Goal: Task Accomplishment & Management: Manage account settings

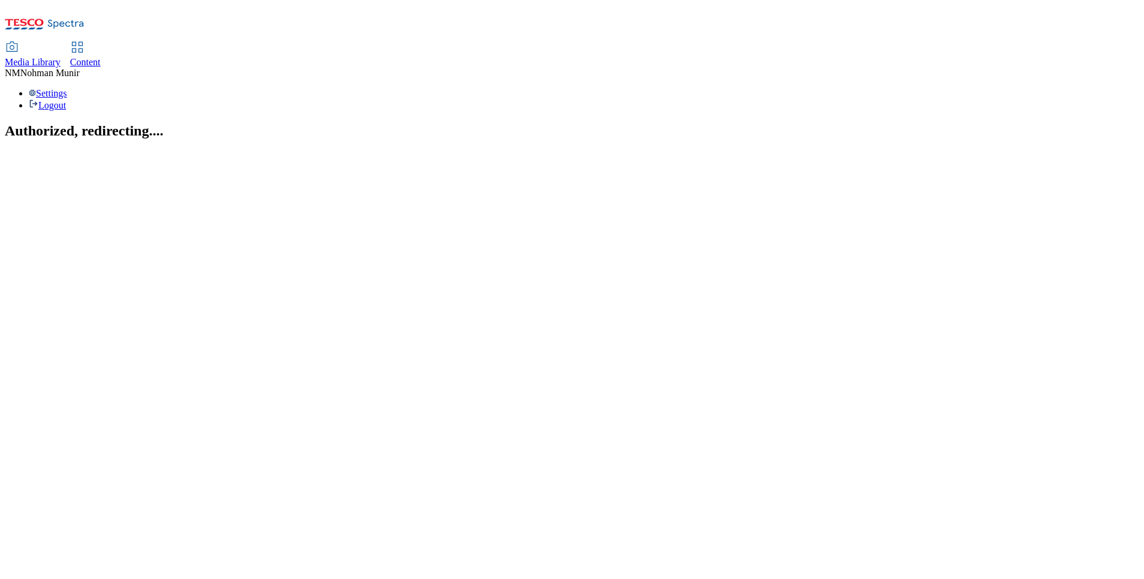
click at [890, 123] on section "Authorized, redirecting...." at bounding box center [572, 131] width 1134 height 16
click at [82, 42] on use at bounding box center [77, 47] width 10 height 10
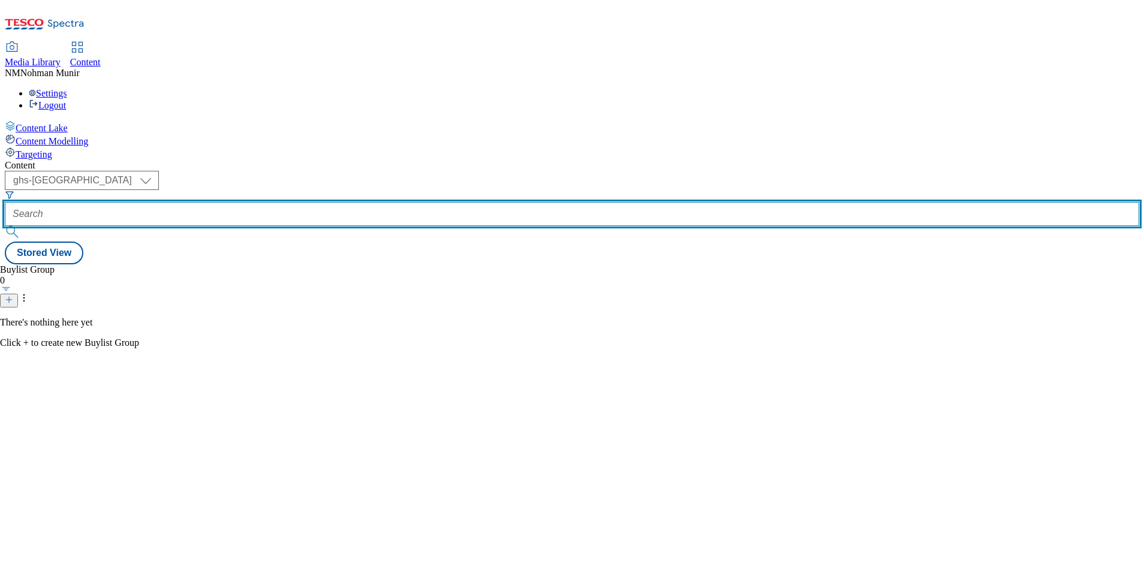
click at [340, 202] on input "text" at bounding box center [572, 214] width 1134 height 24
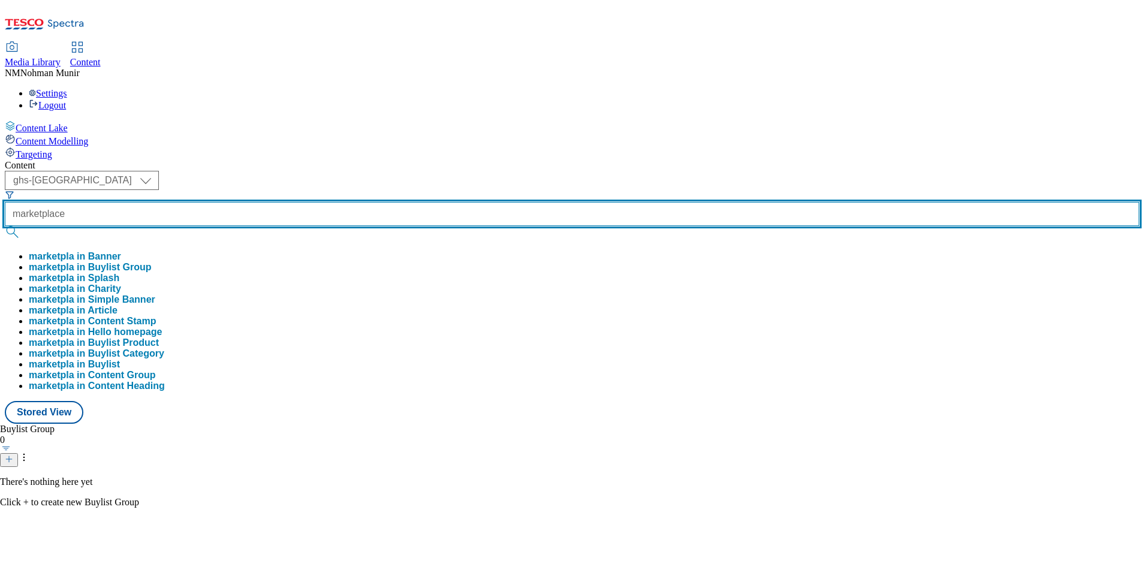
type input "marketplace"
click at [5, 226] on button "submit" at bounding box center [13, 232] width 17 height 12
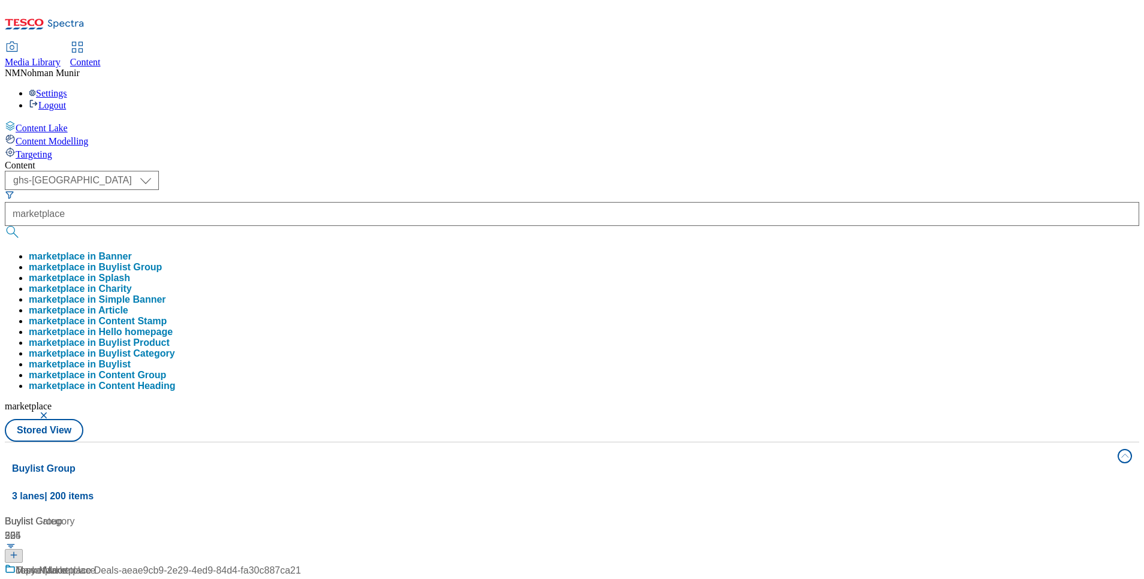
click at [5, 160] on div "Content Lake Content Modelling Targeting" at bounding box center [572, 140] width 1134 height 40
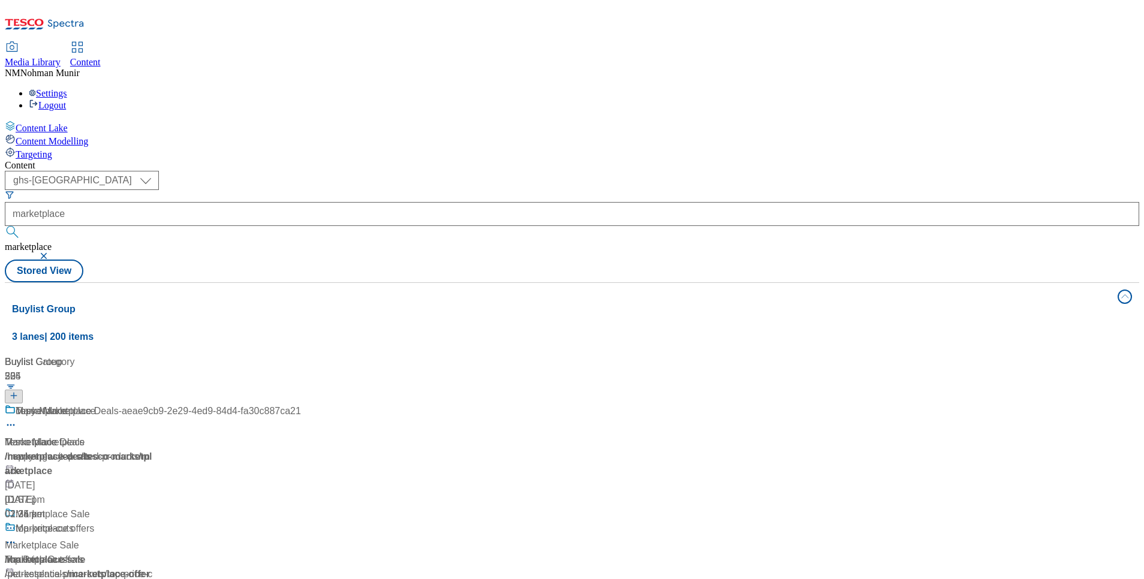
click at [299, 404] on div "copy-Marketplace Deals-aeae9cb9-2e29-4ed9-84d4-fa30c887ca21 Marketplace Deals /…" at bounding box center [153, 455] width 296 height 103
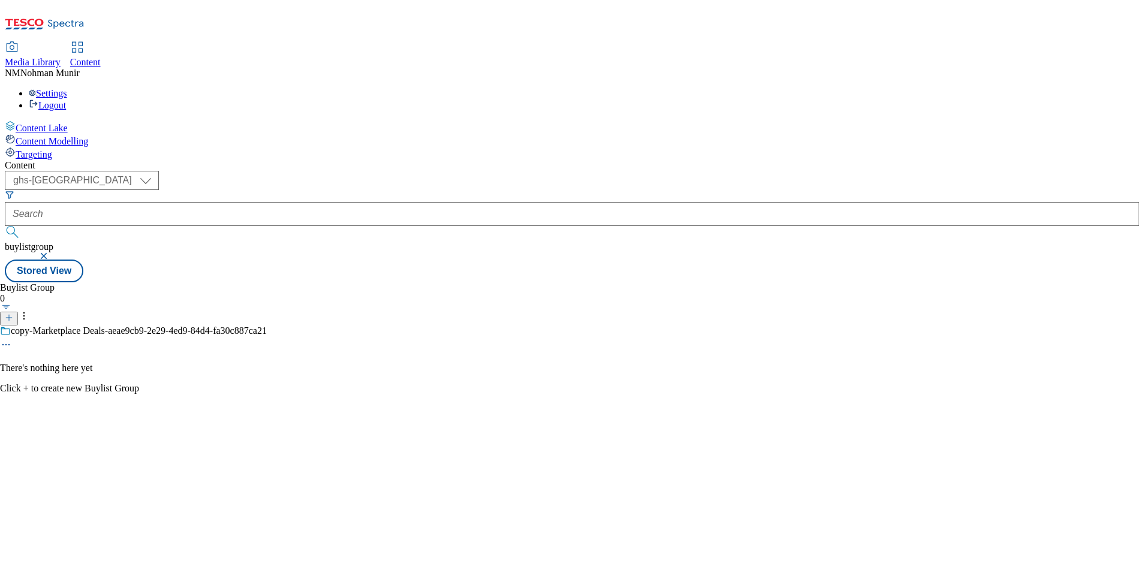
click at [267, 326] on div "copy-Marketplace Deals-aeae9cb9-2e29-4ed9-84d4-fa30c887ca21" at bounding box center [133, 340] width 267 height 28
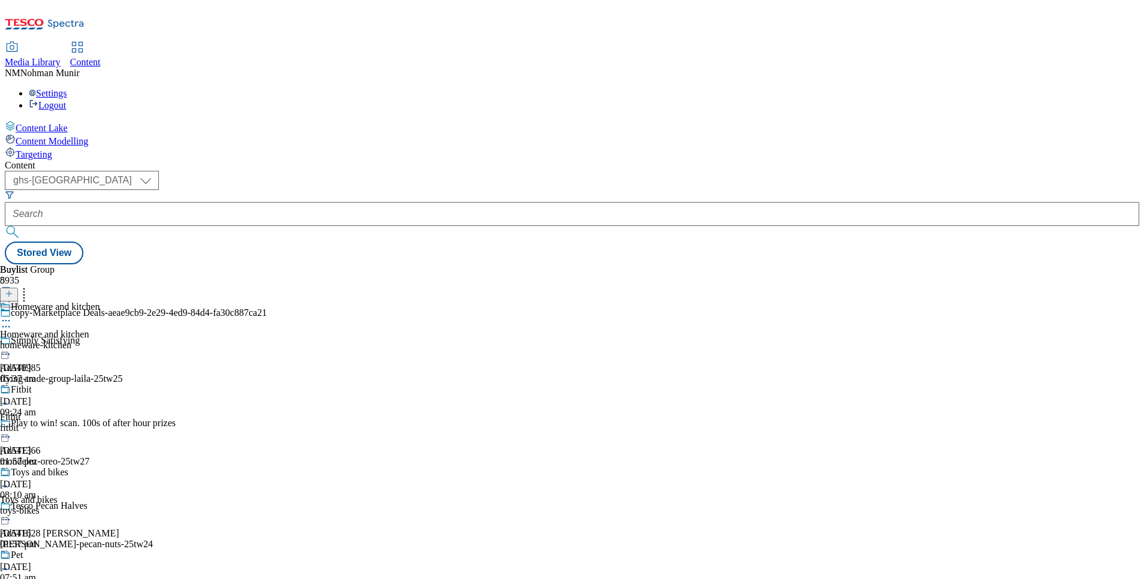
click at [100, 340] on div "homeware-kitchen" at bounding box center [50, 345] width 100 height 11
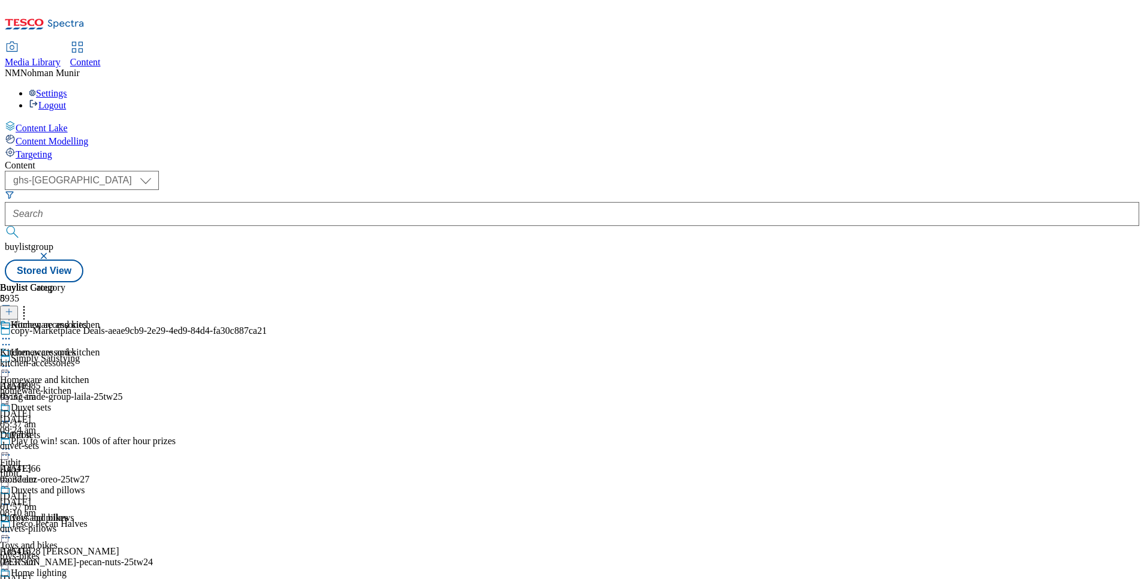
click at [100, 468] on div "fitbit" at bounding box center [50, 473] width 100 height 11
click at [100, 385] on div "homeware-kitchen" at bounding box center [50, 390] width 100 height 11
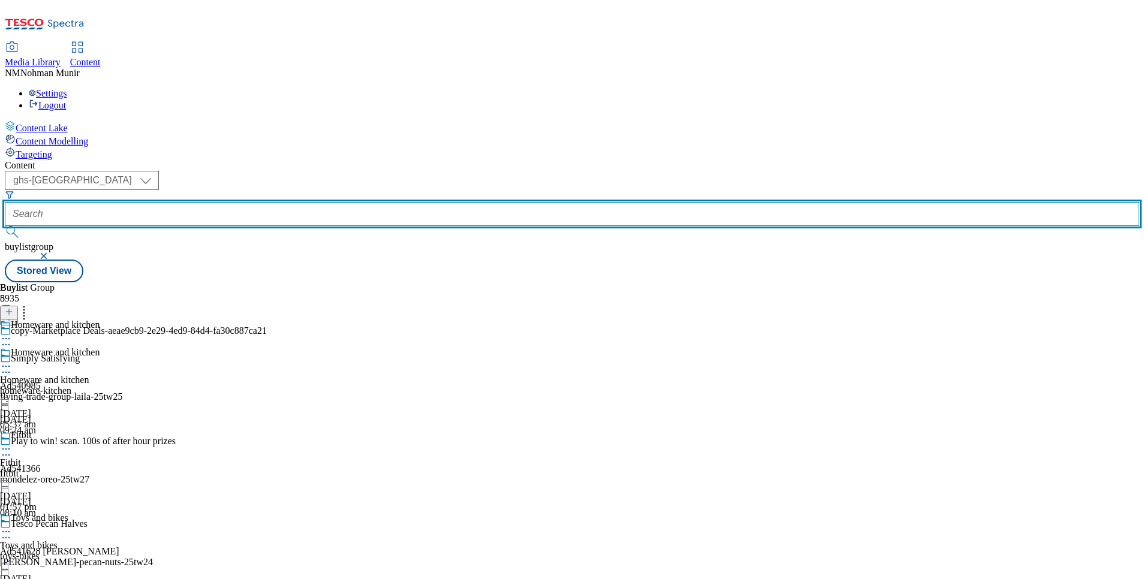
click at [316, 202] on input "text" at bounding box center [572, 214] width 1134 height 24
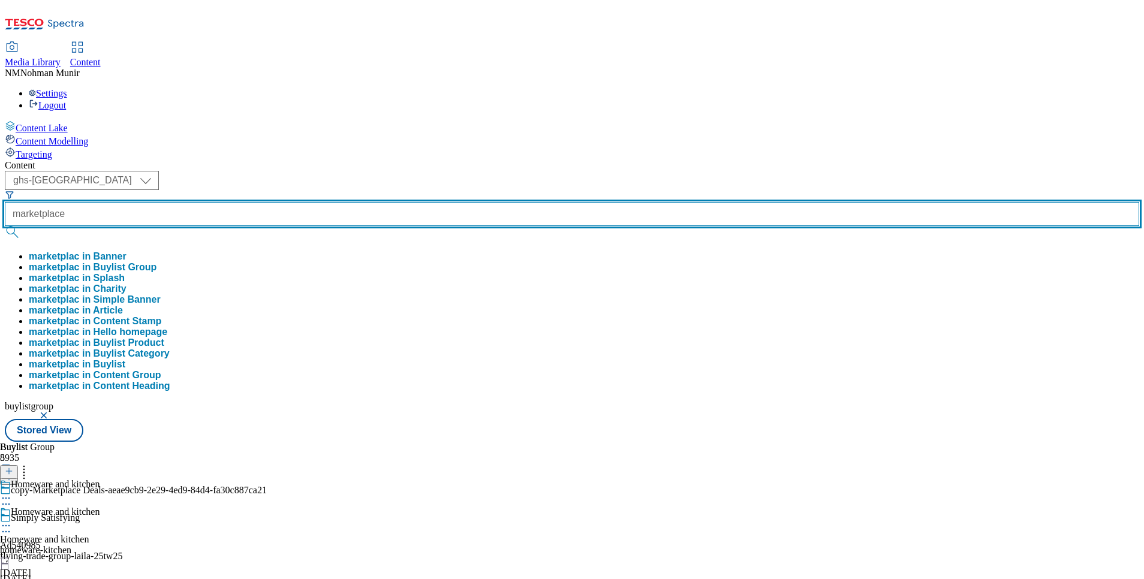
click at [5, 226] on button "submit" at bounding box center [13, 232] width 17 height 12
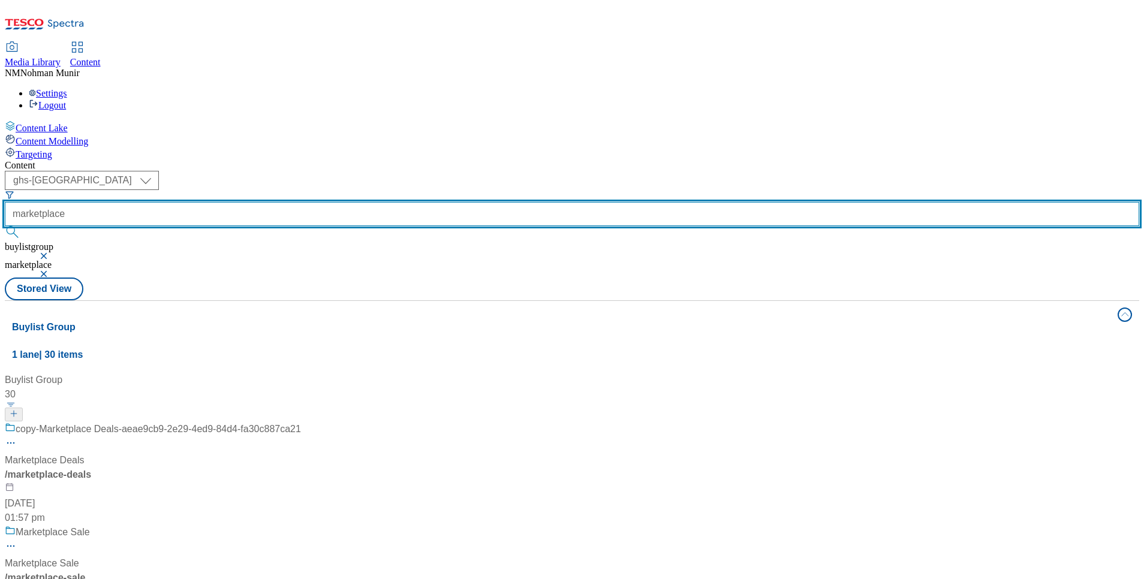
scroll to position [1452, 0]
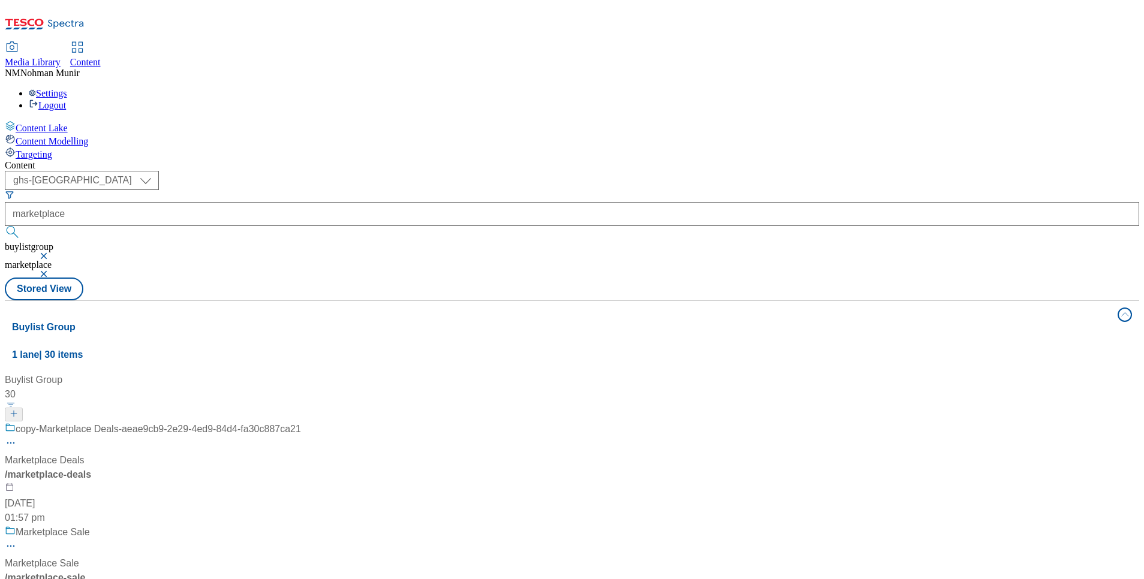
drag, startPoint x: 340, startPoint y: 361, endPoint x: 343, endPoint y: 277, distance: 84.6
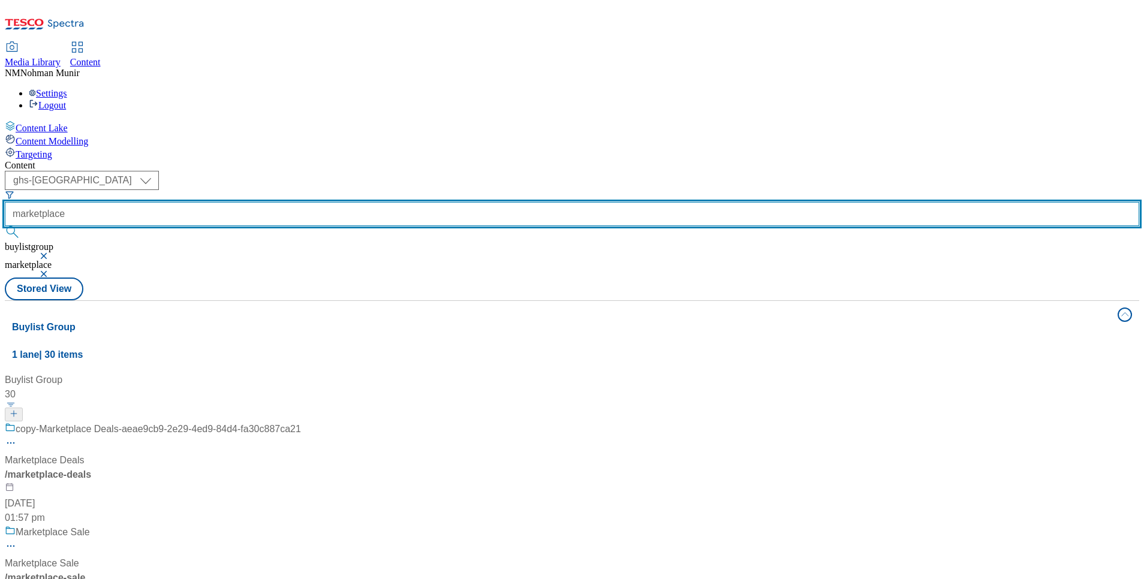
click at [313, 202] on input "marketplace" at bounding box center [572, 214] width 1134 height 24
type input "jen"
click at [5, 226] on button "submit" at bounding box center [13, 232] width 17 height 12
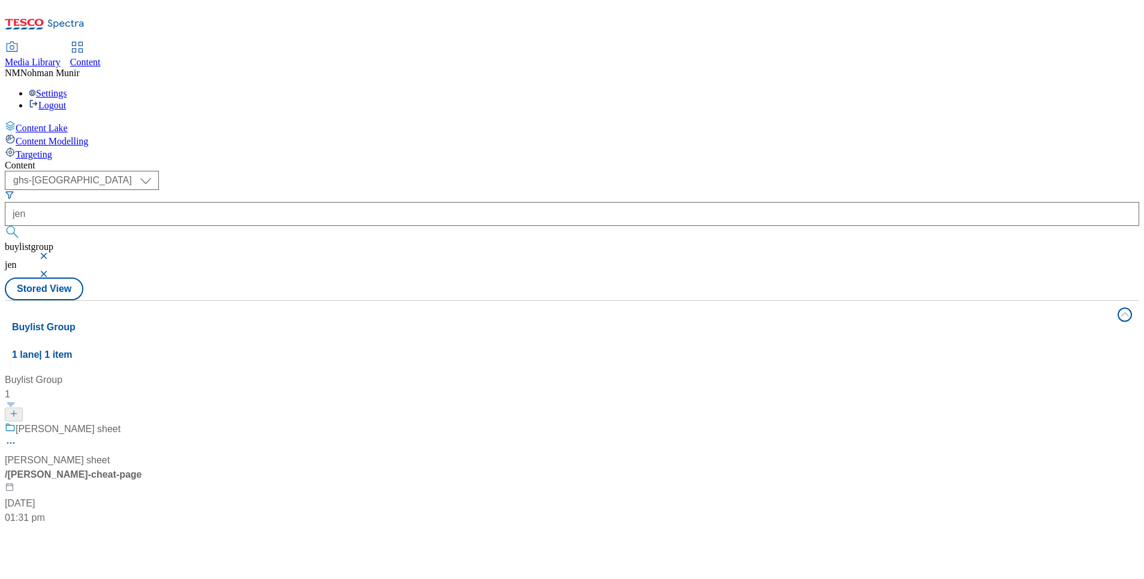
click at [155, 422] on div "Jens cheat sheet Jens cheat sheet / jen-davis-cheat-page 26 Nov 2024 01:31 pm" at bounding box center [80, 473] width 150 height 103
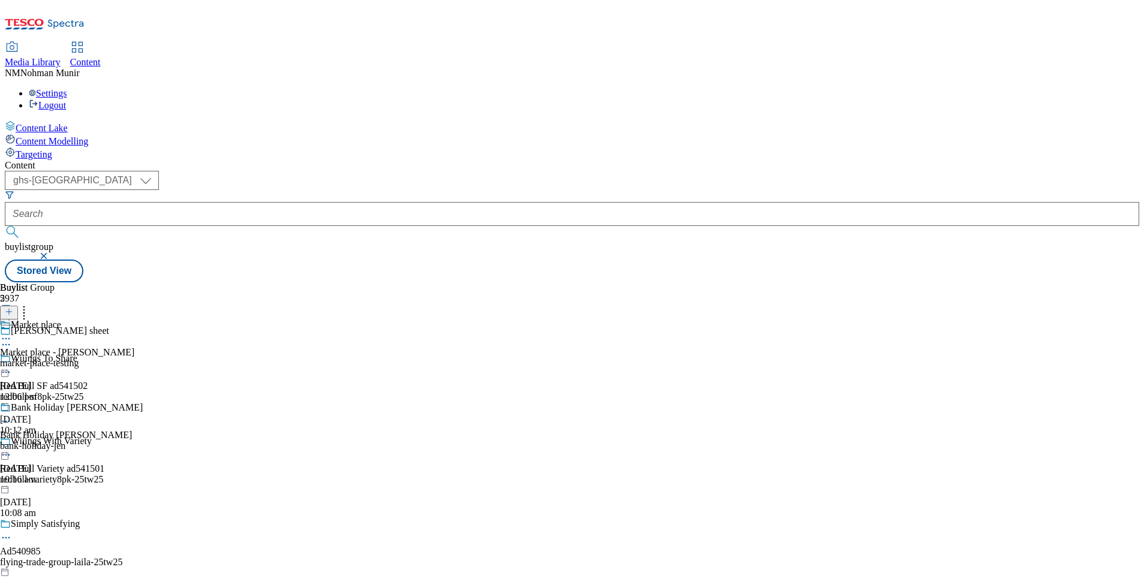
click at [143, 441] on div "bank-holiday-jen" at bounding box center [71, 446] width 143 height 11
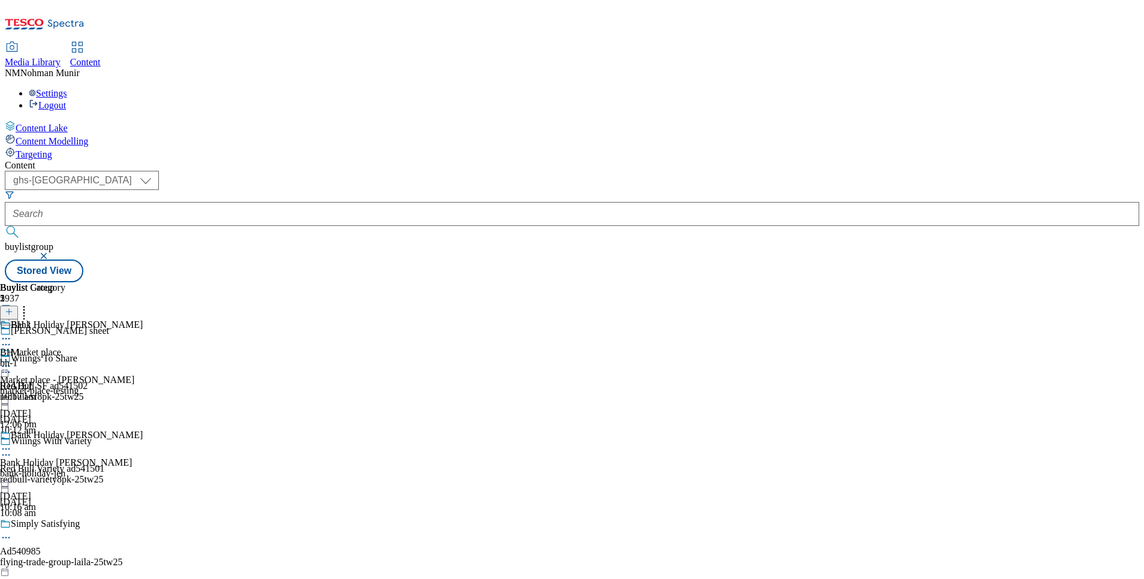
click at [65, 334] on div "BH 1 BH 1 bh-1 [DATE] 10:17 am" at bounding box center [32, 361] width 65 height 83
click at [30, 304] on icon at bounding box center [24, 310] width 12 height 12
click at [84, 408] on div "BH 1 BH 1 bh-1 [DATE] 10:17 am" at bounding box center [42, 410] width 84 height 83
click at [65, 358] on div "bh-1" at bounding box center [32, 363] width 65 height 11
click at [65, 371] on div "BH 1 BH 1 bh-1 [DATE] 10:17 am" at bounding box center [32, 388] width 65 height 83
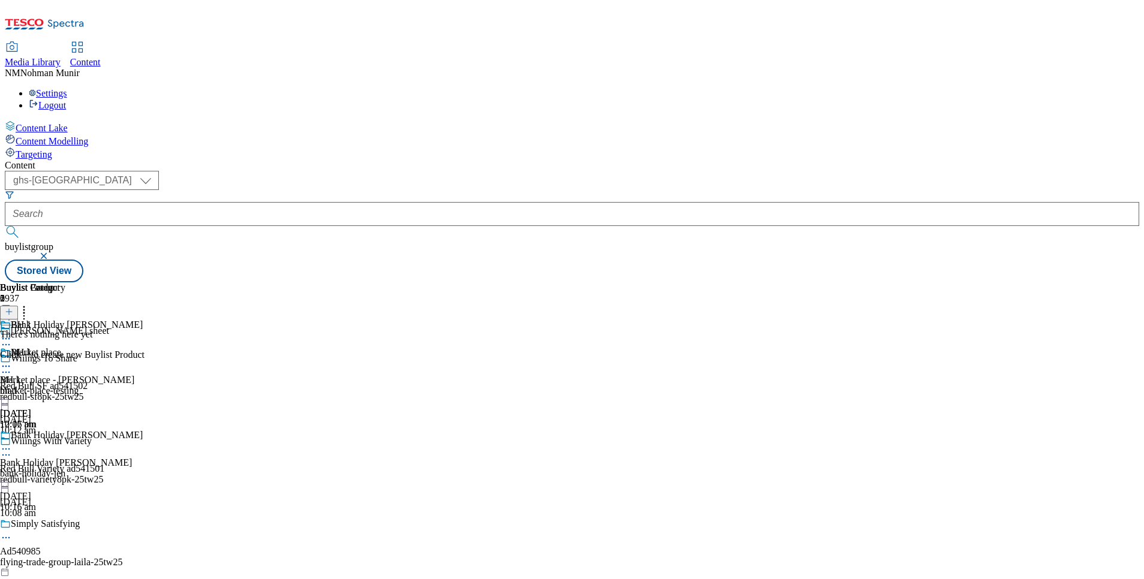
click at [65, 385] on div "bh-1" at bounding box center [32, 390] width 65 height 11
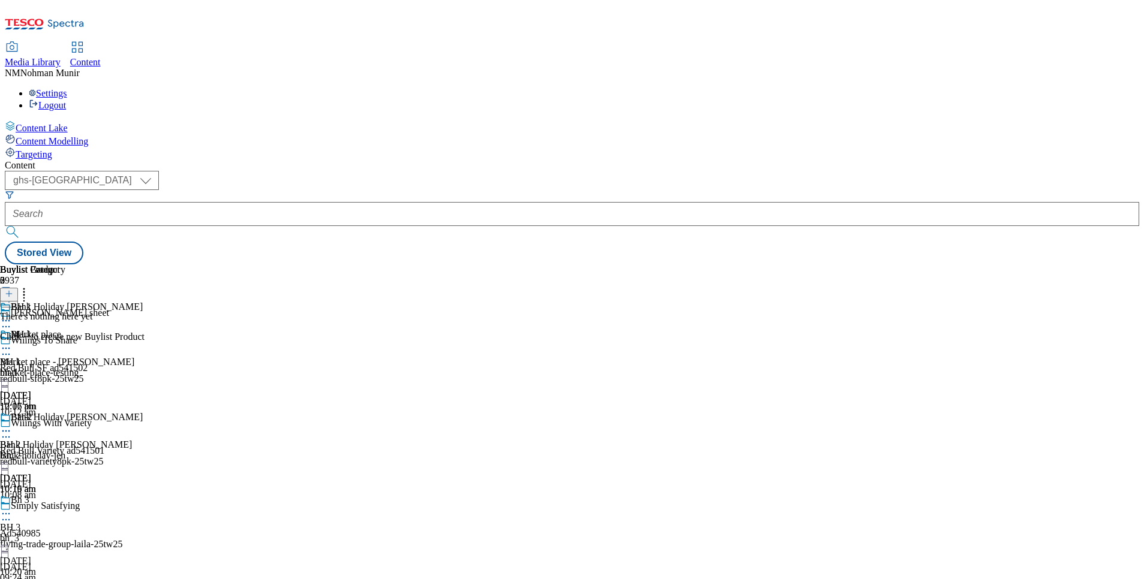
click at [65, 367] on div "bh-1" at bounding box center [32, 372] width 65 height 11
click at [144, 286] on div at bounding box center [72, 294] width 144 height 16
click at [13, 290] on icon at bounding box center [9, 294] width 8 height 8
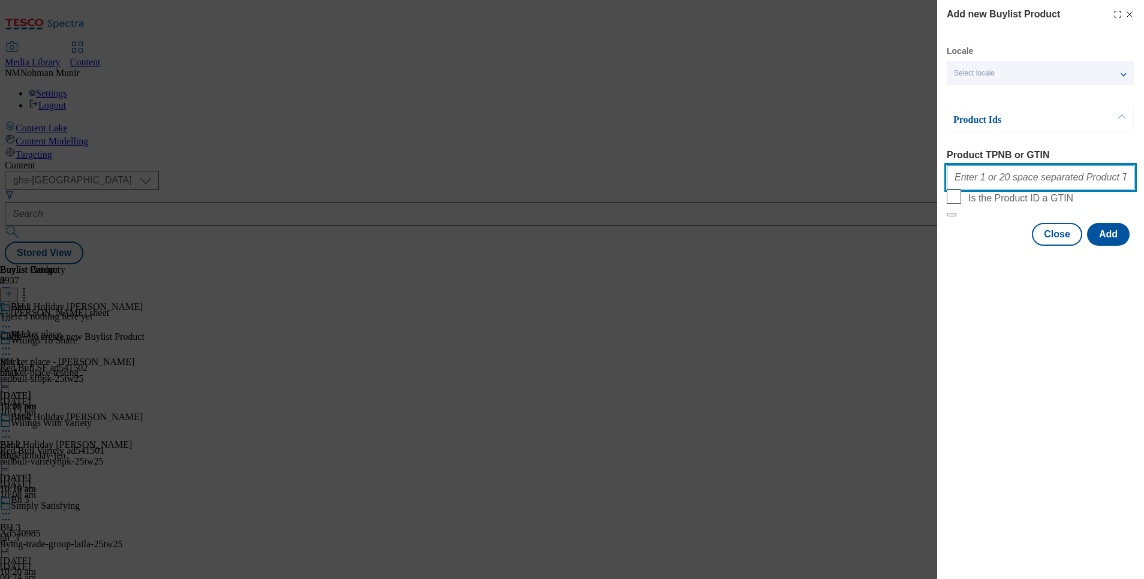
click at [1044, 173] on input "Product TPNB or GTIN" at bounding box center [1041, 177] width 188 height 24
paste input "111221074 105297477 105488890 105322432 105793567 105322433 105026725 105592081…"
type input "111221074 105297477 105488890 105322432 105793567 105322433 105026725 105592081…"
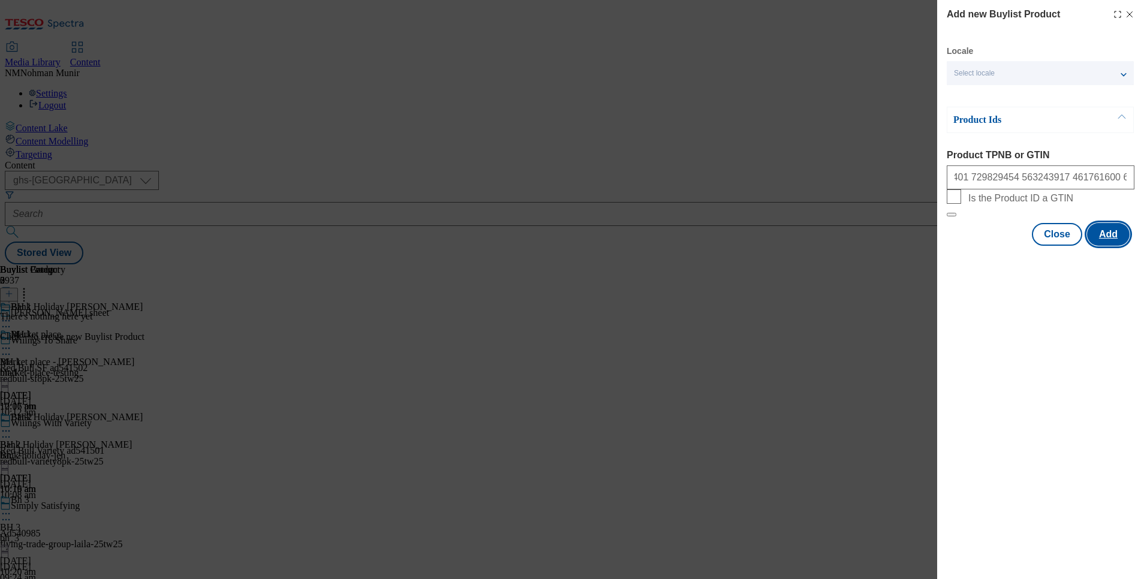
click at [1117, 246] on button "Add" at bounding box center [1108, 234] width 43 height 23
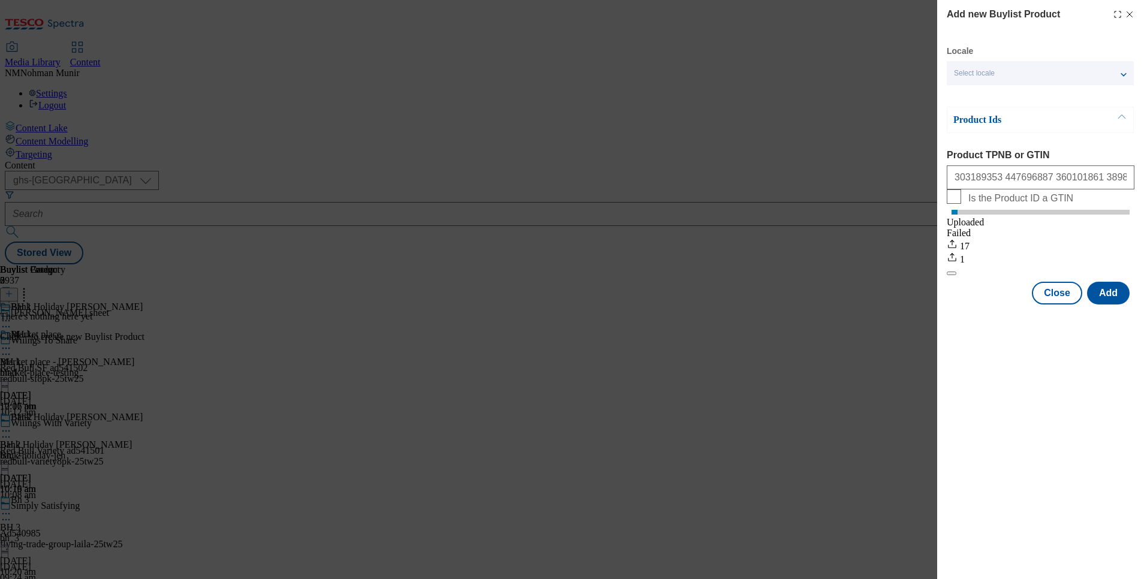
click at [1057, 381] on div "Add new Buylist Product Locale Select locale English Welsh Product Ids Product …" at bounding box center [1040, 289] width 207 height 579
click at [973, 265] on div "420 16" at bounding box center [1041, 252] width 188 height 26
drag, startPoint x: 972, startPoint y: 272, endPoint x: 959, endPoint y: 272, distance: 13.2
click at [959, 265] on div "424 16" at bounding box center [1041, 252] width 188 height 26
drag, startPoint x: 959, startPoint y: 272, endPoint x: 978, endPoint y: 273, distance: 19.8
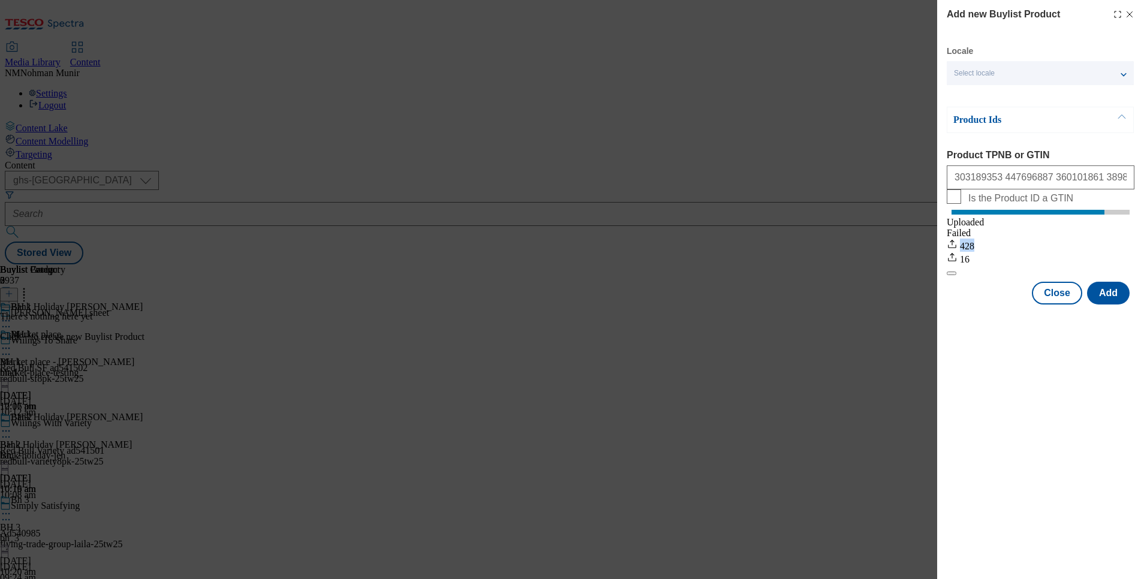
click at [978, 265] on div "428 16" at bounding box center [1041, 252] width 188 height 26
drag, startPoint x: 961, startPoint y: 272, endPoint x: 975, endPoint y: 273, distance: 13.8
click at [975, 265] on div "437 16" at bounding box center [1041, 252] width 188 height 26
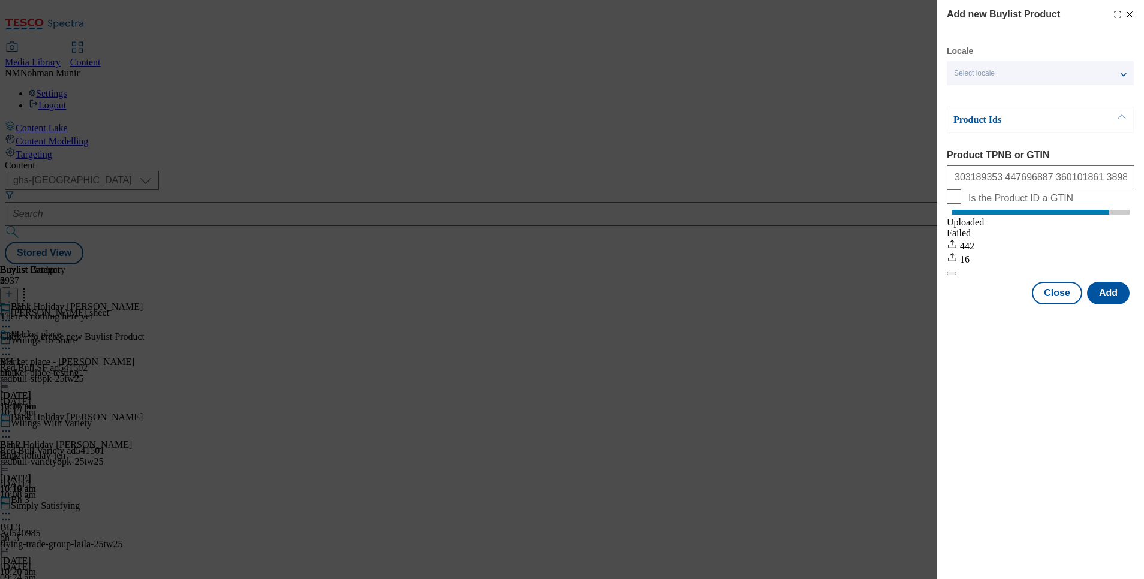
click at [971, 252] on div "442" at bounding box center [1041, 245] width 188 height 13
drag, startPoint x: 959, startPoint y: 272, endPoint x: 981, endPoint y: 272, distance: 21.6
click at [981, 265] on div "442 16" at bounding box center [1041, 252] width 188 height 26
click at [981, 265] on div "447 16" at bounding box center [1041, 252] width 188 height 26
drag, startPoint x: 1127, startPoint y: 273, endPoint x: 1138, endPoint y: 273, distance: 10.8
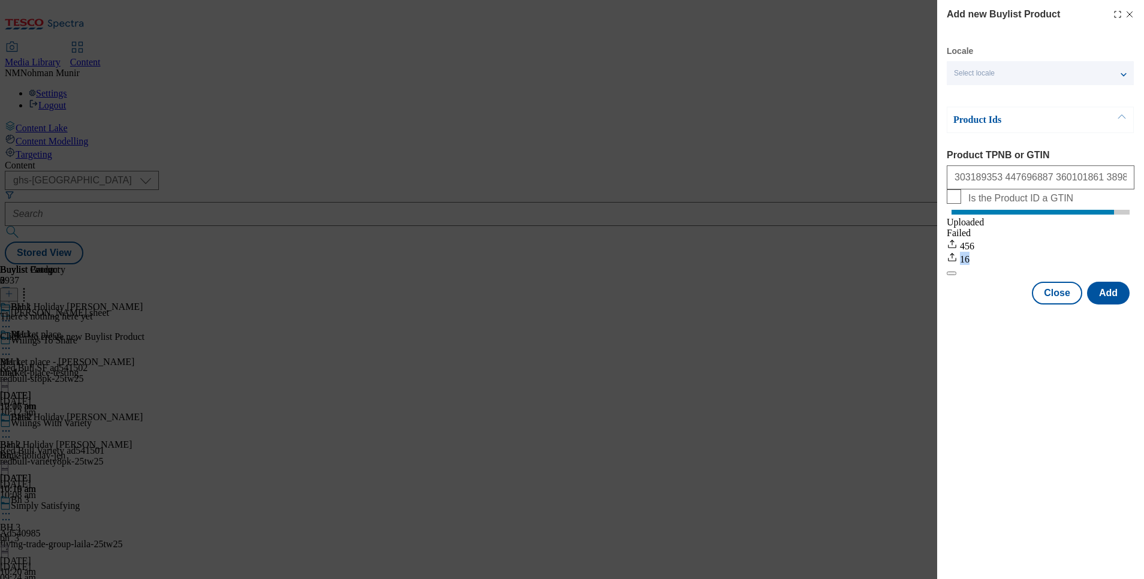
click at [1138, 273] on div "Add new Buylist Product Locale Select locale English Welsh Product Ids Product …" at bounding box center [1040, 153] width 207 height 307
click at [1134, 265] on div "16" at bounding box center [1041, 258] width 188 height 13
drag, startPoint x: 1134, startPoint y: 272, endPoint x: 955, endPoint y: 275, distance: 178.7
click at [955, 265] on div "Uploaded Failed 469 16" at bounding box center [1041, 235] width 188 height 59
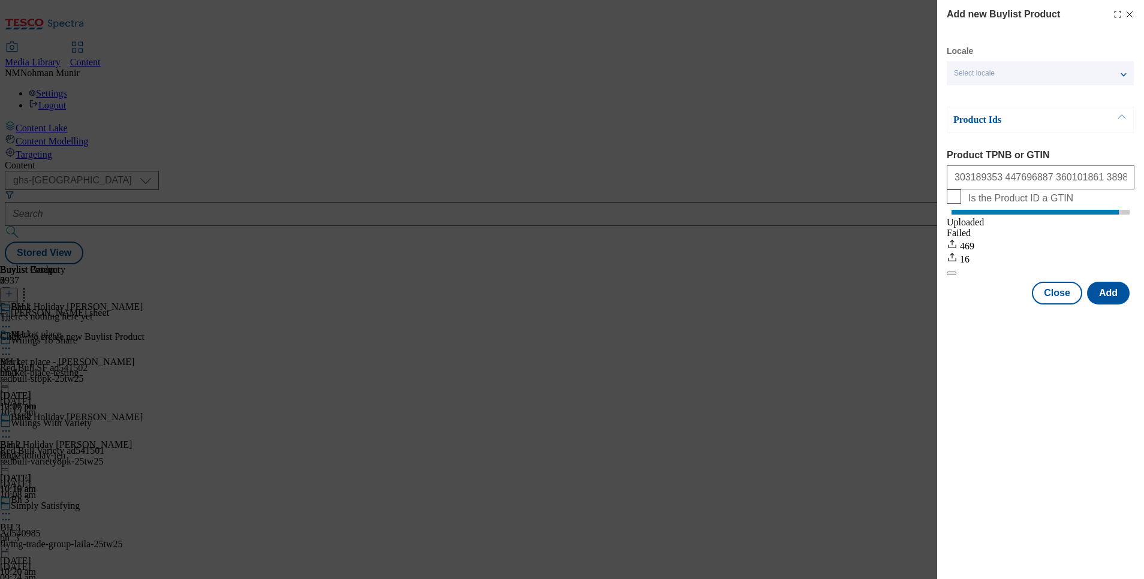
click at [955, 265] on div "Uploaded Failed 469 16" at bounding box center [1041, 235] width 188 height 59
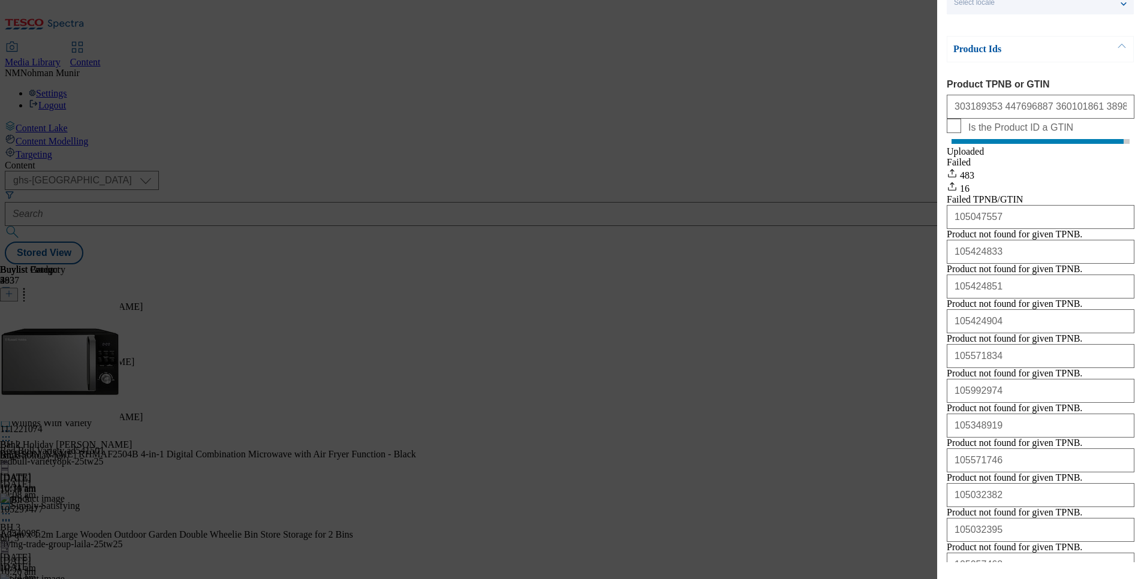
scroll to position [67, 0]
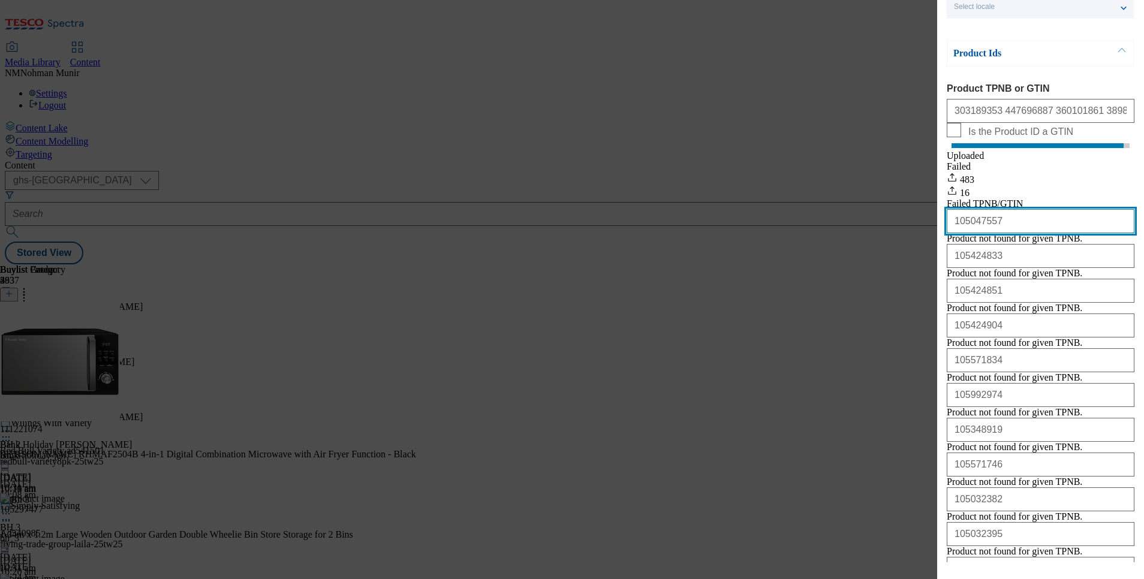
drag, startPoint x: 1012, startPoint y: 251, endPoint x: 916, endPoint y: 246, distance: 96.0
click at [916, 246] on div "Add new Buylist Product Locale Select locale English Welsh Product Ids Product …" at bounding box center [572, 289] width 1144 height 579
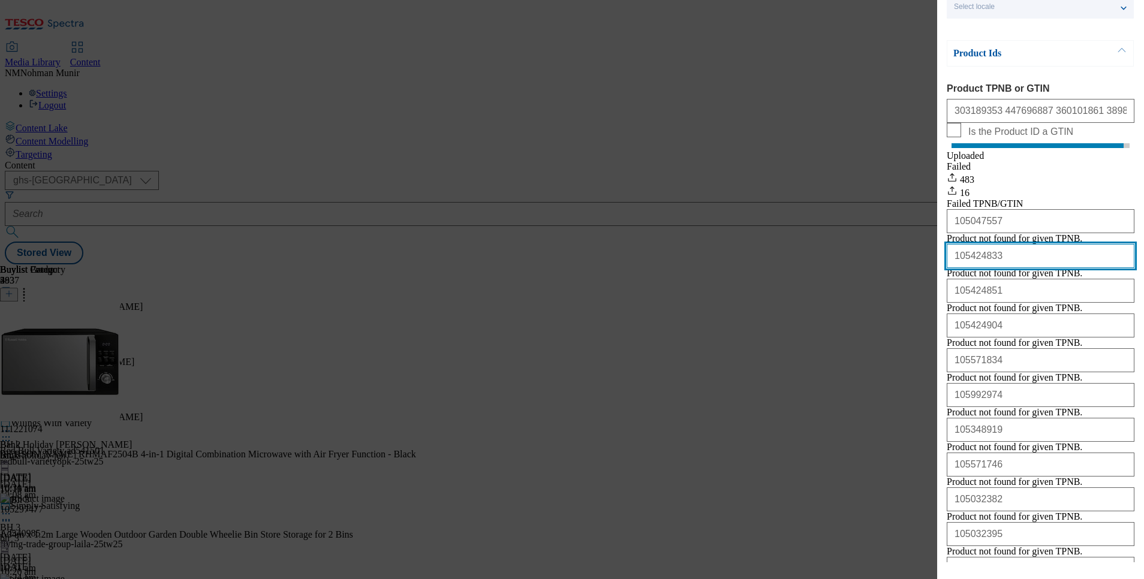
drag, startPoint x: 1012, startPoint y: 299, endPoint x: 939, endPoint y: 296, distance: 73.2
click at [939, 296] on div "Add new Buylist Product Locale Select locale English Welsh Product Ids Product …" at bounding box center [1040, 281] width 207 height 562
click at [1023, 268] on input "105424833" at bounding box center [1041, 256] width 188 height 24
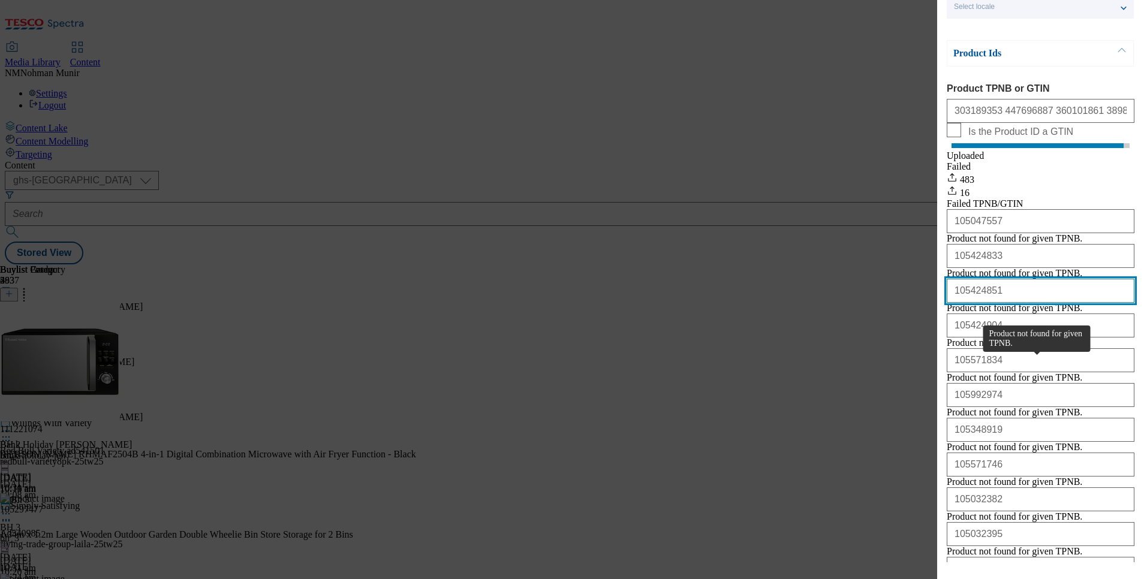
click at [975, 303] on input "105424851" at bounding box center [1041, 291] width 188 height 24
click at [973, 303] on input "105424851" at bounding box center [1041, 291] width 188 height 24
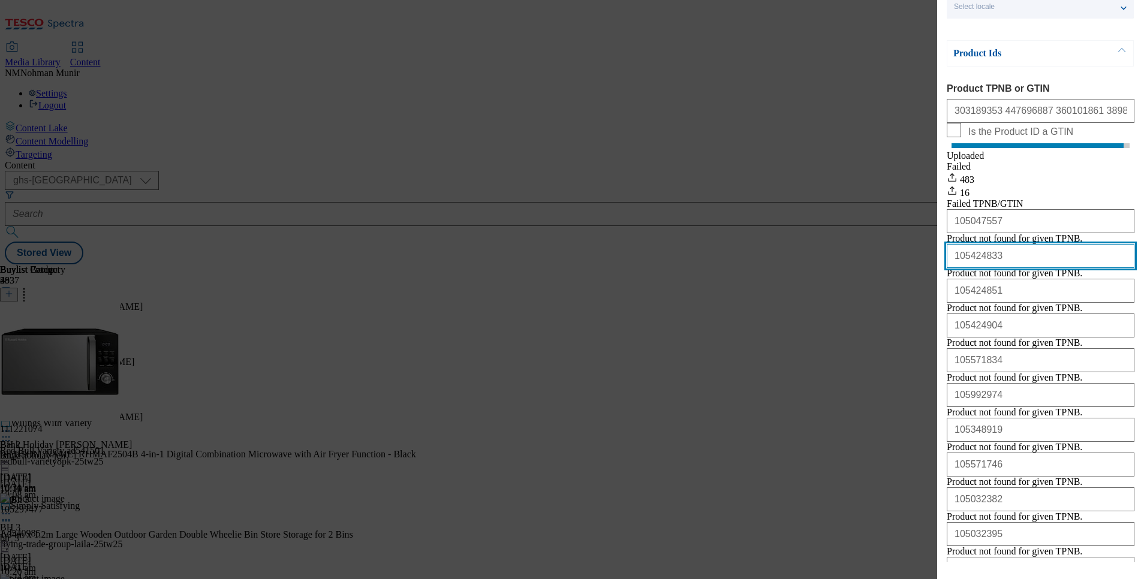
click at [1003, 268] on input "105424833" at bounding box center [1041, 256] width 188 height 24
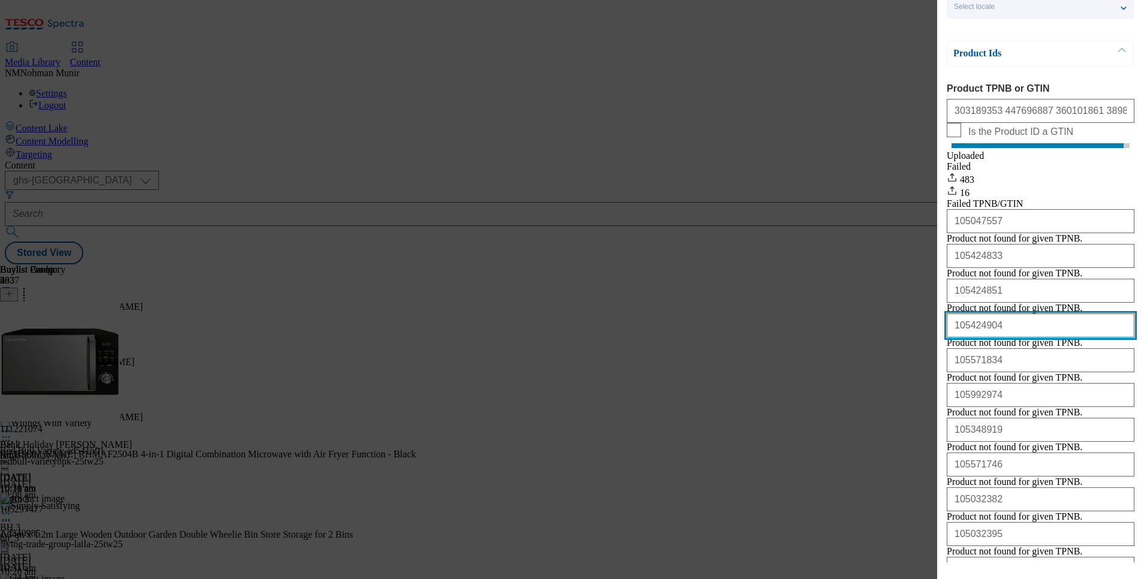
click at [1020, 337] on input "105424904" at bounding box center [1041, 326] width 188 height 24
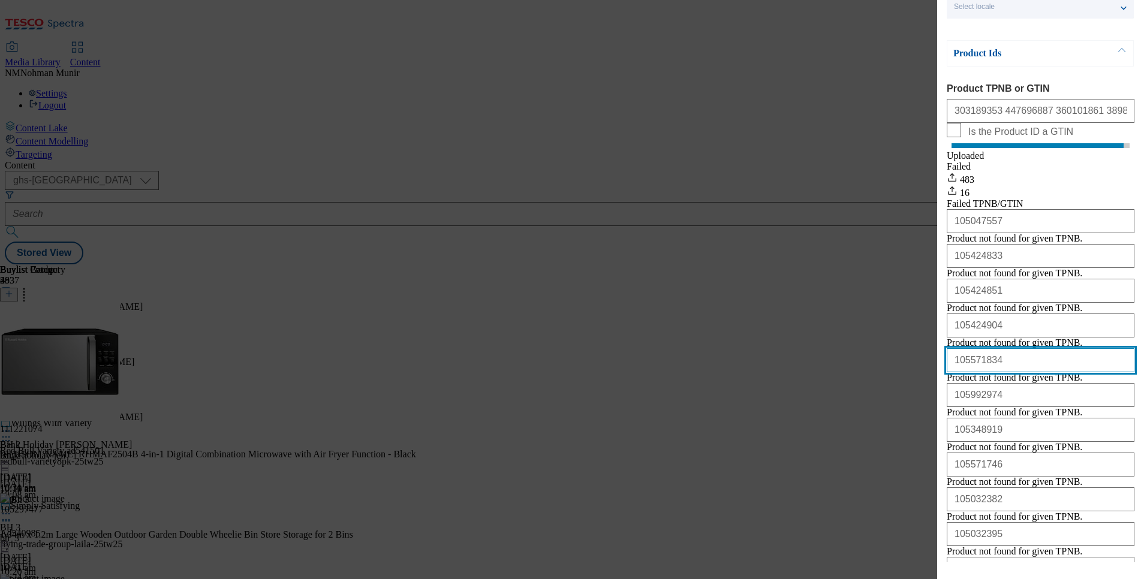
click at [1006, 372] on input "105571834" at bounding box center [1041, 360] width 188 height 24
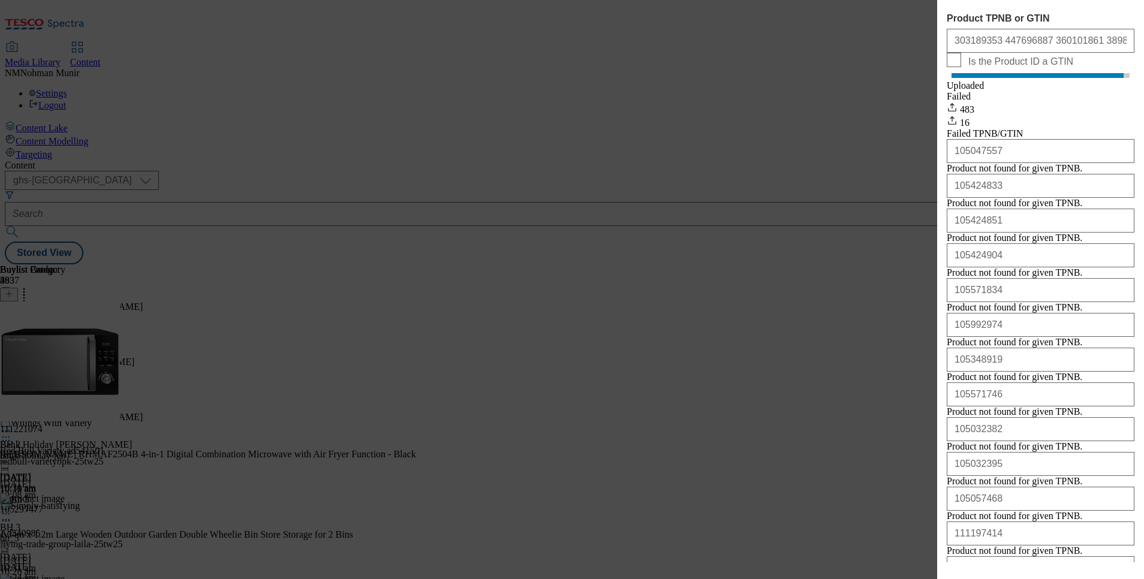
scroll to position [148, 0]
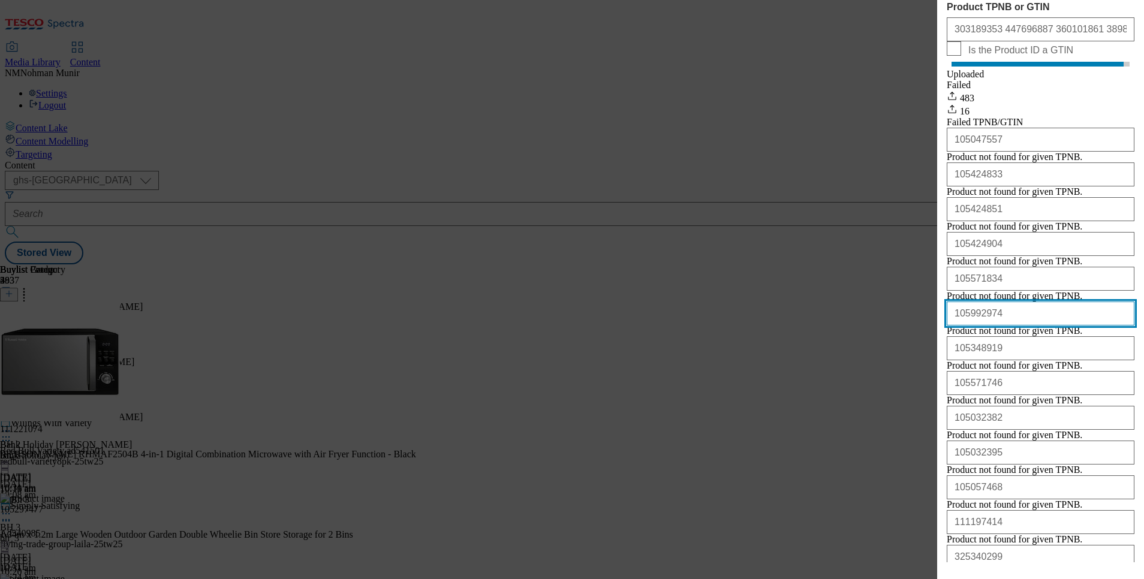
click at [1035, 326] on input "105992974" at bounding box center [1041, 314] width 188 height 24
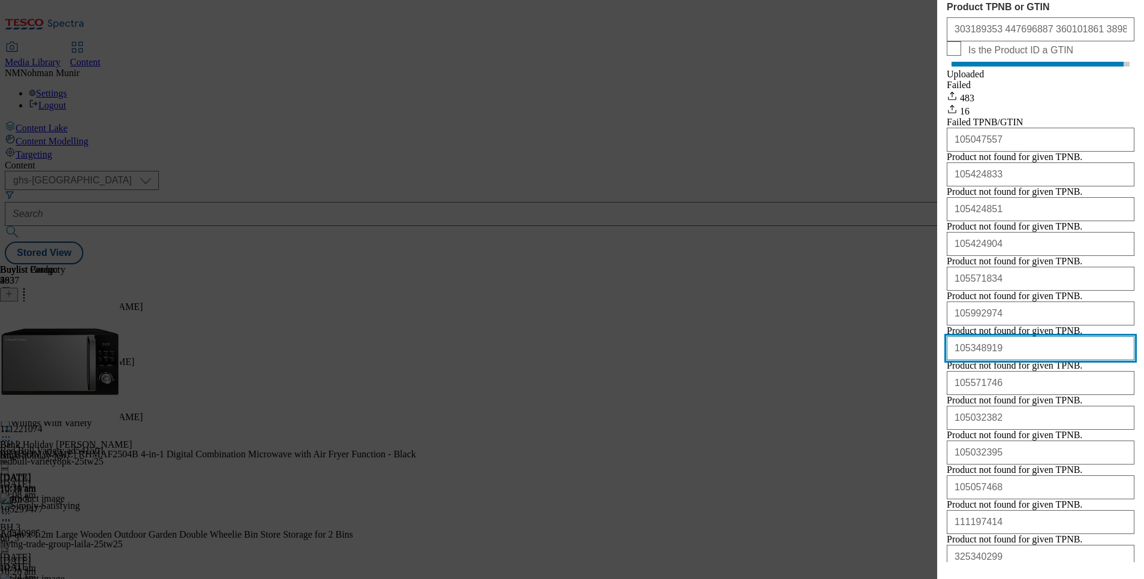
click at [1004, 360] on input "105348919" at bounding box center [1041, 348] width 188 height 24
click at [1003, 360] on input "105348919" at bounding box center [1041, 348] width 188 height 24
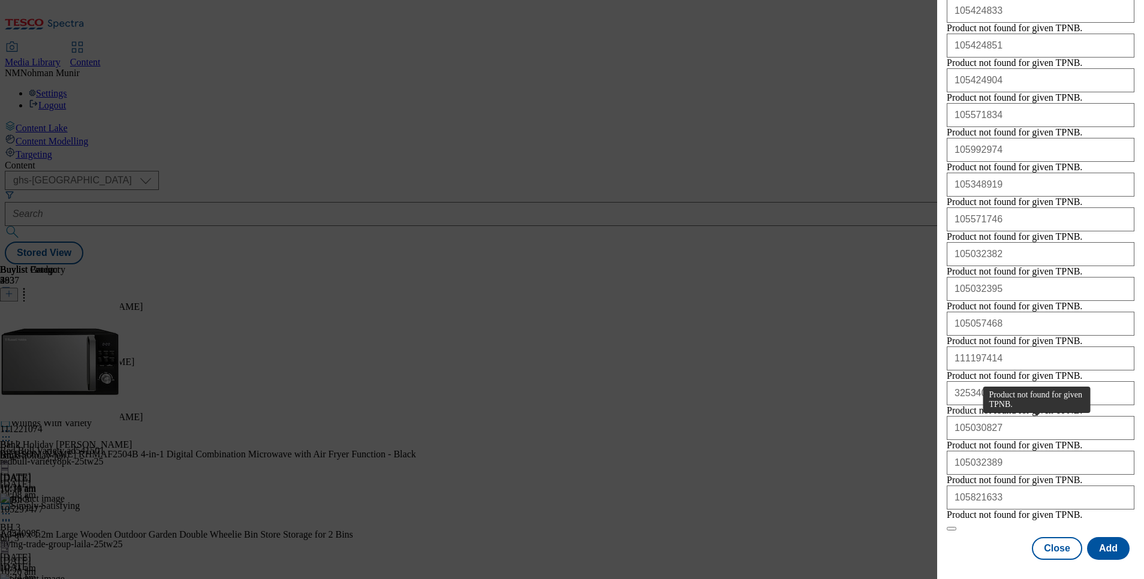
scroll to position [388, 0]
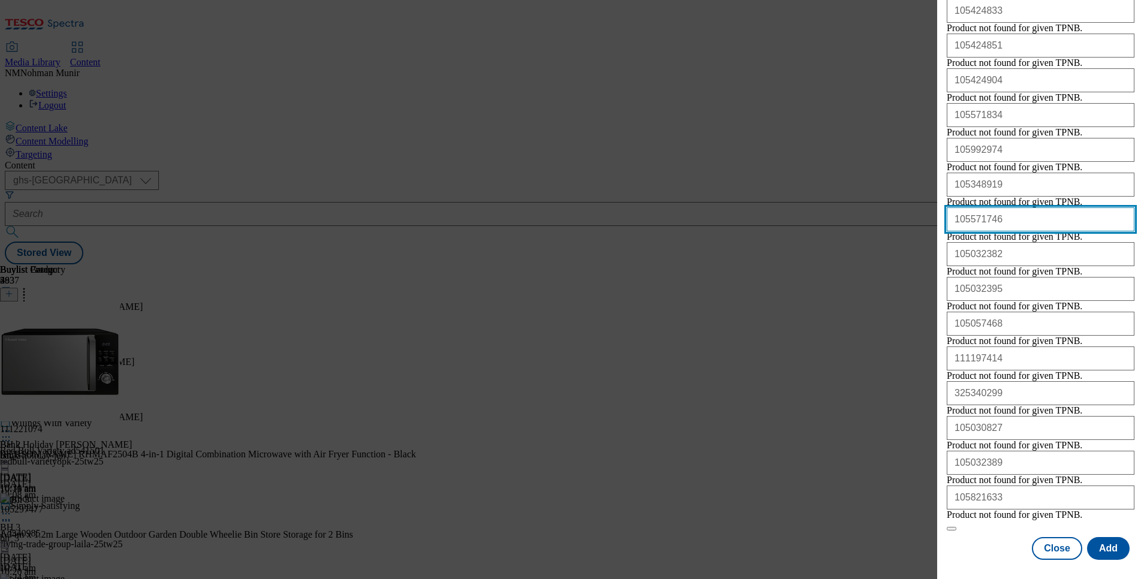
click at [1027, 231] on input "105571746" at bounding box center [1041, 219] width 188 height 24
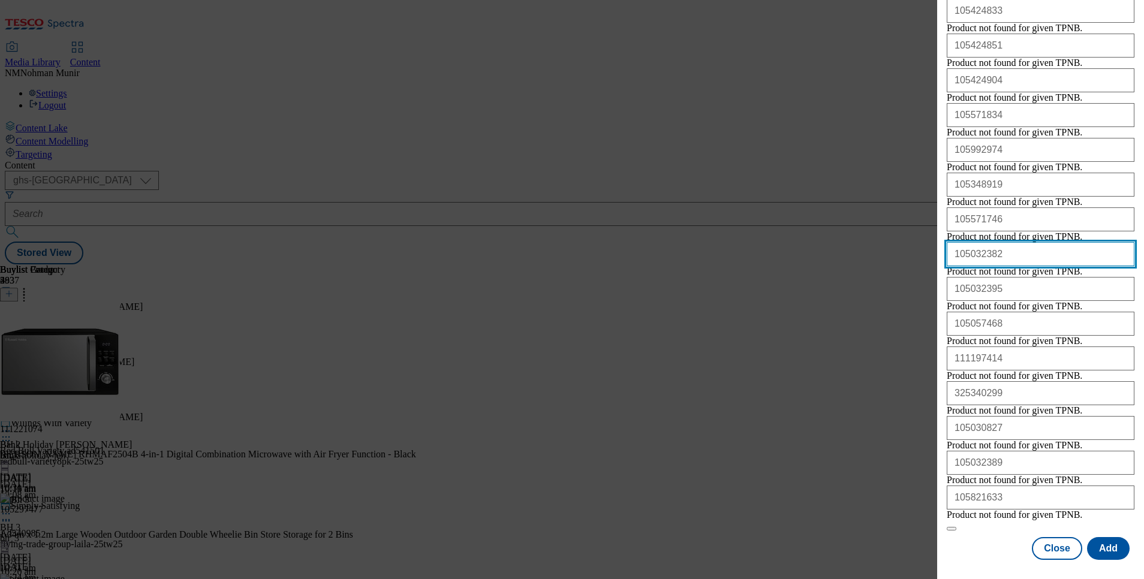
click at [1019, 266] on input "105032382" at bounding box center [1041, 254] width 188 height 24
click at [1020, 266] on input "105032382" at bounding box center [1041, 254] width 188 height 24
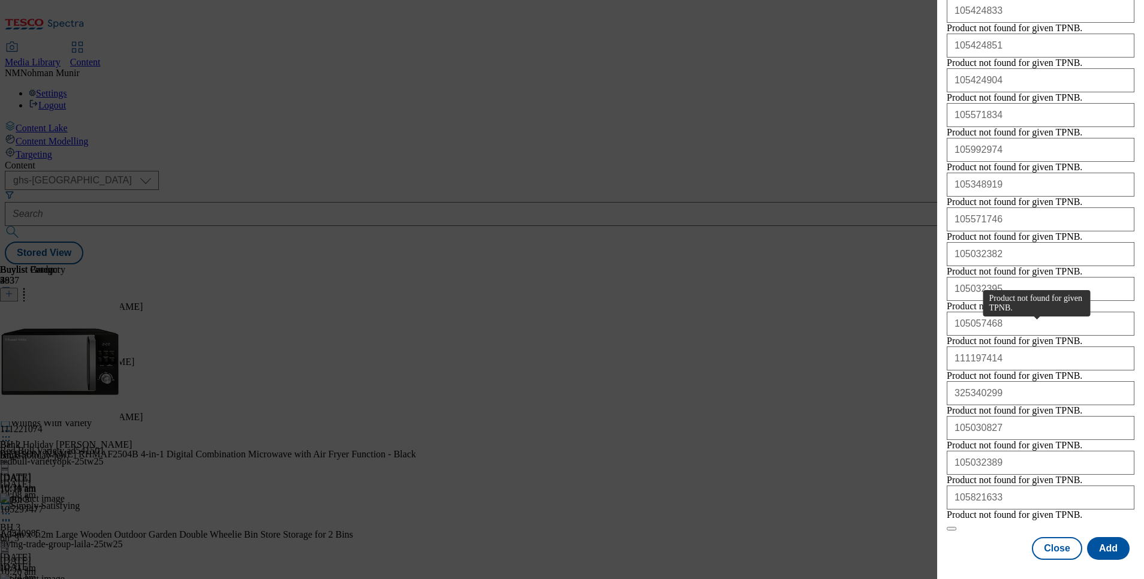
scroll to position [544, 0]
click at [1035, 277] on input "105032395" at bounding box center [1041, 289] width 188 height 24
click at [1010, 312] on input "105057468" at bounding box center [1041, 324] width 188 height 24
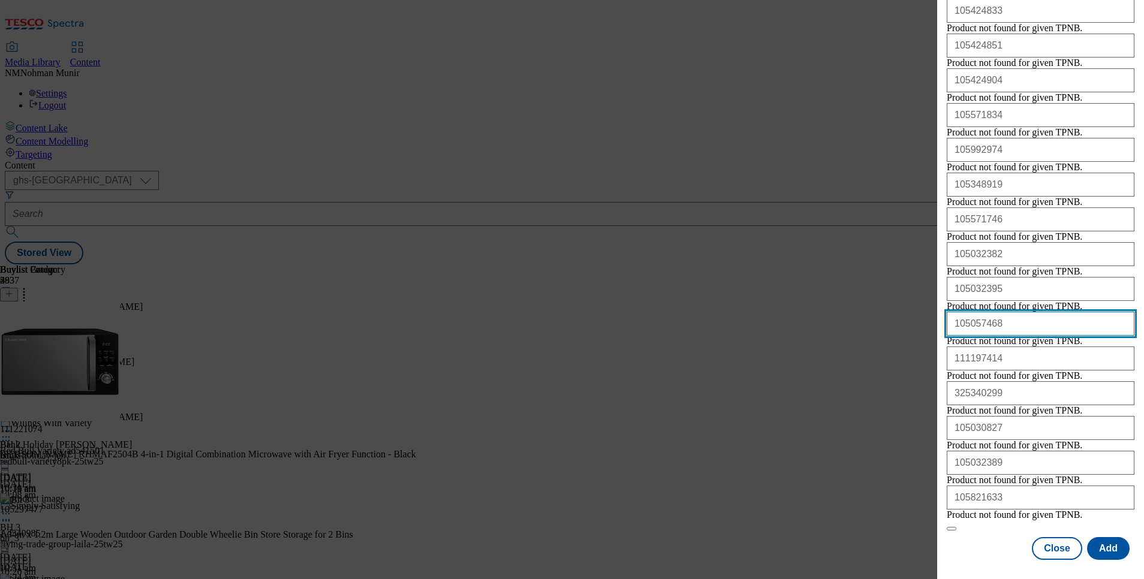
click at [1010, 312] on input "105057468" at bounding box center [1041, 324] width 188 height 24
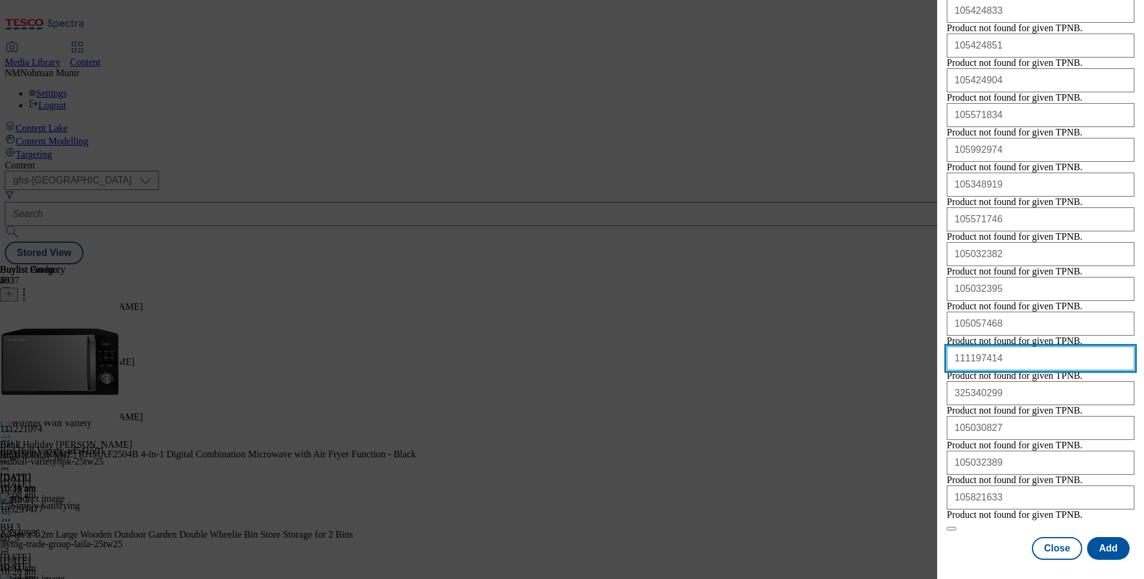
click at [1026, 346] on input "111197414" at bounding box center [1041, 358] width 188 height 24
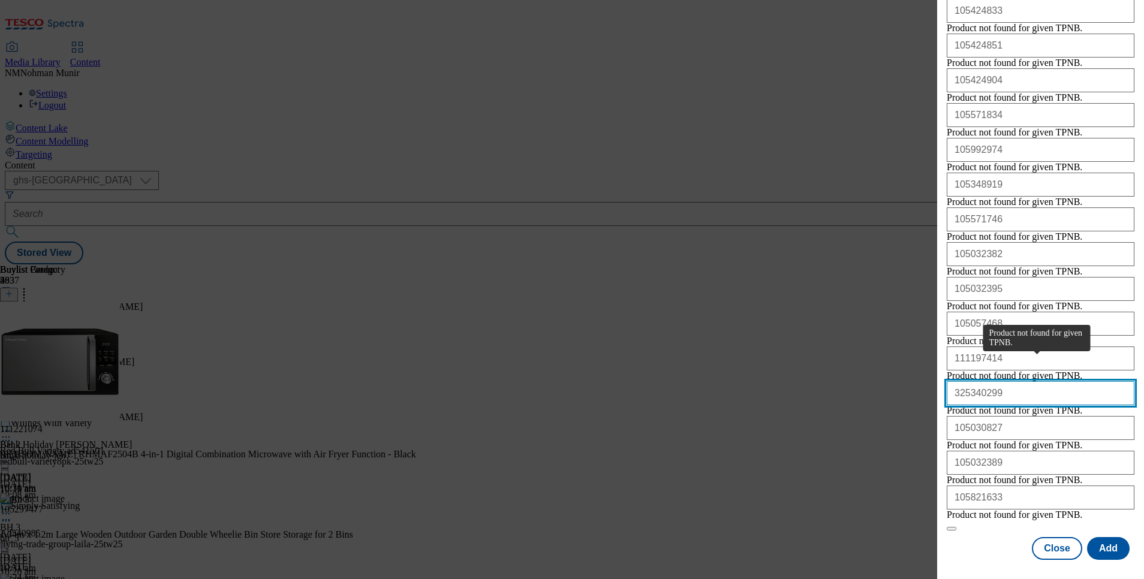
click at [975, 381] on input "325340299" at bounding box center [1041, 393] width 188 height 24
click at [1066, 381] on input "325340299" at bounding box center [1041, 393] width 188 height 24
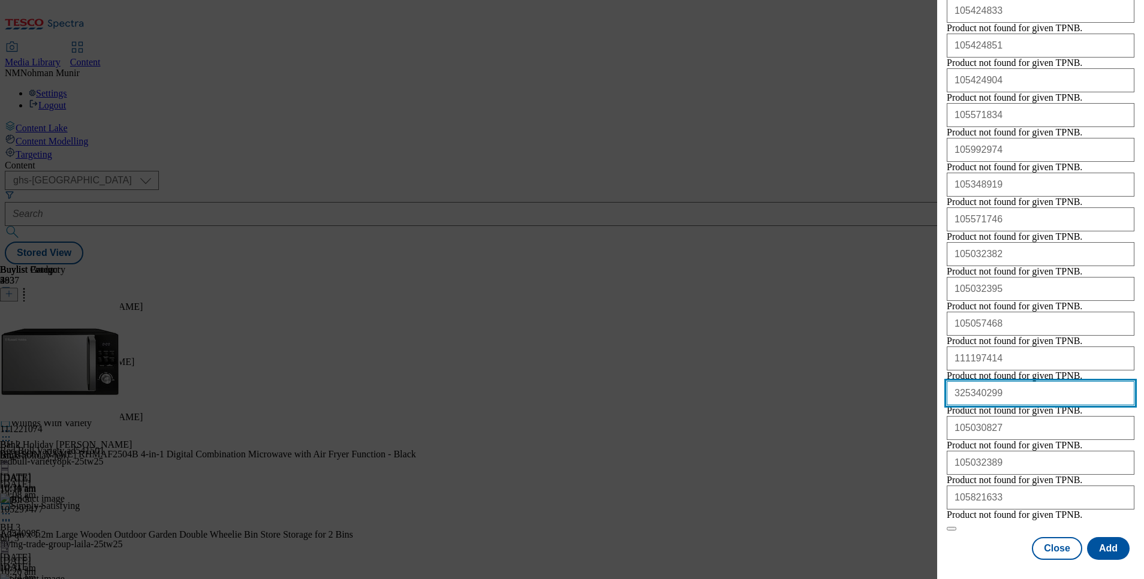
click at [1066, 381] on input "325340299" at bounding box center [1041, 393] width 188 height 24
click at [1046, 381] on input "325340299" at bounding box center [1041, 393] width 188 height 24
paste input "105296638"
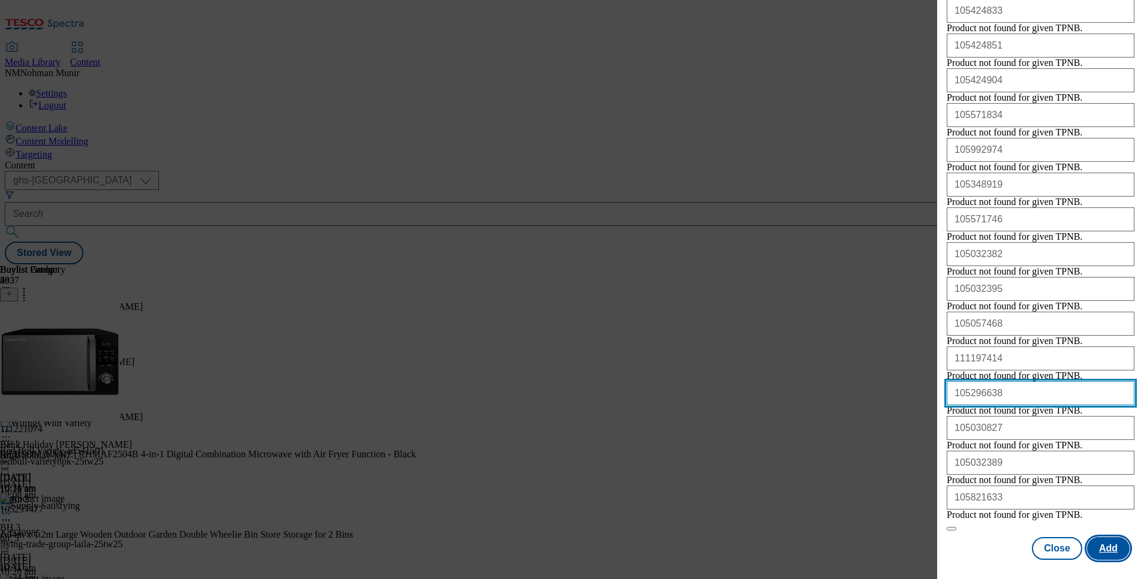
type input "105296638"
click at [1103, 546] on button "Add" at bounding box center [1108, 548] width 43 height 23
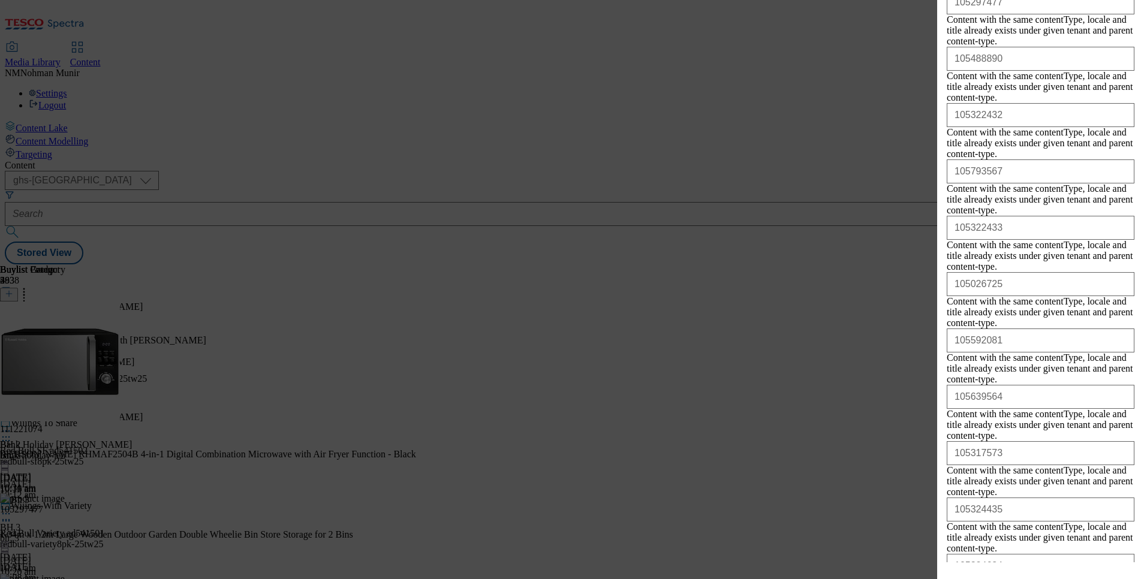
scroll to position [0, 0]
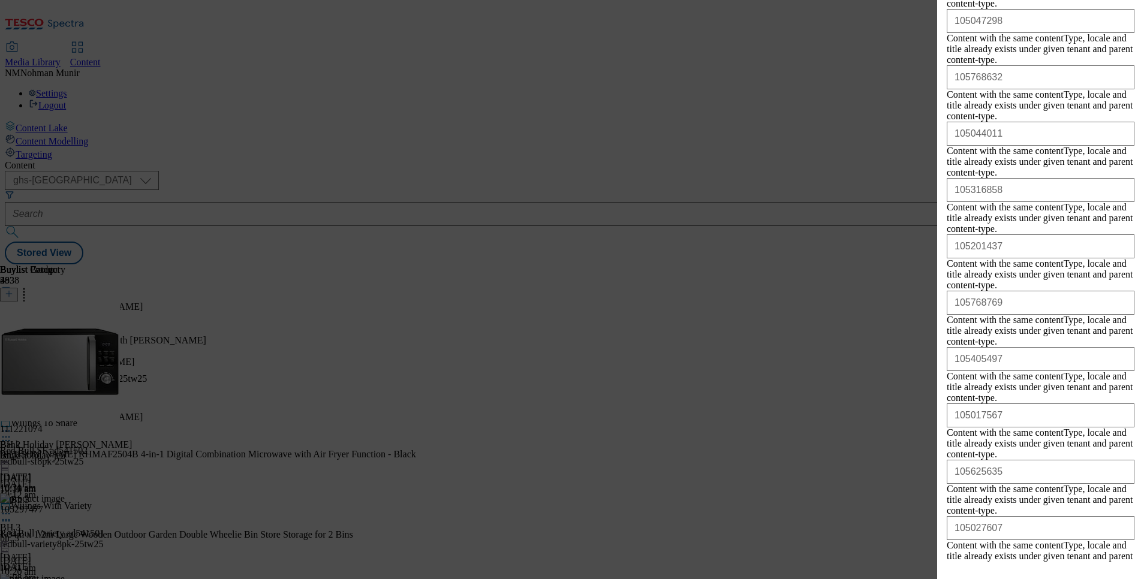
scroll to position [21899, 0]
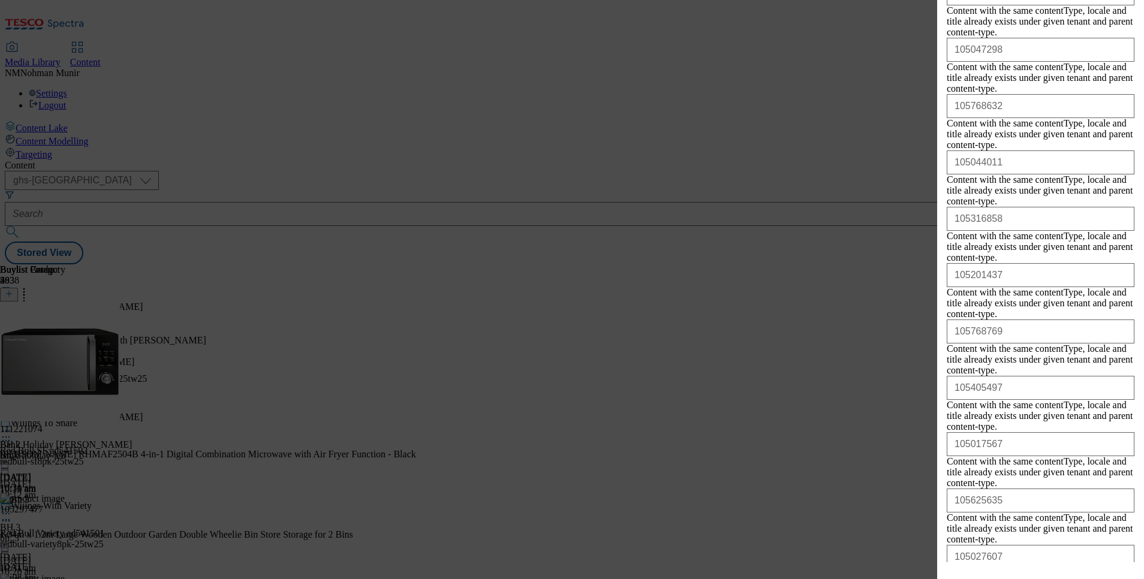
click at [842, 49] on div "Add new Buylist Product Locale Select locale English Welsh Product Ids Product …" at bounding box center [572, 289] width 1144 height 579
click at [852, 70] on div "Add new Buylist Product Locale Select locale English Welsh Product Ids Product …" at bounding box center [572, 289] width 1144 height 579
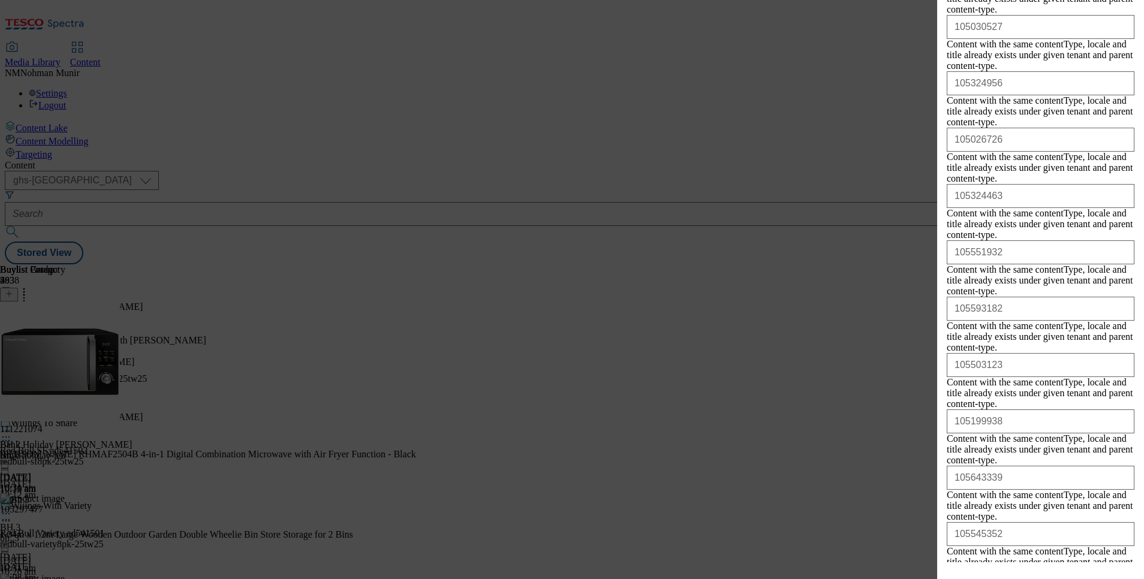
scroll to position [0, 0]
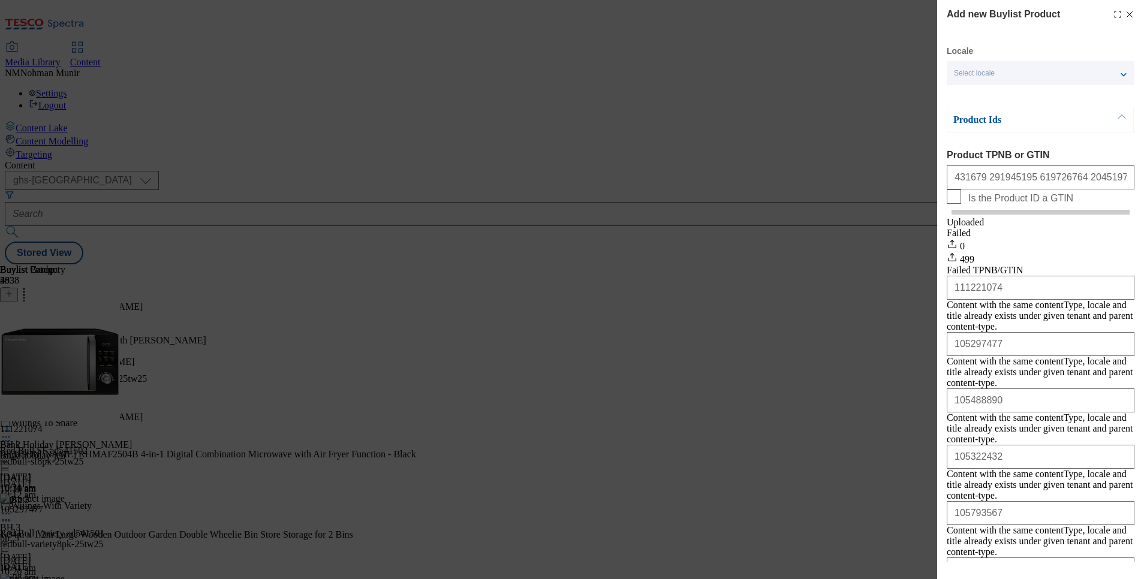
click at [1125, 14] on icon "Modal" at bounding box center [1130, 15] width 10 height 10
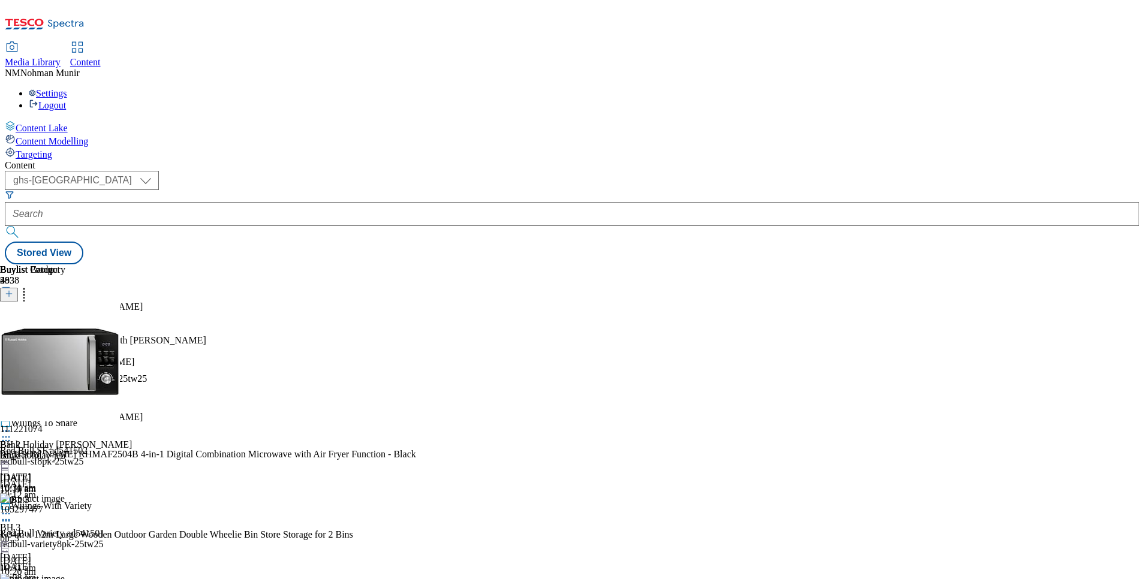
click at [65, 412] on div "BH-2 BH 2 Bh_2 [DATE] 10:19 am" at bounding box center [32, 453] width 65 height 83
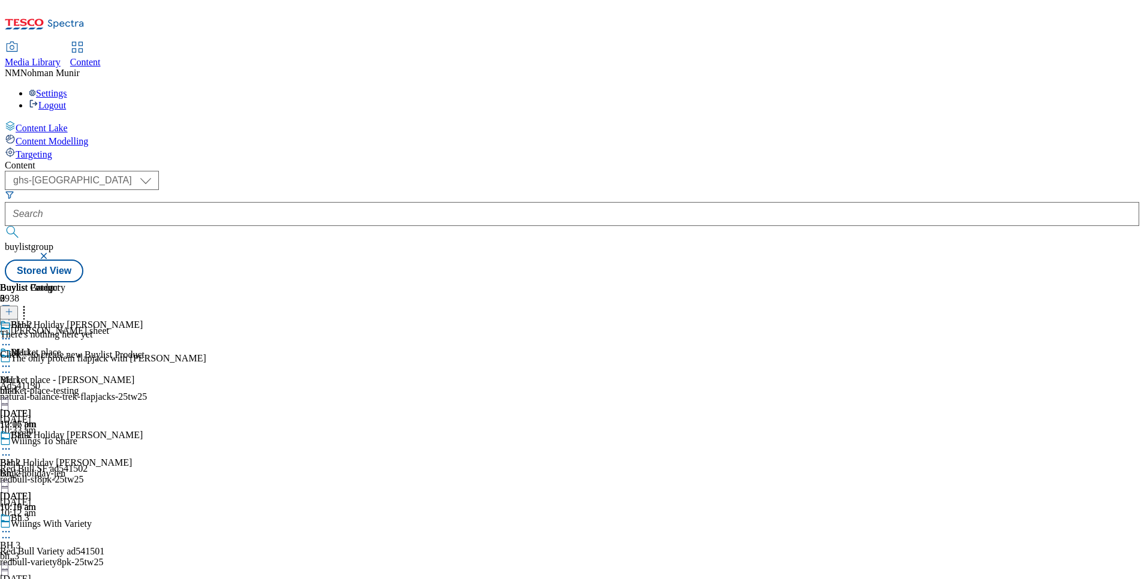
click at [13, 308] on icon at bounding box center [9, 312] width 8 height 8
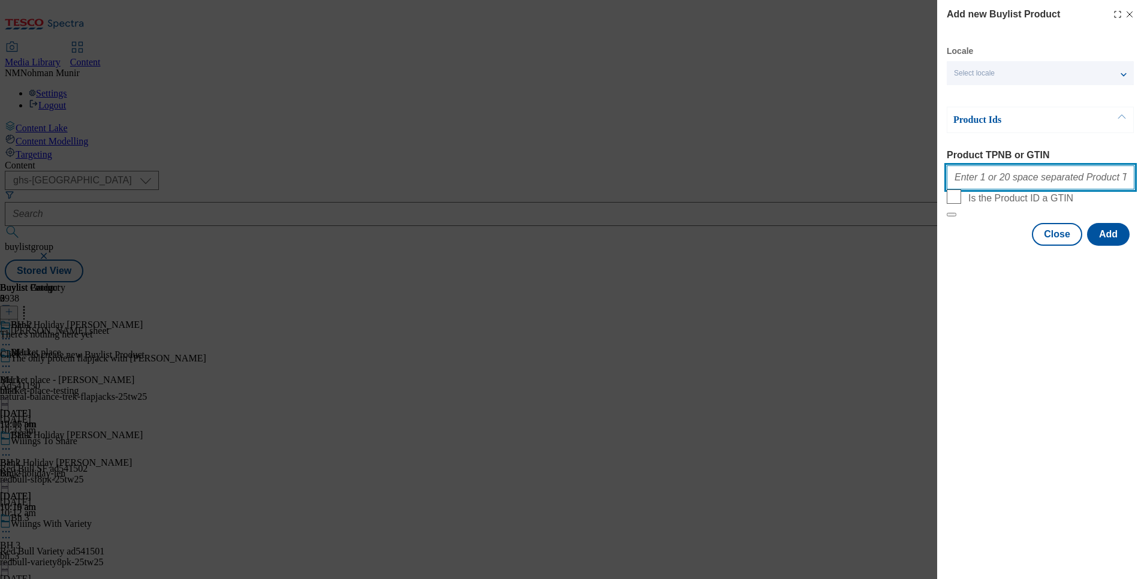
click at [1075, 182] on input "Product TPNB or GTIN" at bounding box center [1041, 177] width 188 height 24
paste input "111221074 105297477 105488890 105322432 105793567 105322433 105026725 105592081…"
type input "111221074 105297477 105488890 105322432 105793567 105322433 105026725 105592081…"
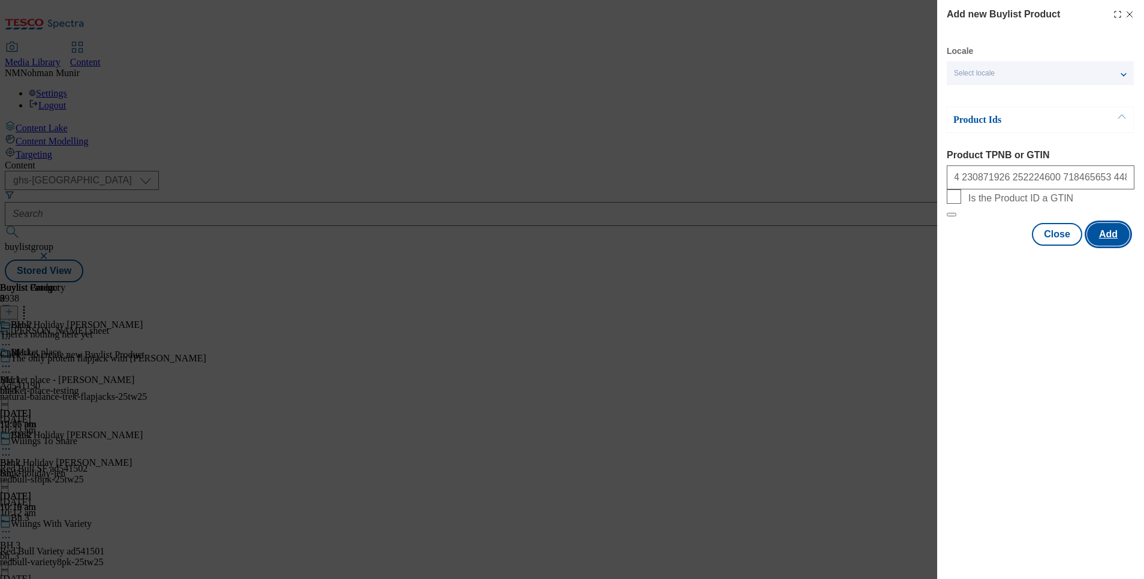
click at [1108, 246] on button "Add" at bounding box center [1108, 234] width 43 height 23
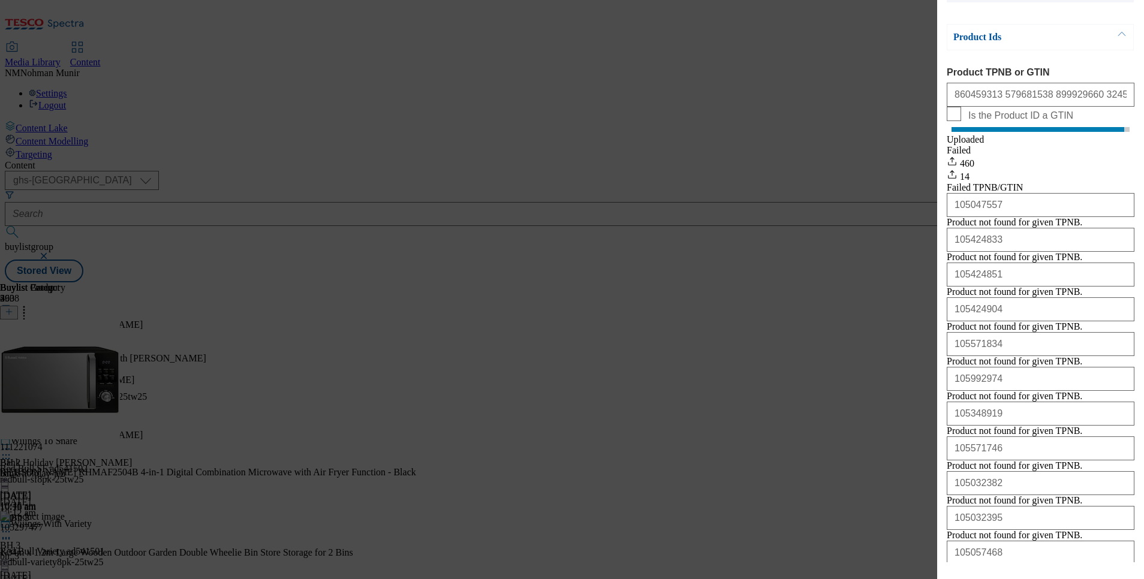
scroll to position [0, 0]
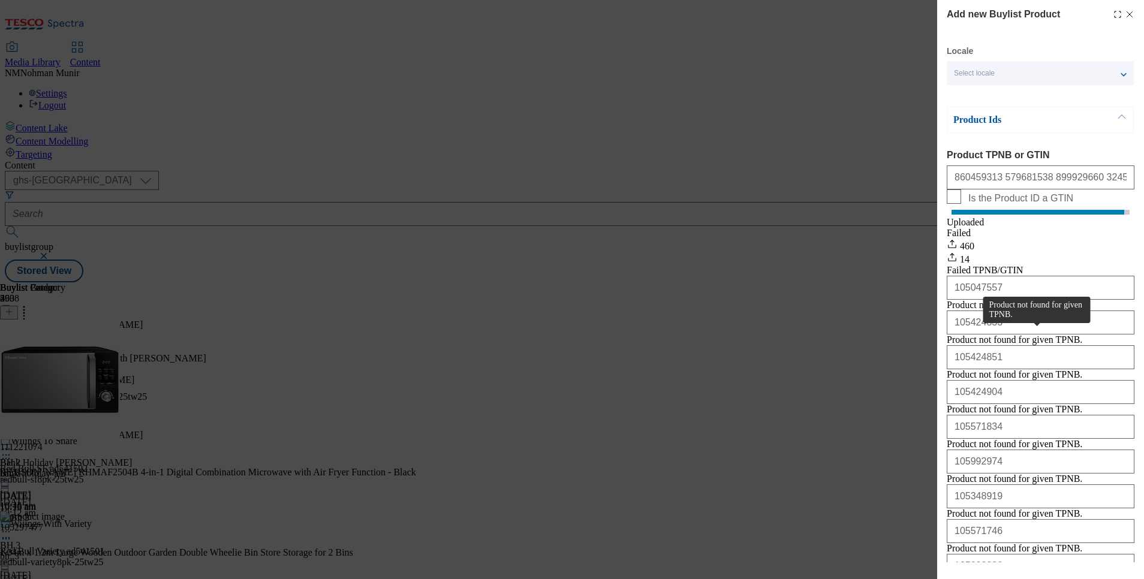
click at [1014, 311] on div "Product not found for given TPNB." at bounding box center [1014, 305] width 135 height 11
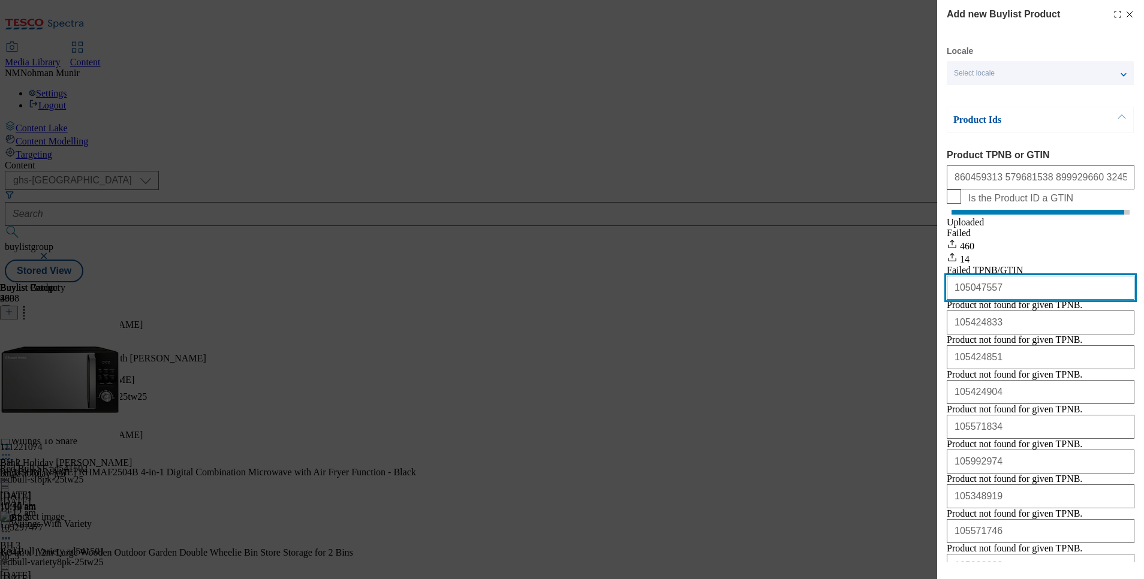
click at [980, 300] on input "105047557" at bounding box center [1041, 288] width 188 height 24
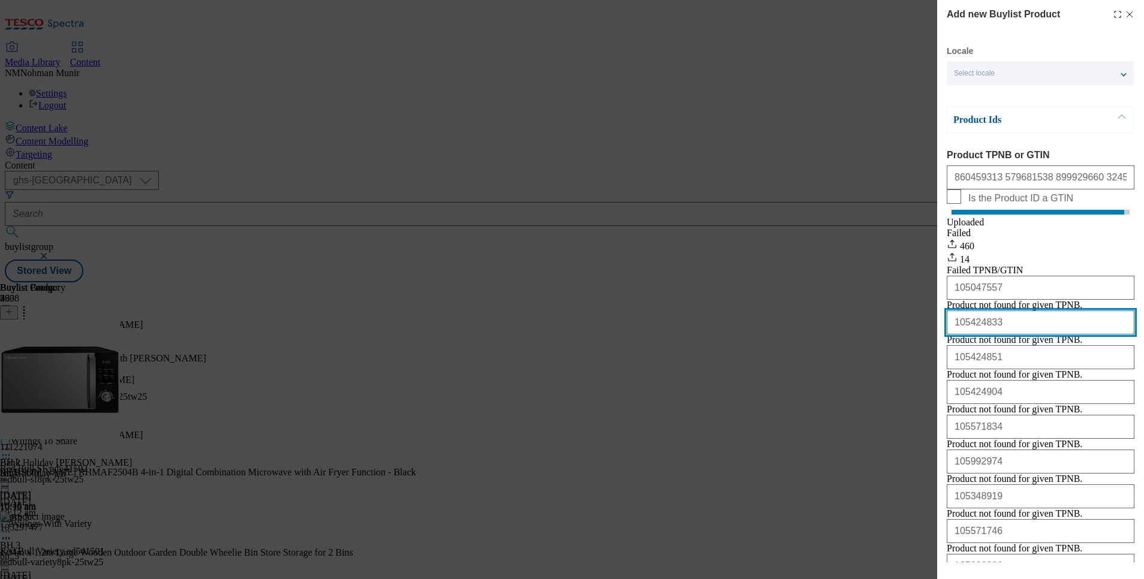
click at [1016, 334] on input "105424833" at bounding box center [1041, 323] width 188 height 24
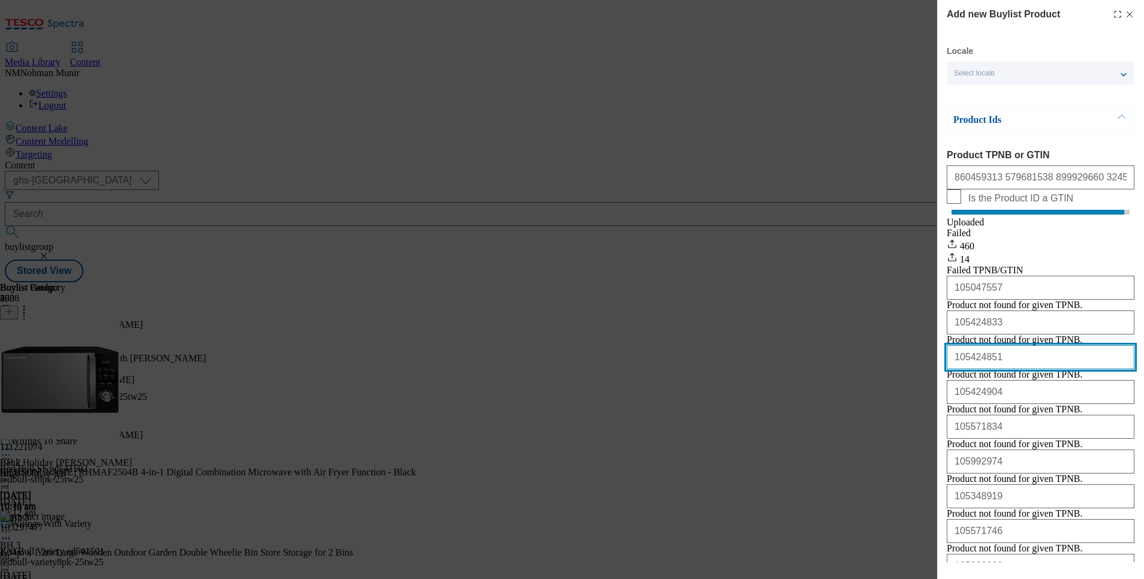
drag, startPoint x: 1032, startPoint y: 405, endPoint x: 941, endPoint y: 404, distance: 91.1
click at [941, 404] on div "Add new Buylist Product Locale Select locale English Welsh Product Ids Product …" at bounding box center [1040, 281] width 207 height 562
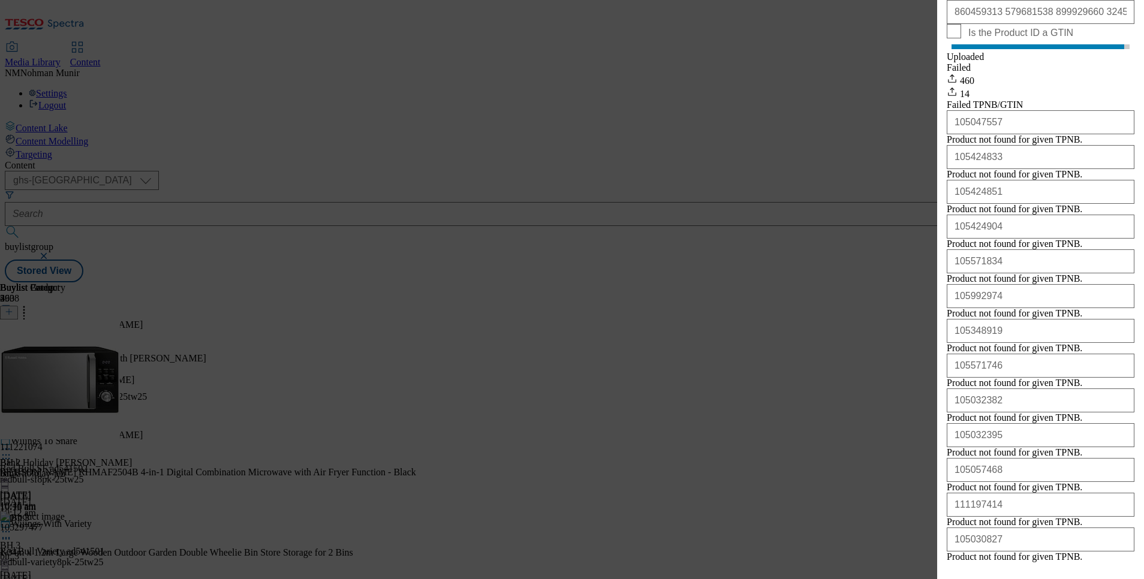
scroll to position [159, 0]
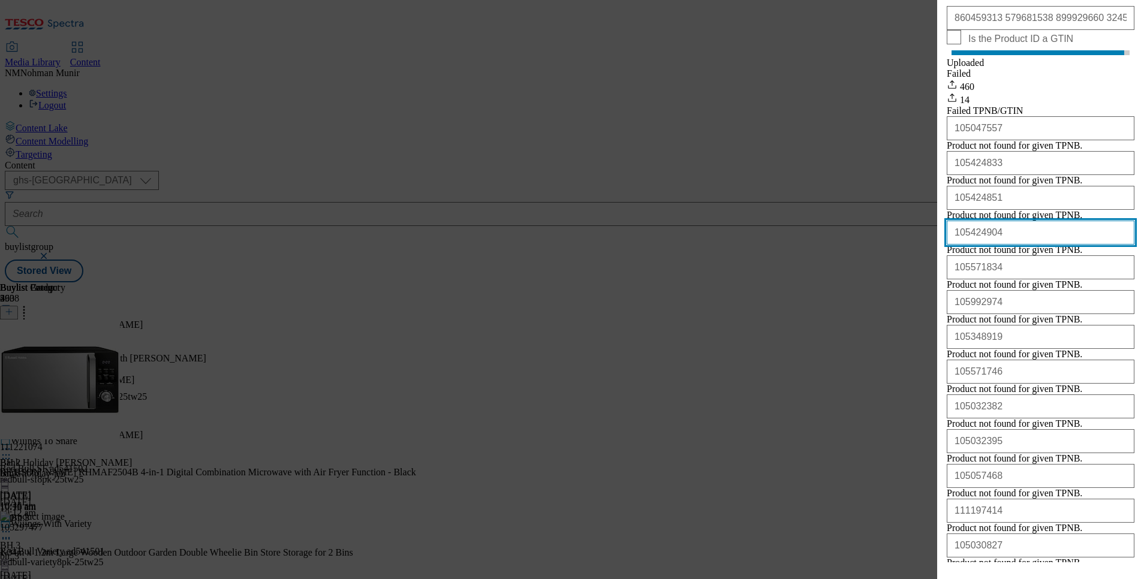
click at [1027, 245] on input "105424904" at bounding box center [1041, 233] width 188 height 24
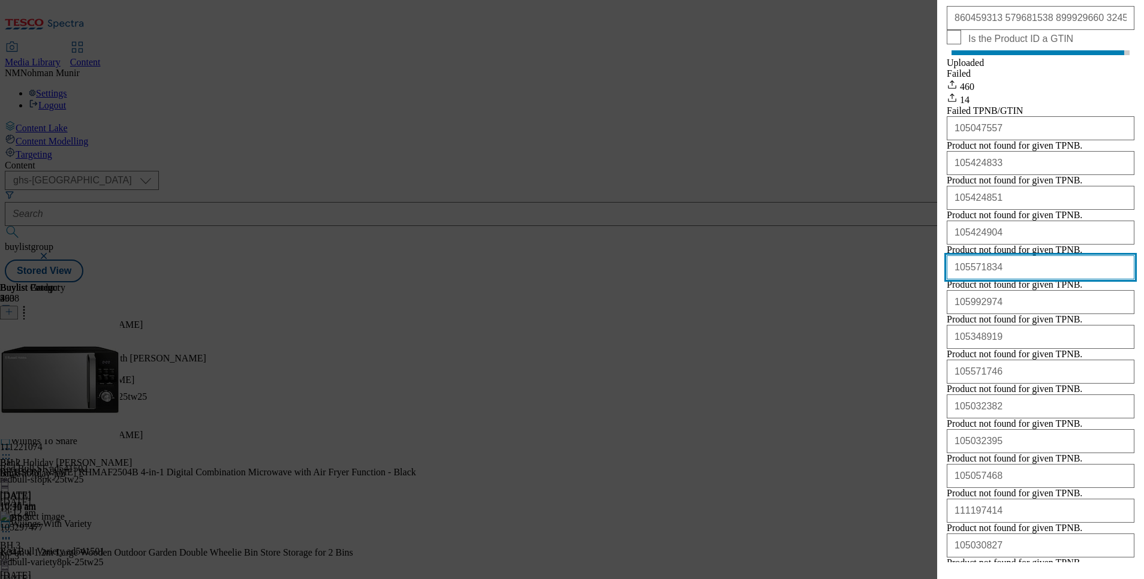
click at [1029, 279] on input "105571834" at bounding box center [1041, 267] width 188 height 24
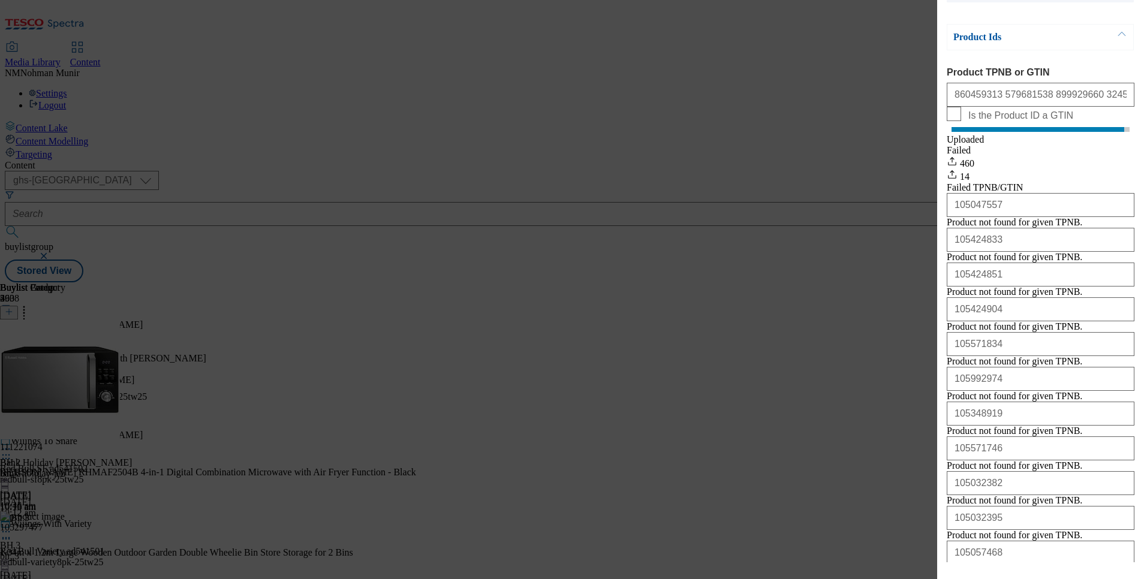
scroll to position [94, 0]
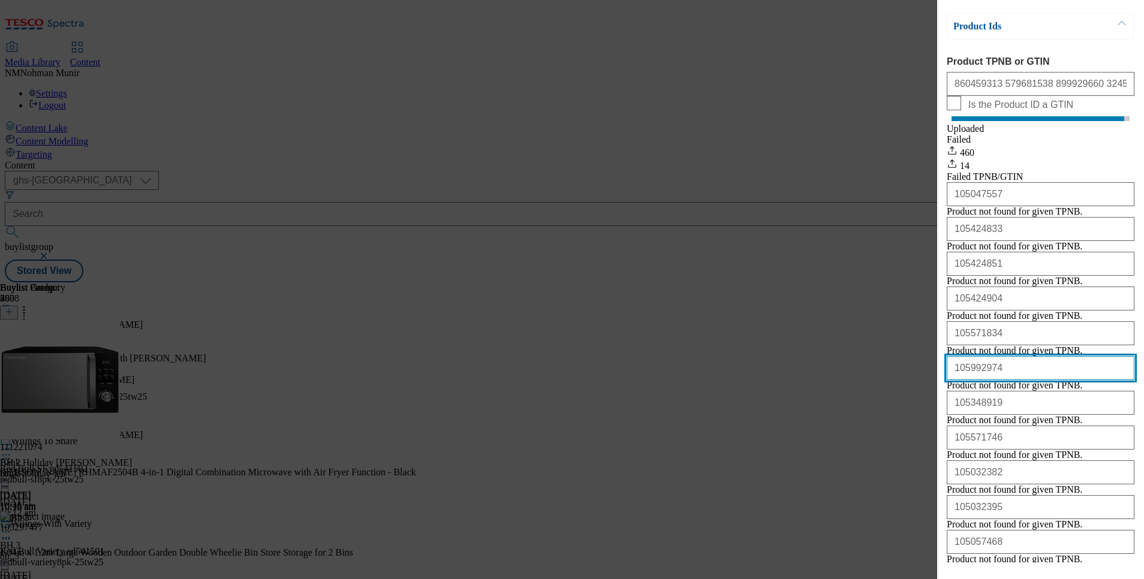
click at [1009, 380] on input "105992974" at bounding box center [1041, 368] width 188 height 24
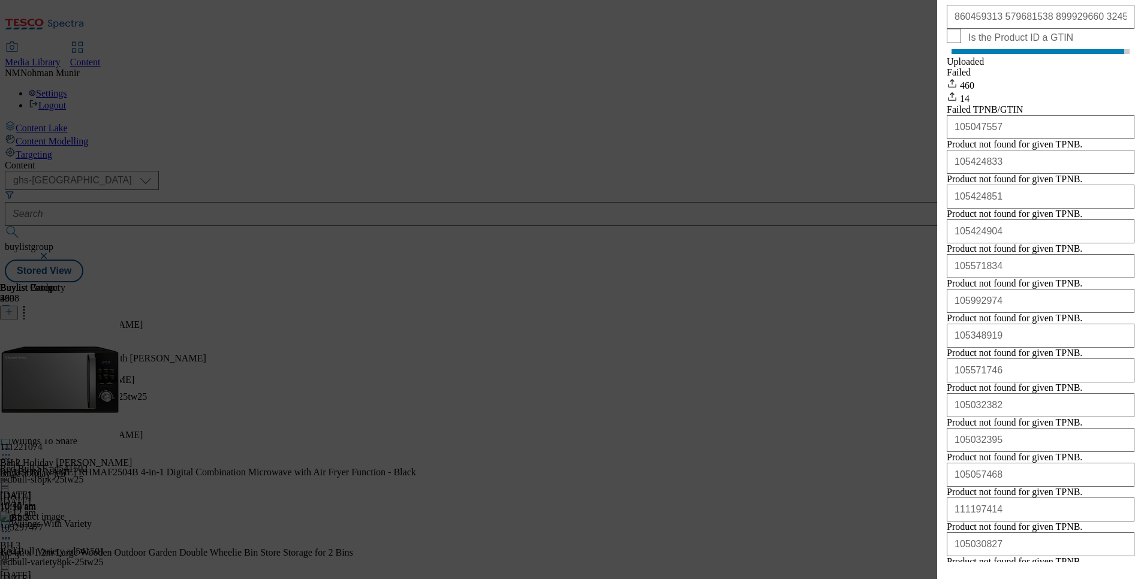
scroll to position [183, 0]
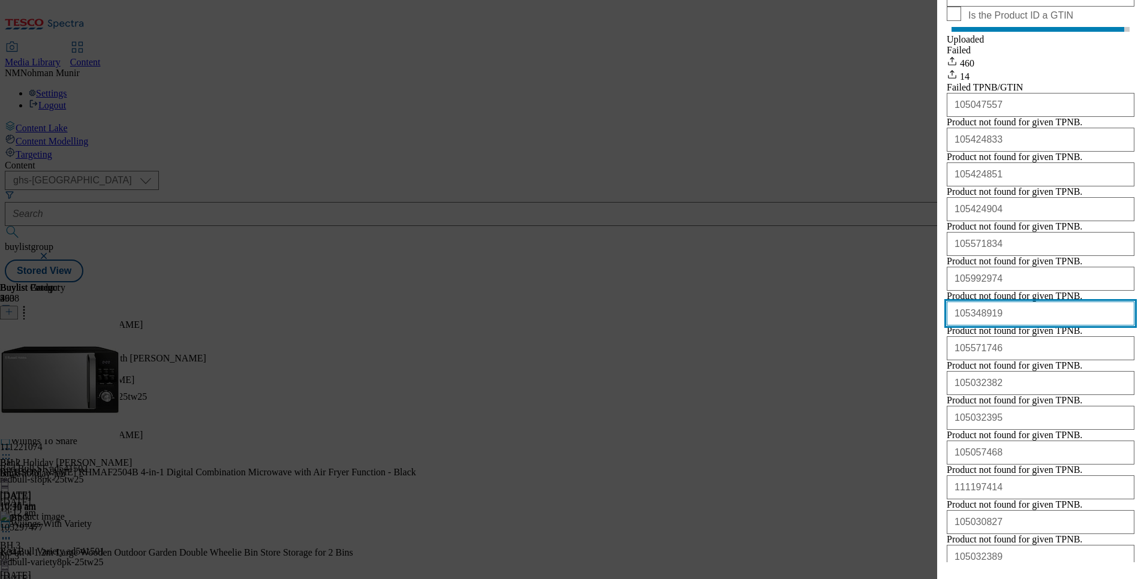
click at [1036, 326] on input "105348919" at bounding box center [1041, 314] width 188 height 24
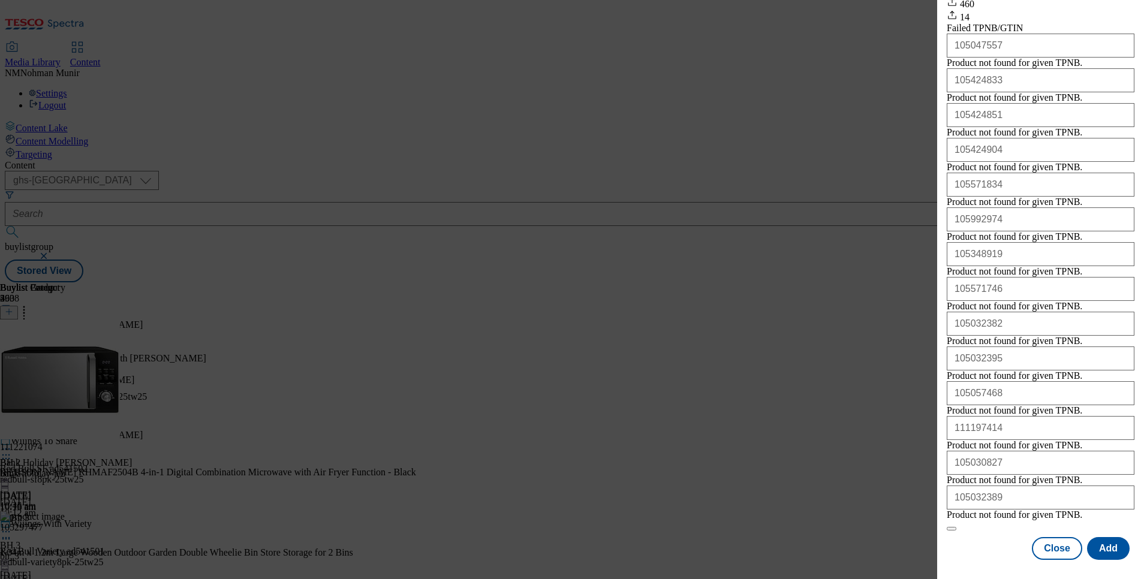
scroll to position [388, 0]
click at [1003, 277] on input "105571746" at bounding box center [1041, 289] width 188 height 24
click at [1017, 336] on div "Product not found for given TPNB." at bounding box center [1014, 341] width 135 height 11
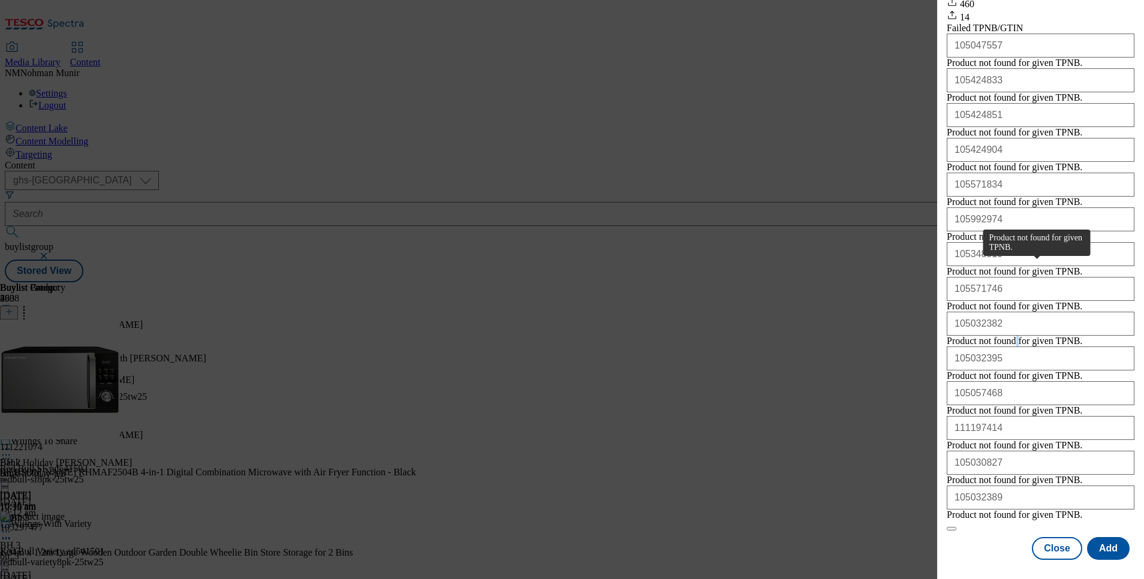
click at [1017, 336] on div "Product not found for given TPNB." at bounding box center [1014, 341] width 135 height 11
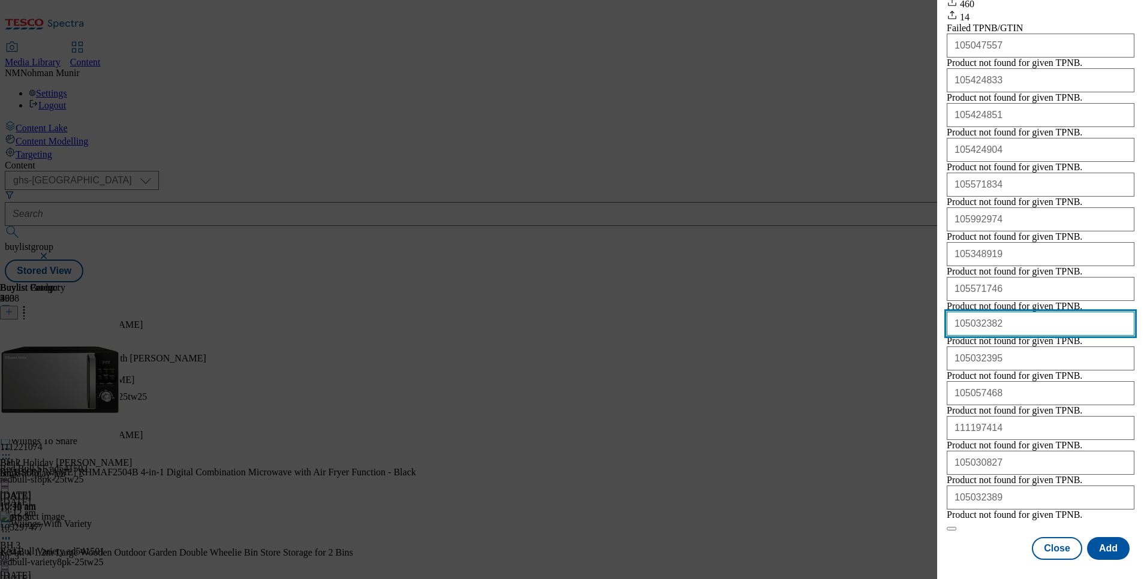
drag, startPoint x: 1017, startPoint y: 265, endPoint x: 964, endPoint y: 251, distance: 55.3
click at [964, 312] on input "105032382" at bounding box center [1041, 324] width 188 height 24
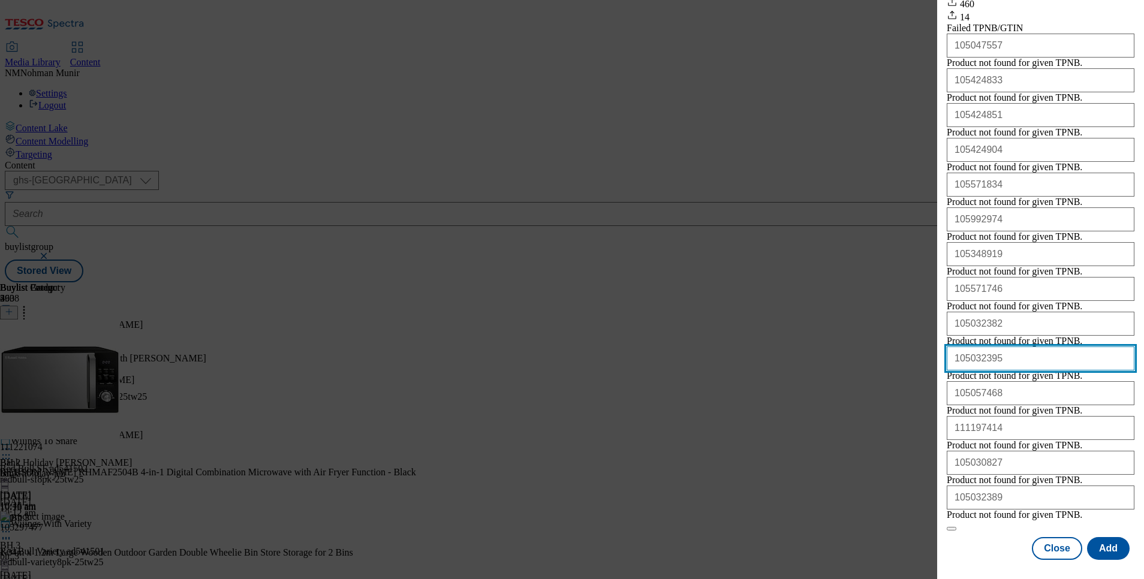
click at [1058, 346] on input "105032395" at bounding box center [1041, 358] width 188 height 24
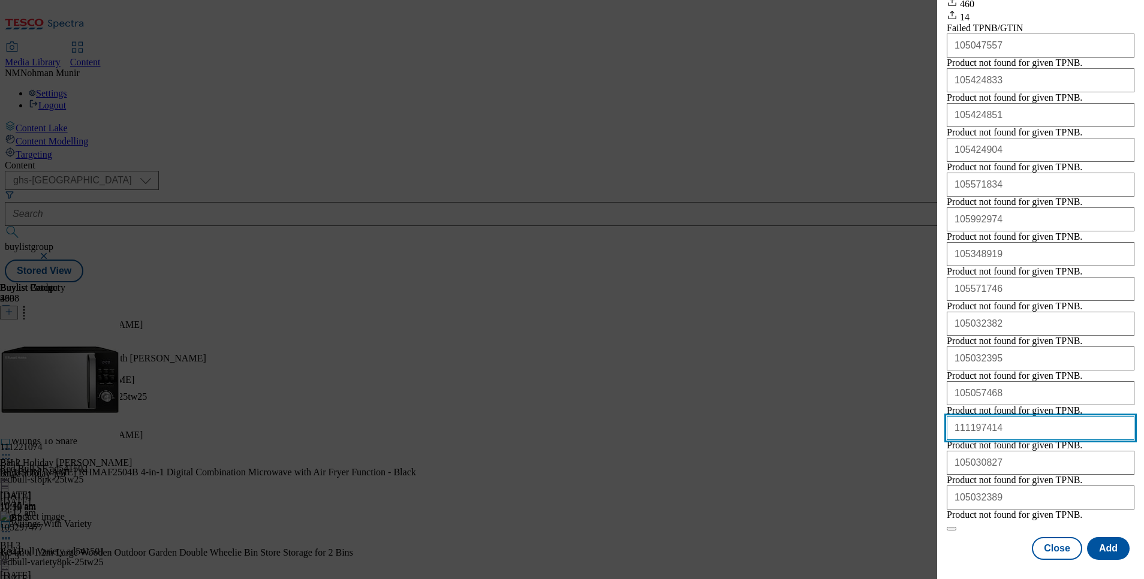
click at [1040, 416] on input "111197414" at bounding box center [1041, 428] width 188 height 24
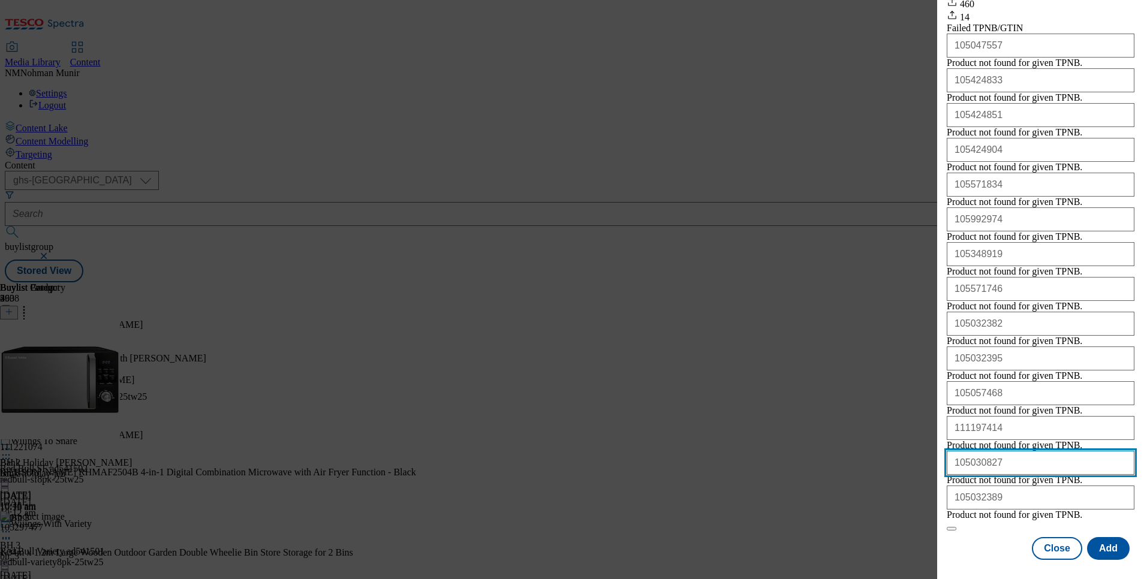
click at [1016, 451] on input "105030827" at bounding box center [1041, 463] width 188 height 24
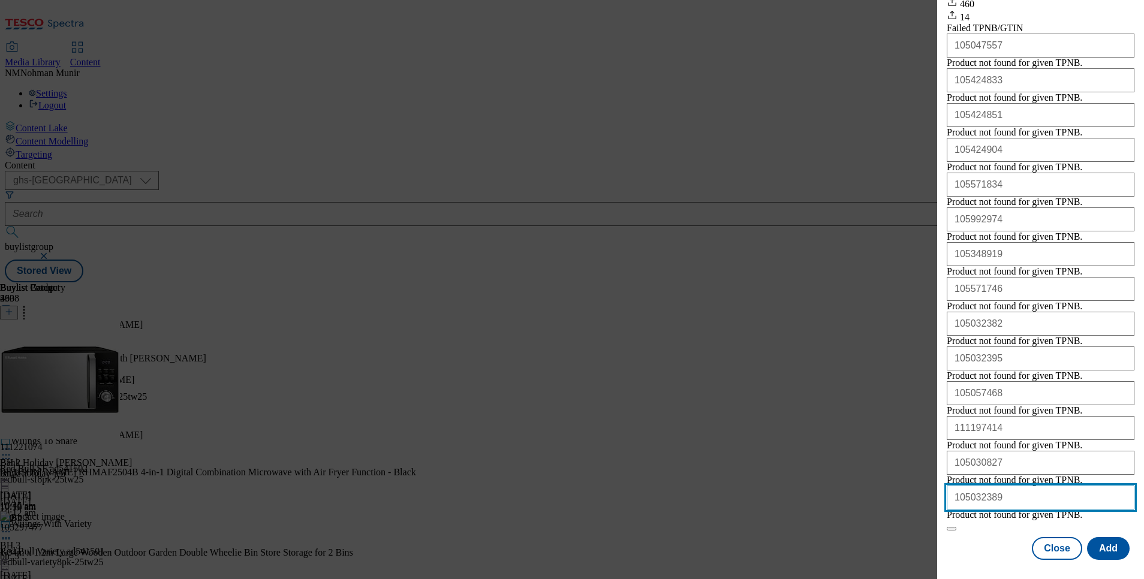
click at [1020, 490] on input "105032389" at bounding box center [1041, 498] width 188 height 24
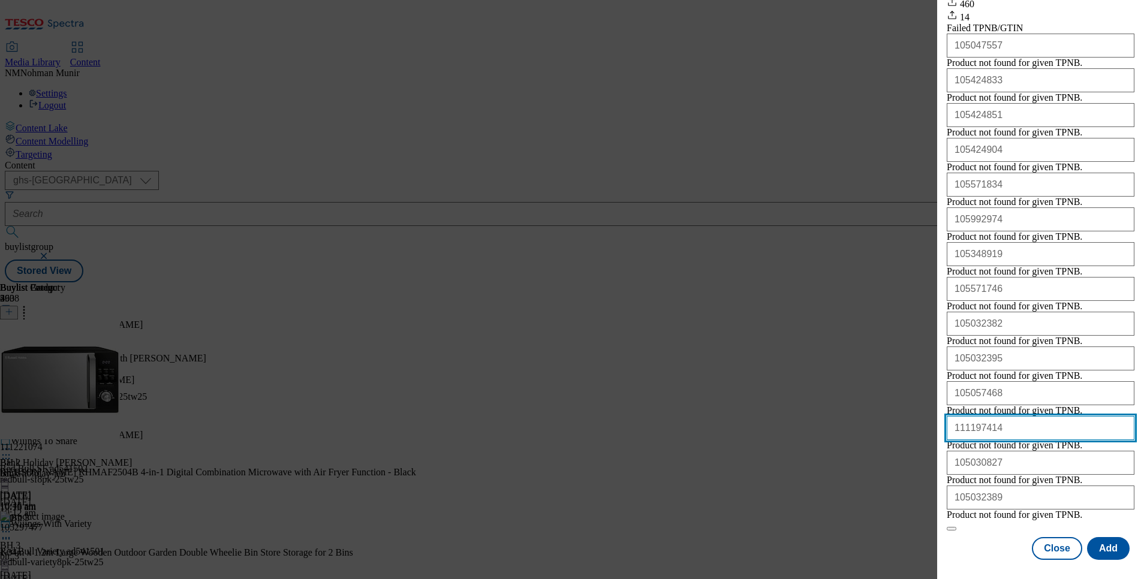
click at [1010, 416] on input "111197414" at bounding box center [1041, 428] width 188 height 24
click at [1009, 416] on input "111197414" at bounding box center [1041, 428] width 188 height 24
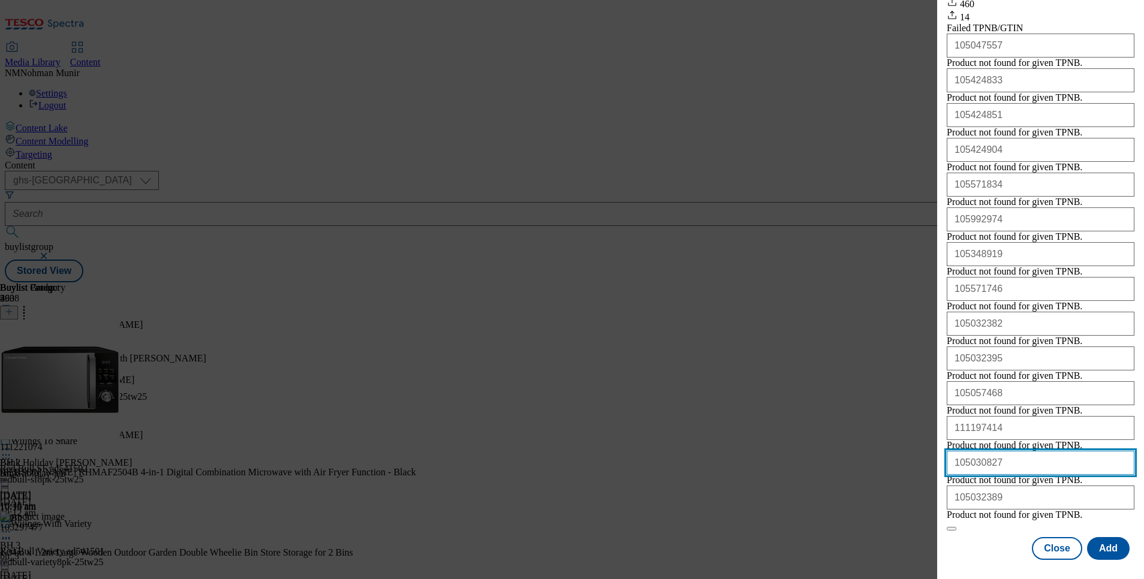
click at [1008, 451] on input "105030827" at bounding box center [1041, 463] width 188 height 24
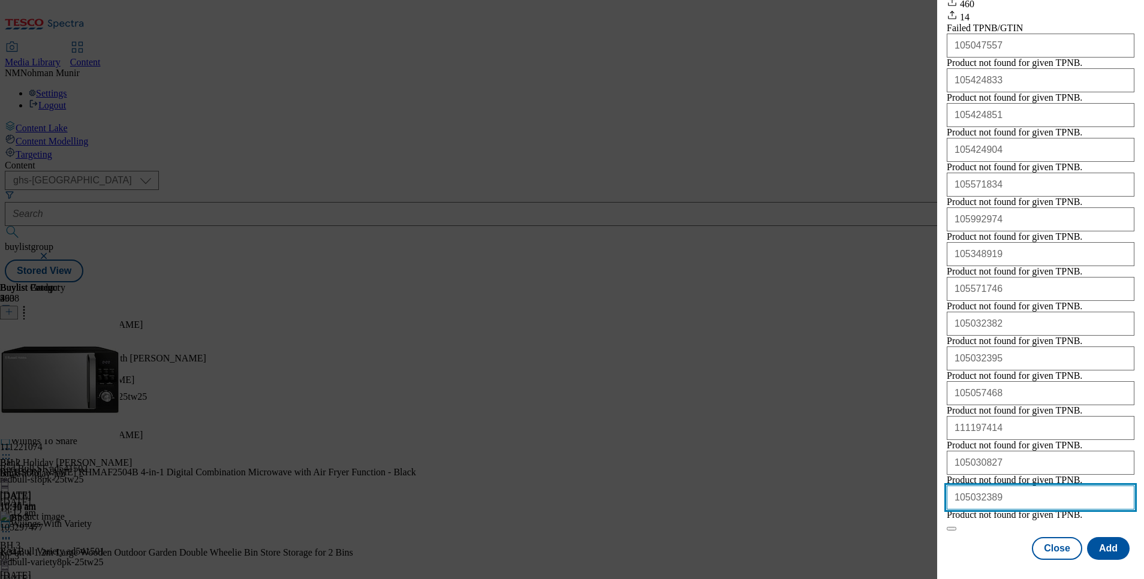
click at [1027, 492] on input "105032389" at bounding box center [1041, 498] width 188 height 24
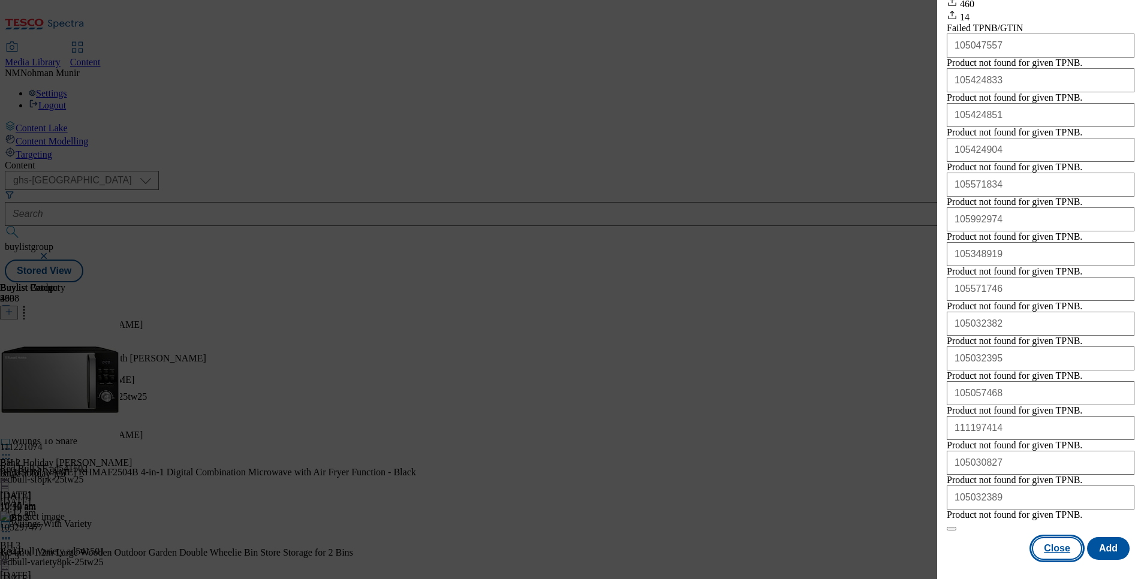
click at [1054, 537] on button "Close" at bounding box center [1057, 548] width 50 height 23
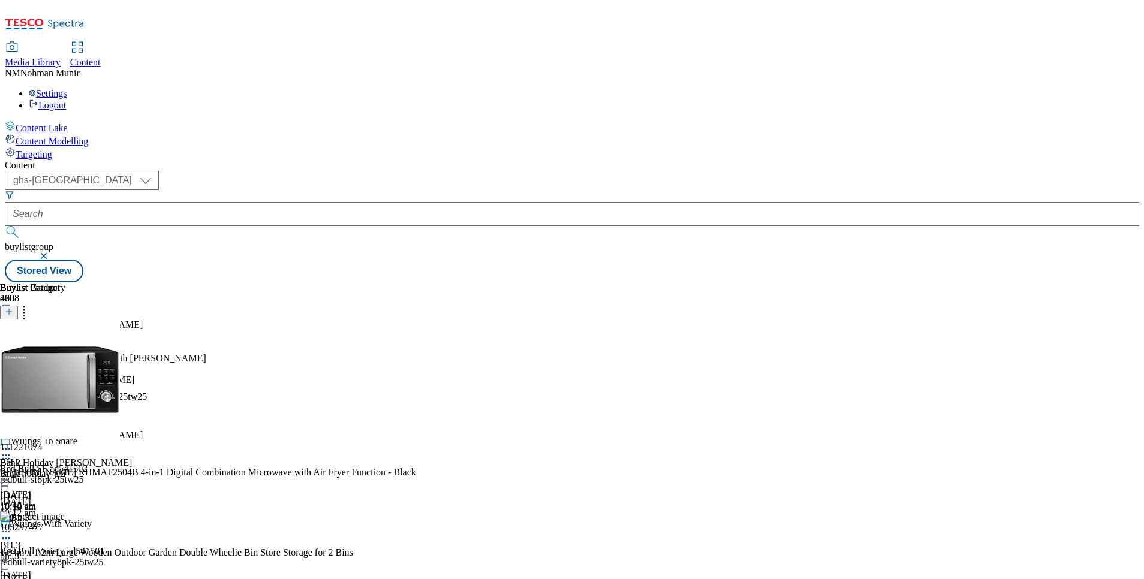
click at [1063, 282] on div "Buylist Group 5938 [PERSON_NAME] cheat sheet The only protein flapjack with Bis…" at bounding box center [572, 282] width 1134 height 0
click at [30, 304] on icon at bounding box center [24, 310] width 12 height 12
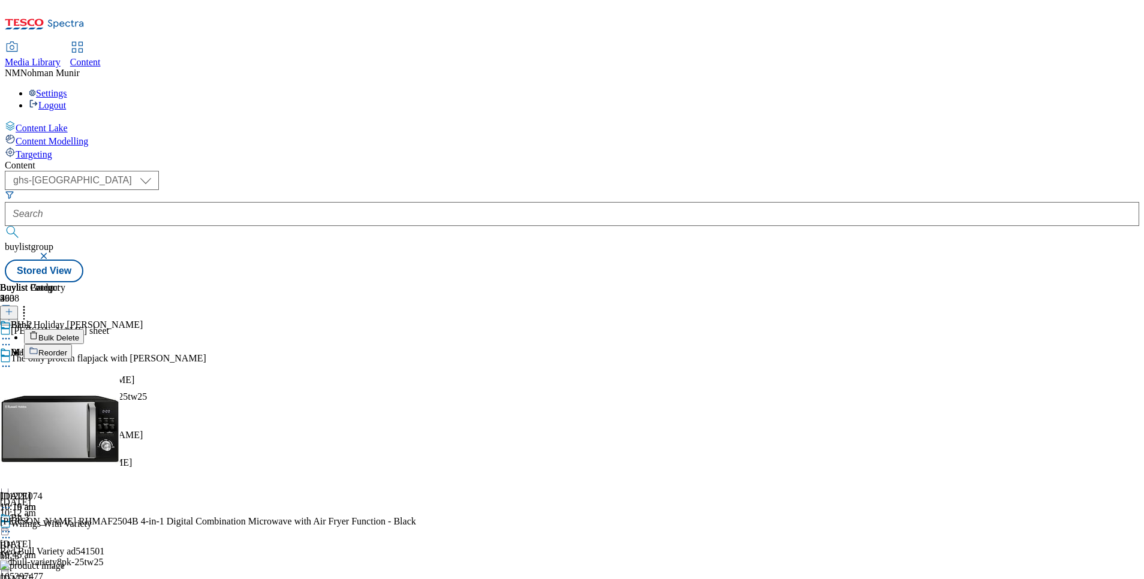
click at [416, 329] on li "Bulk Delete" at bounding box center [220, 336] width 392 height 15
click at [79, 333] on span "Bulk Delete" at bounding box center [58, 337] width 41 height 9
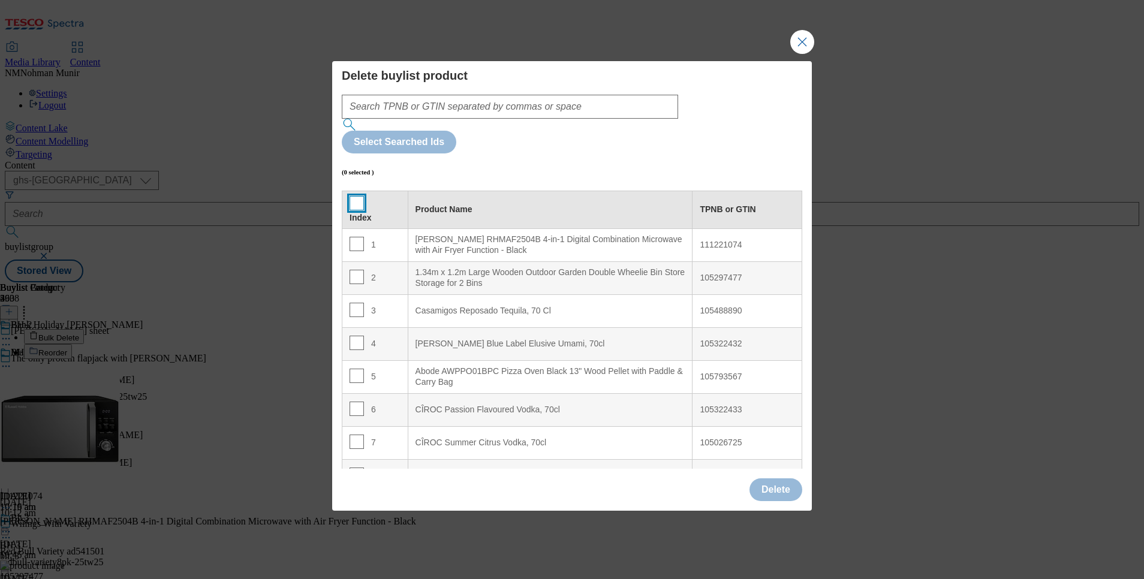
click at [352, 196] on input "Modal" at bounding box center [356, 203] width 14 height 14
checkbox input "true"
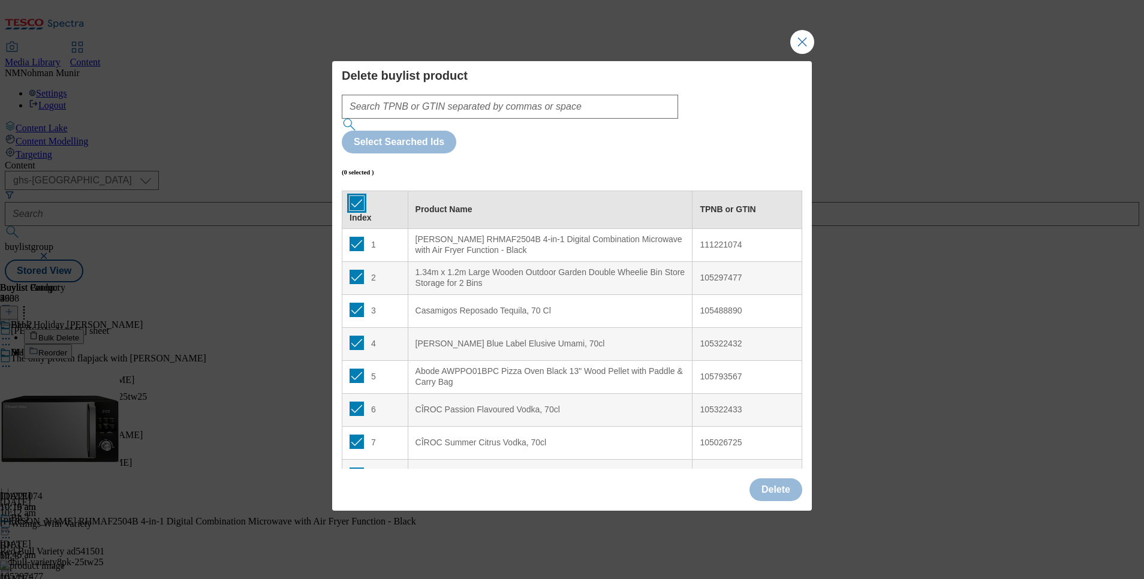
checkbox input "true"
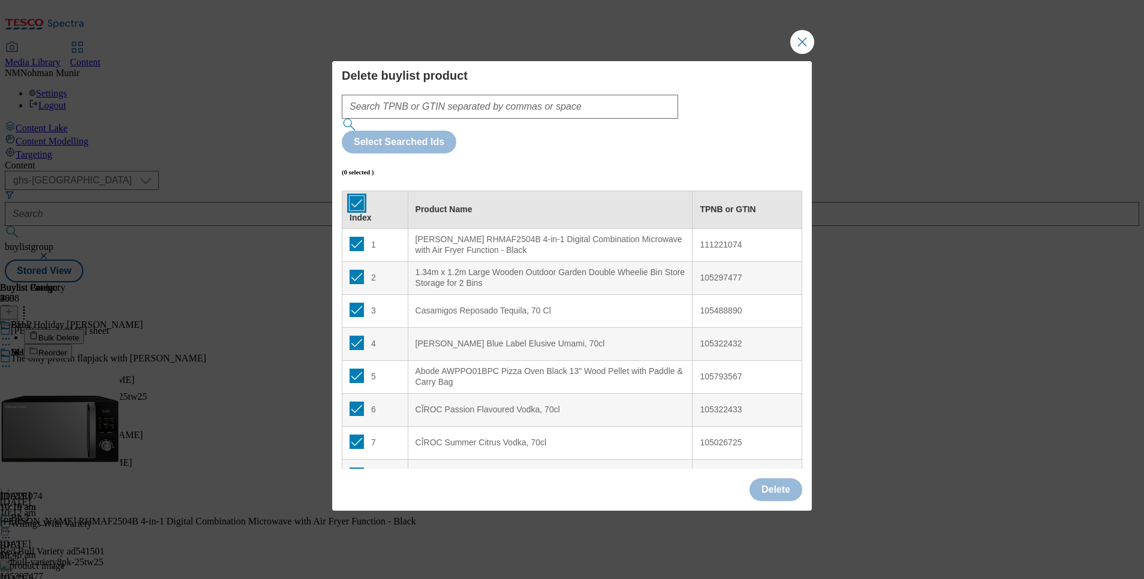
checkbox input "true"
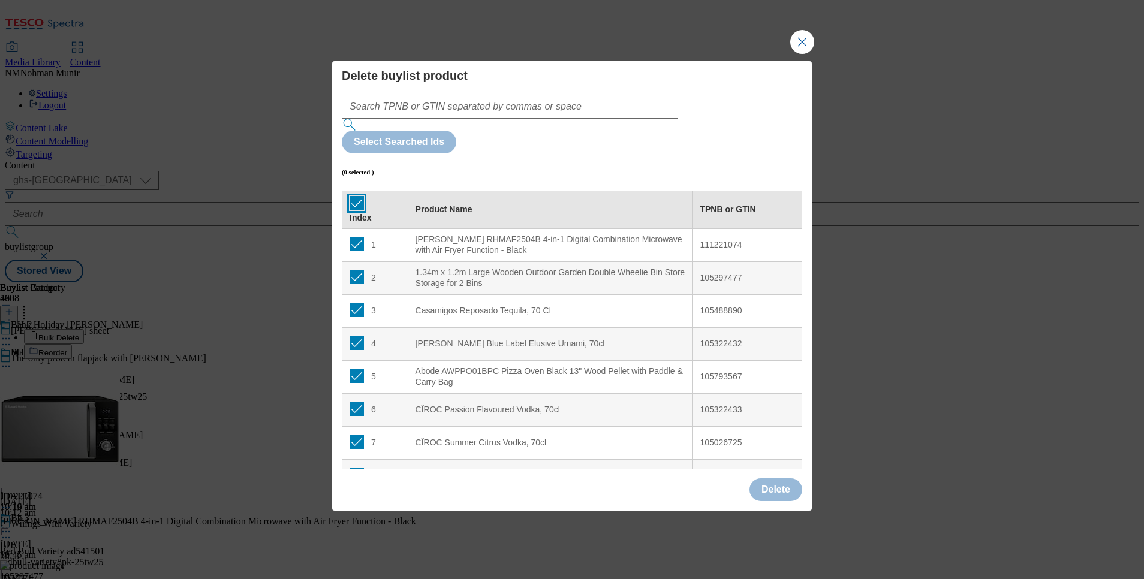
checkbox input "true"
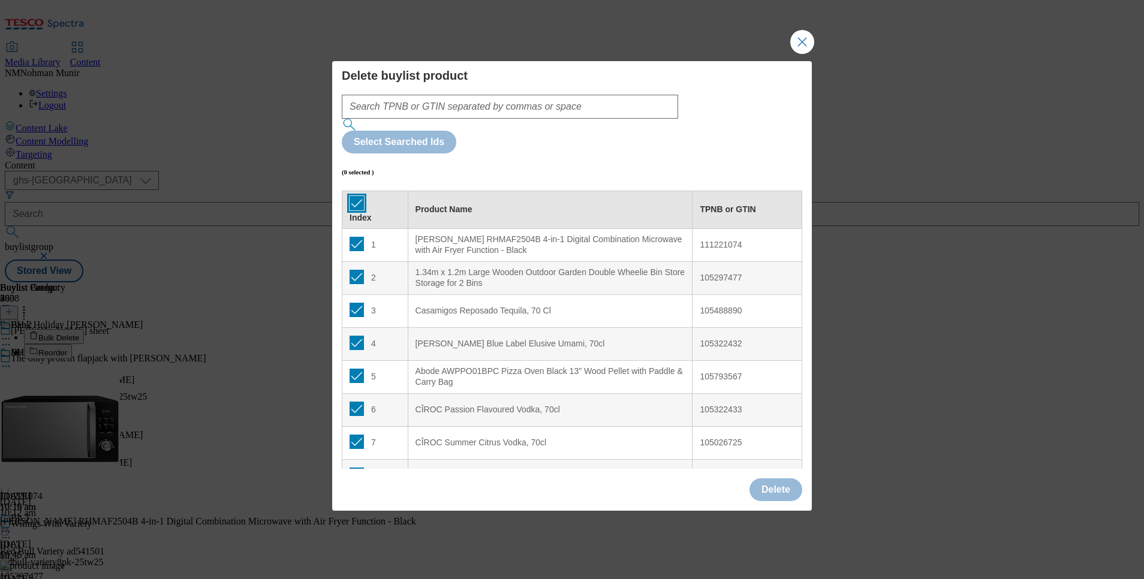
checkbox input "true"
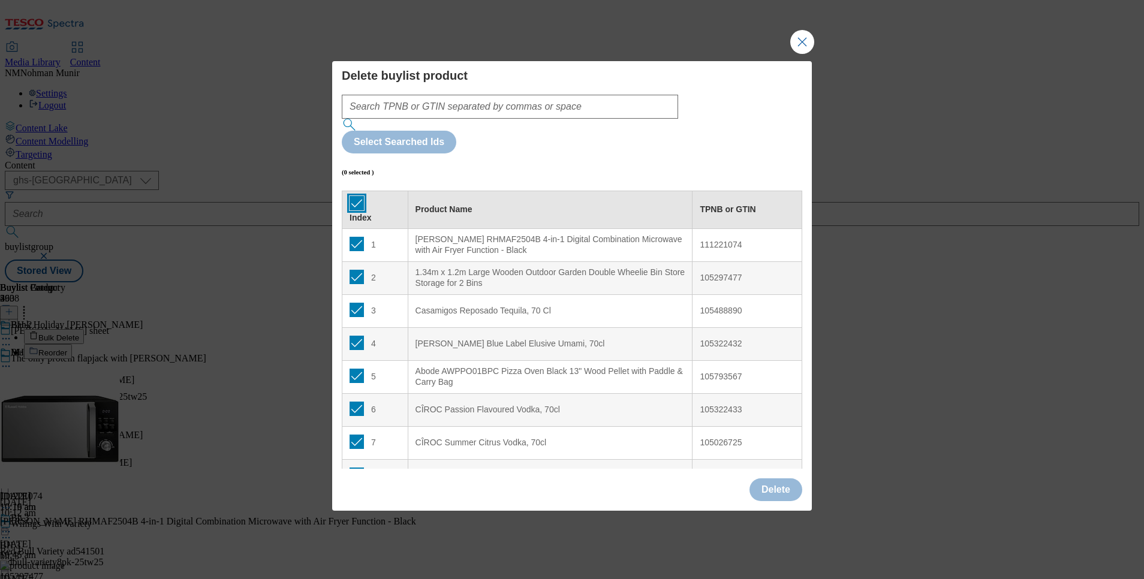
checkbox input "true"
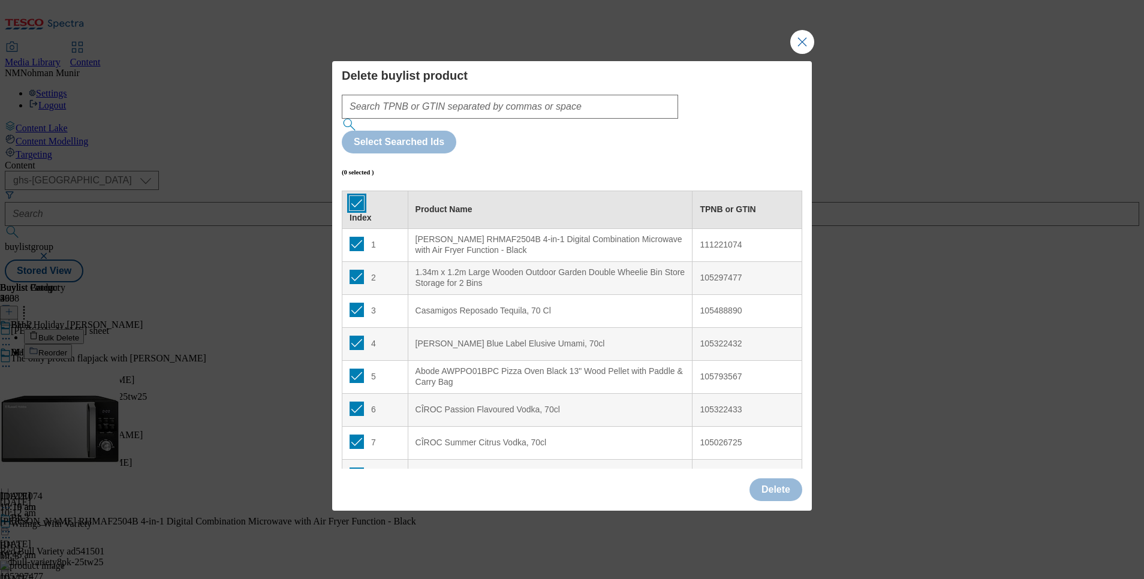
checkbox input "true"
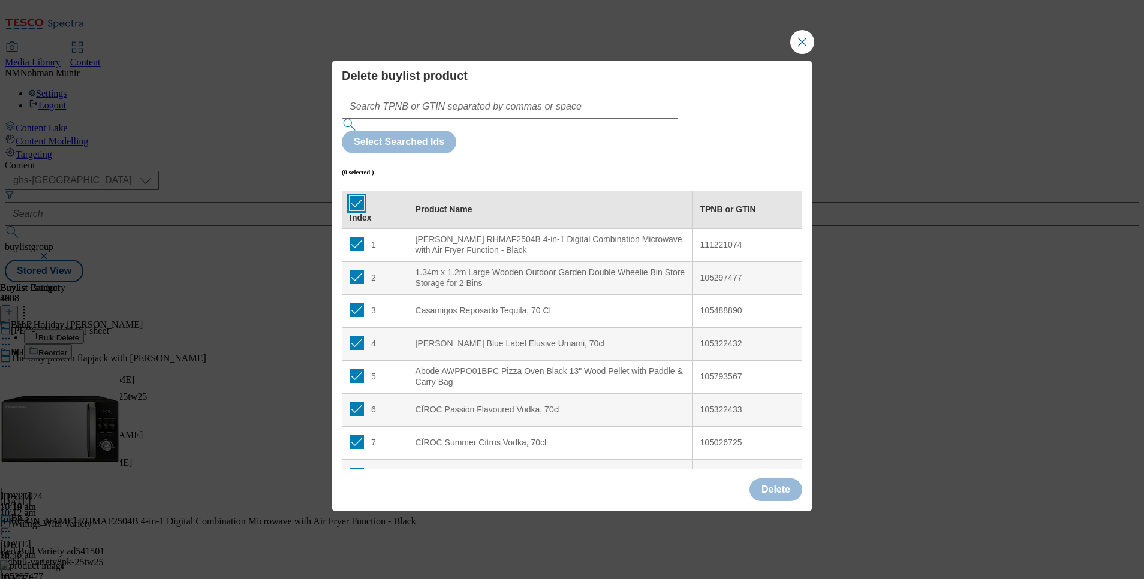
checkbox input "true"
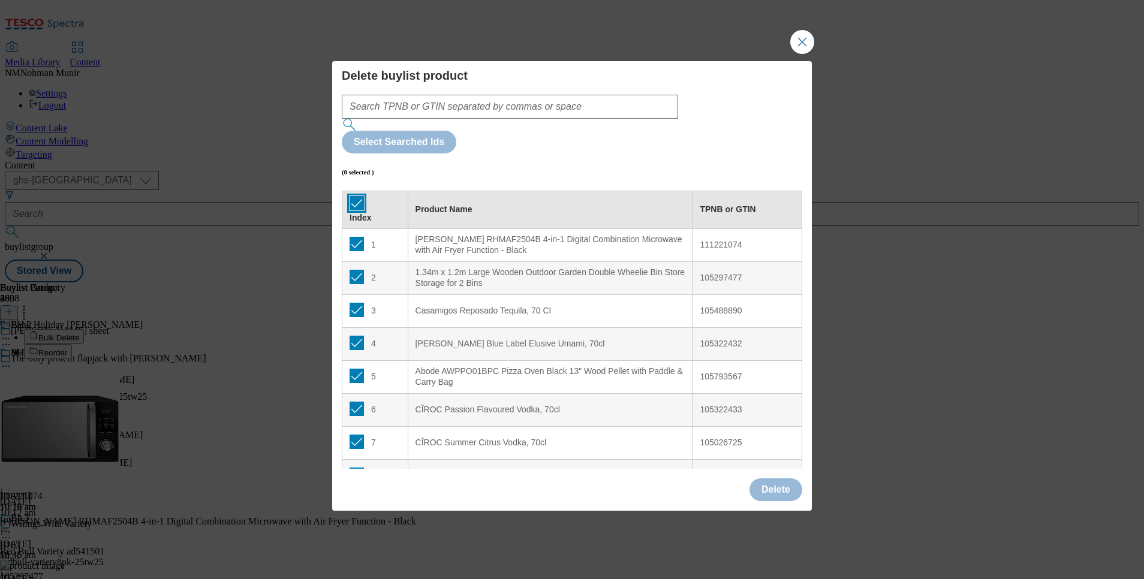
checkbox input "true"
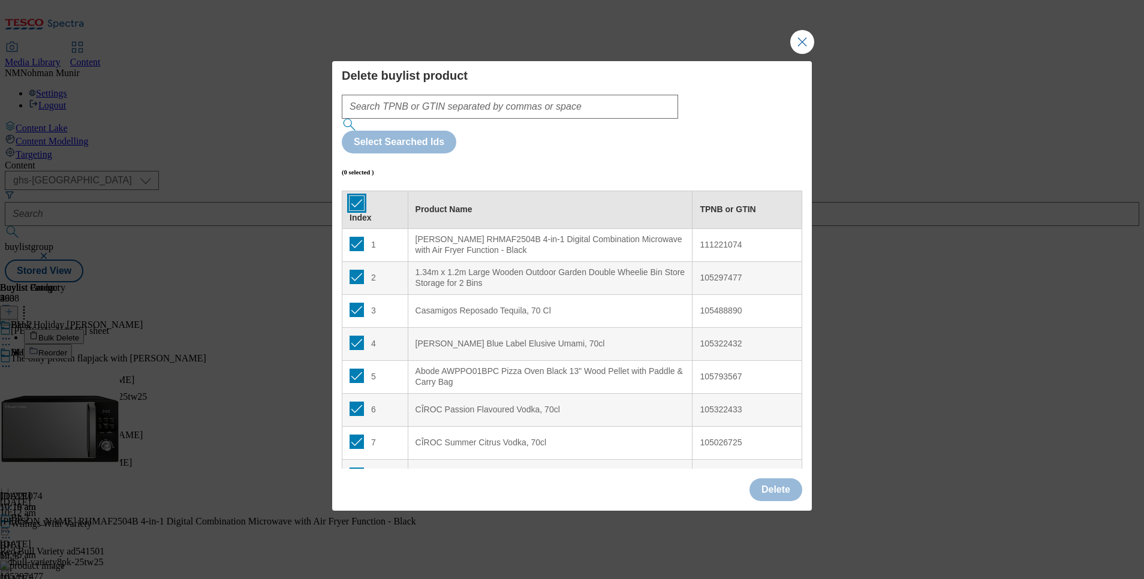
checkbox input "true"
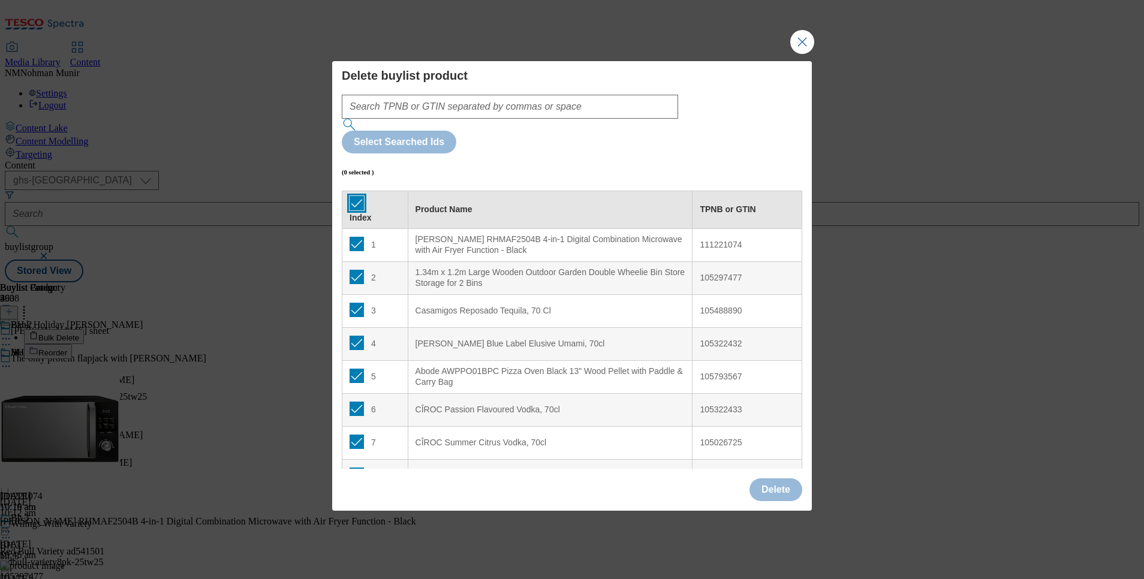
checkbox input "true"
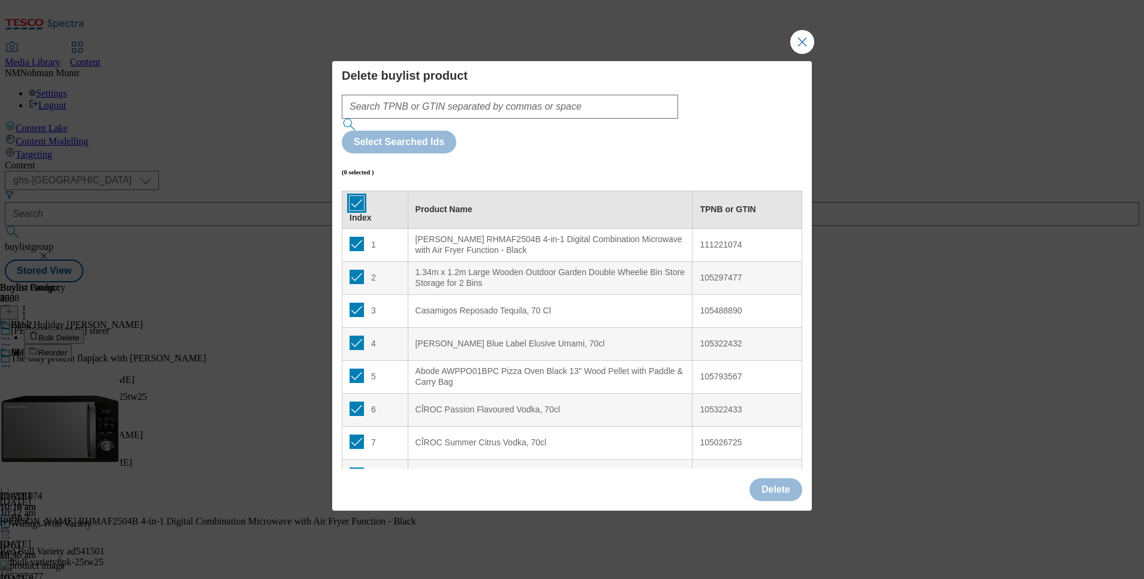
checkbox input "true"
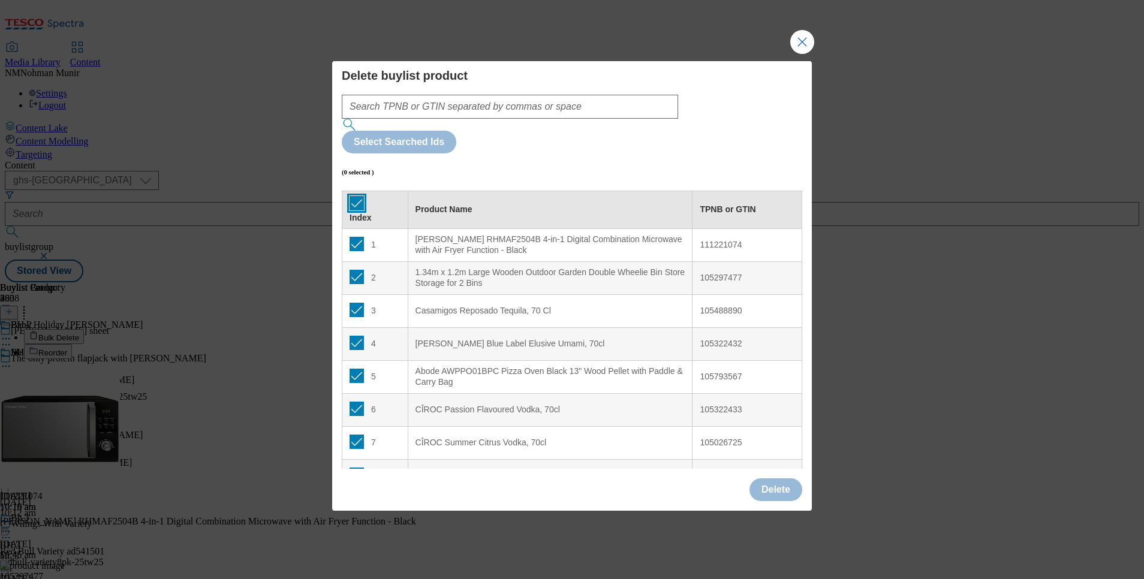
checkbox input "true"
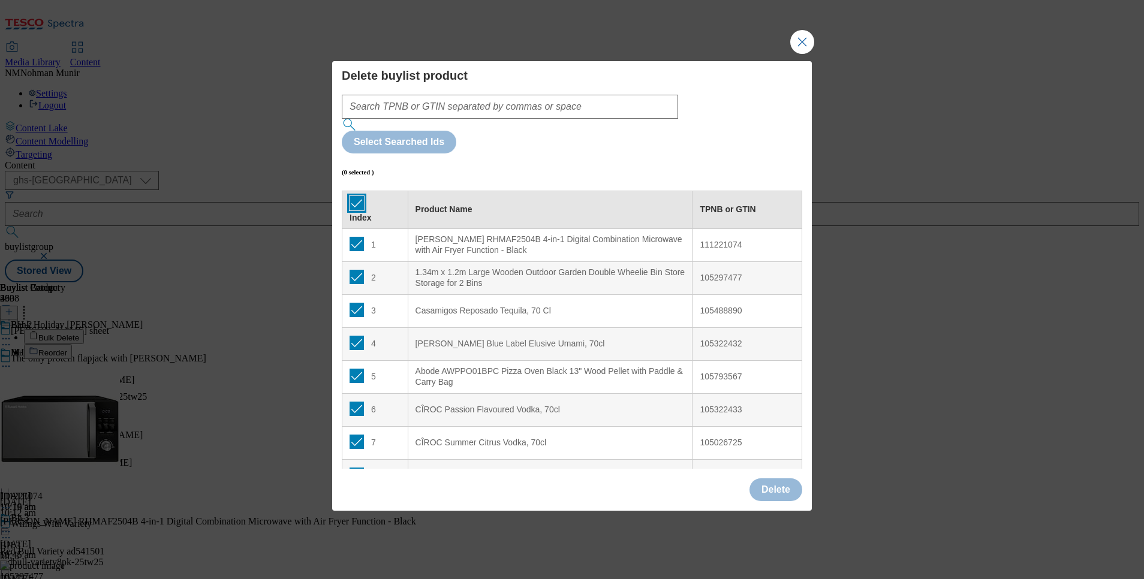
checkbox input "true"
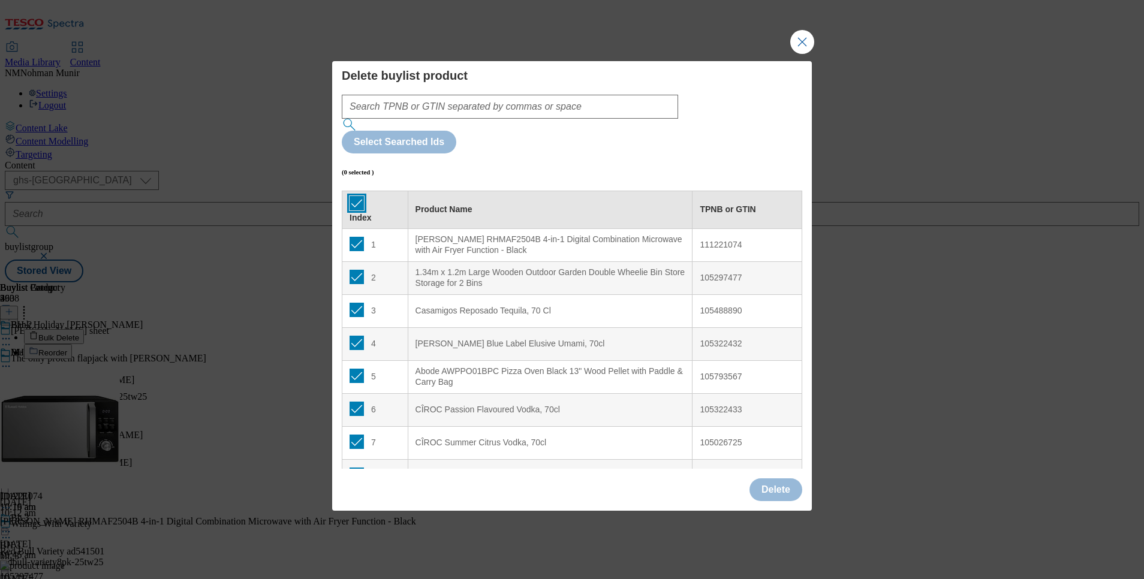
checkbox input "true"
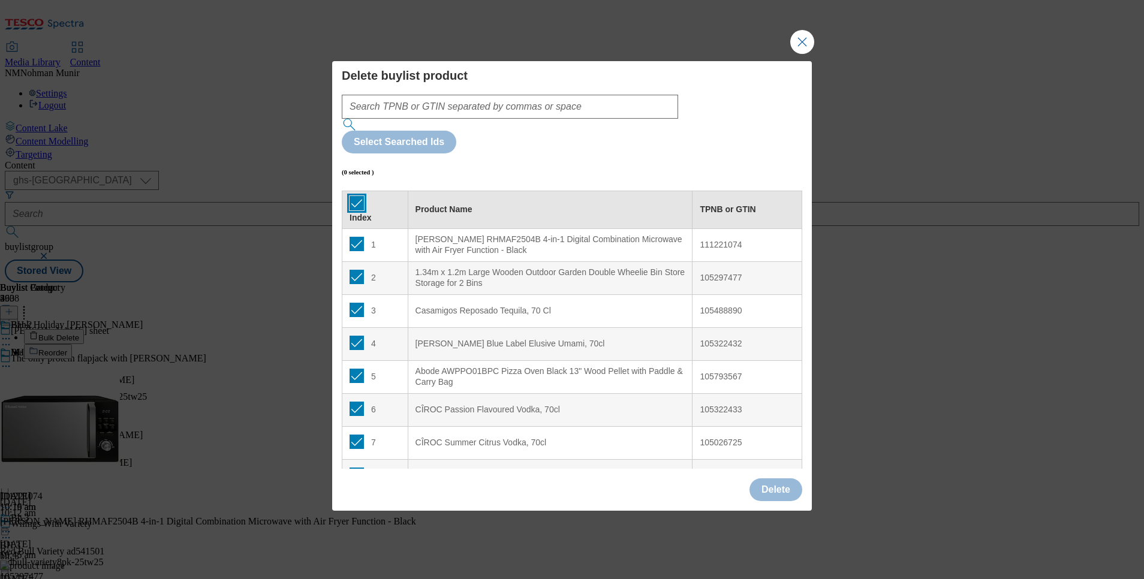
checkbox input "true"
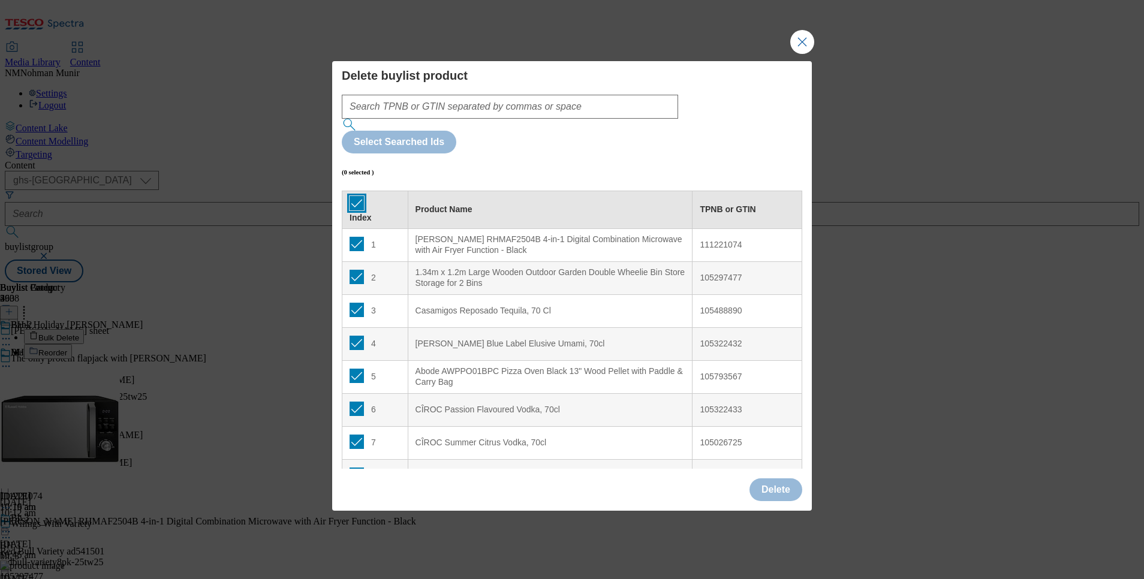
checkbox input "true"
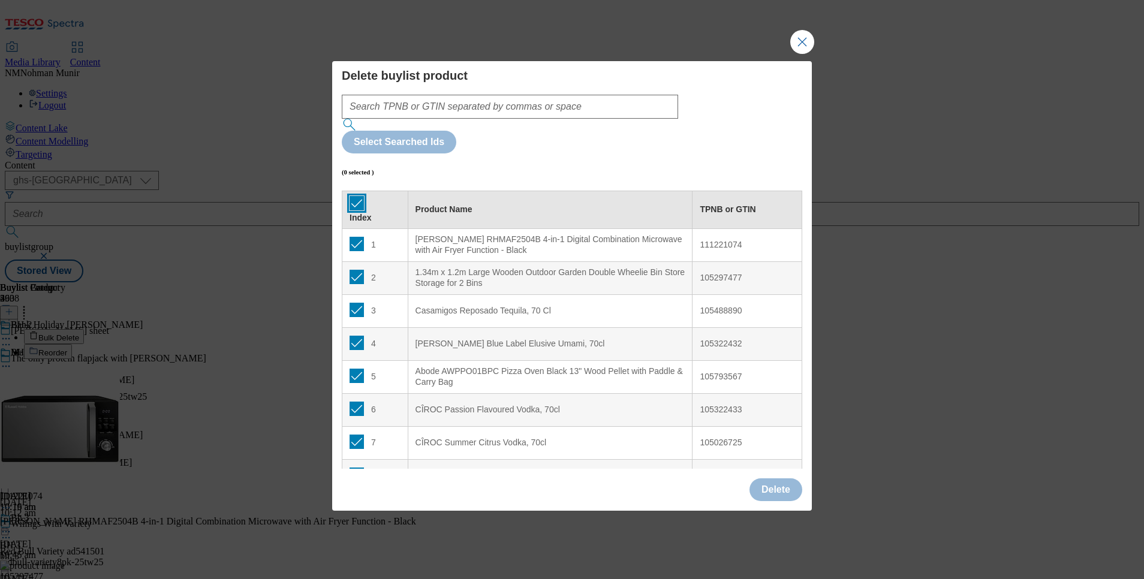
checkbox input "true"
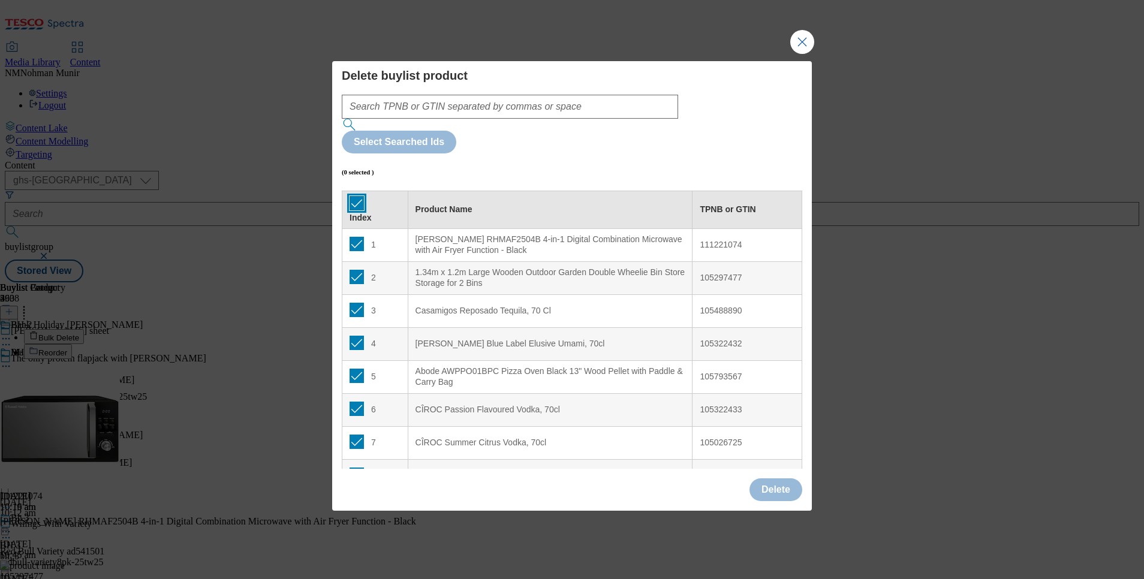
checkbox input "true"
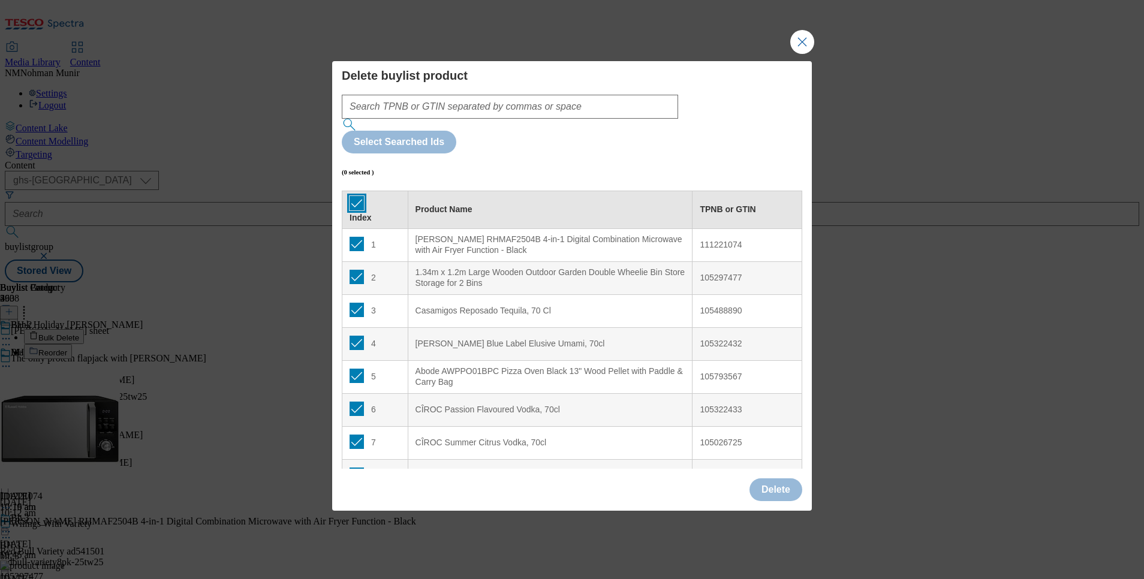
checkbox input "true"
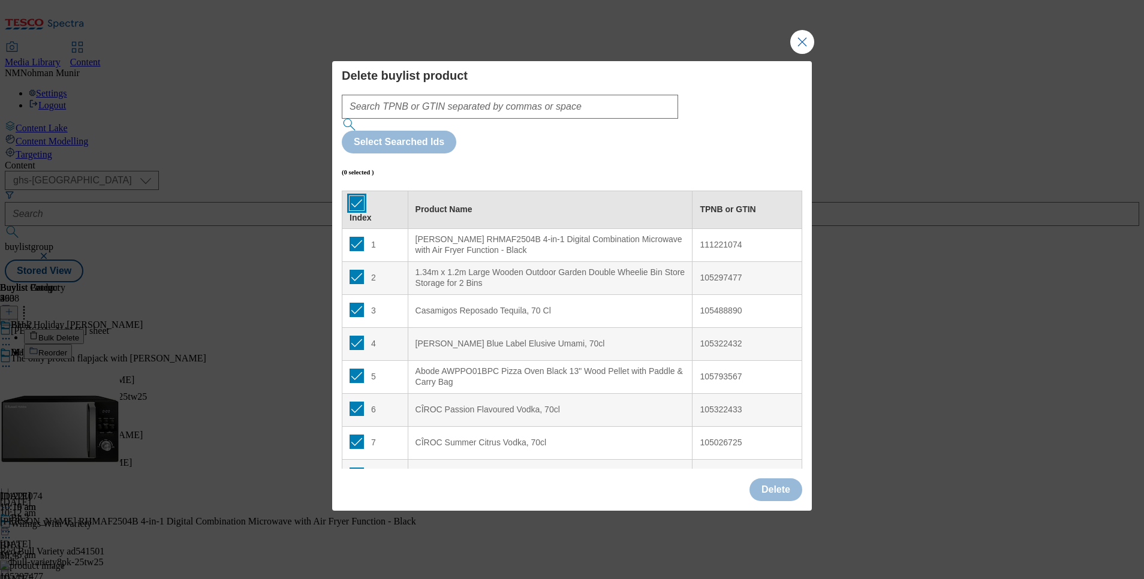
checkbox input "true"
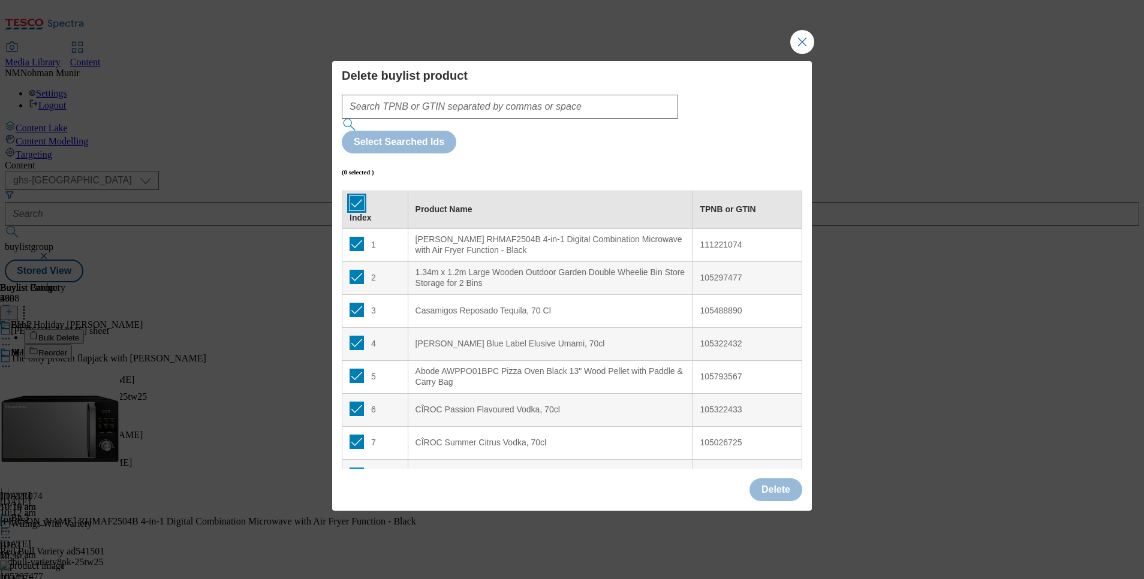
checkbox input "true"
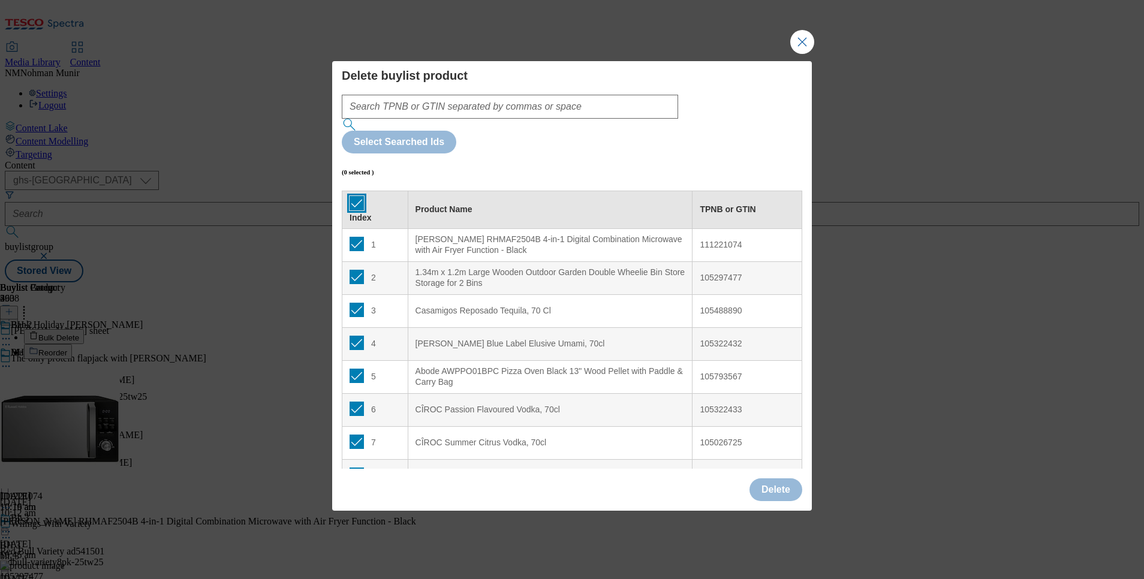
checkbox input "true"
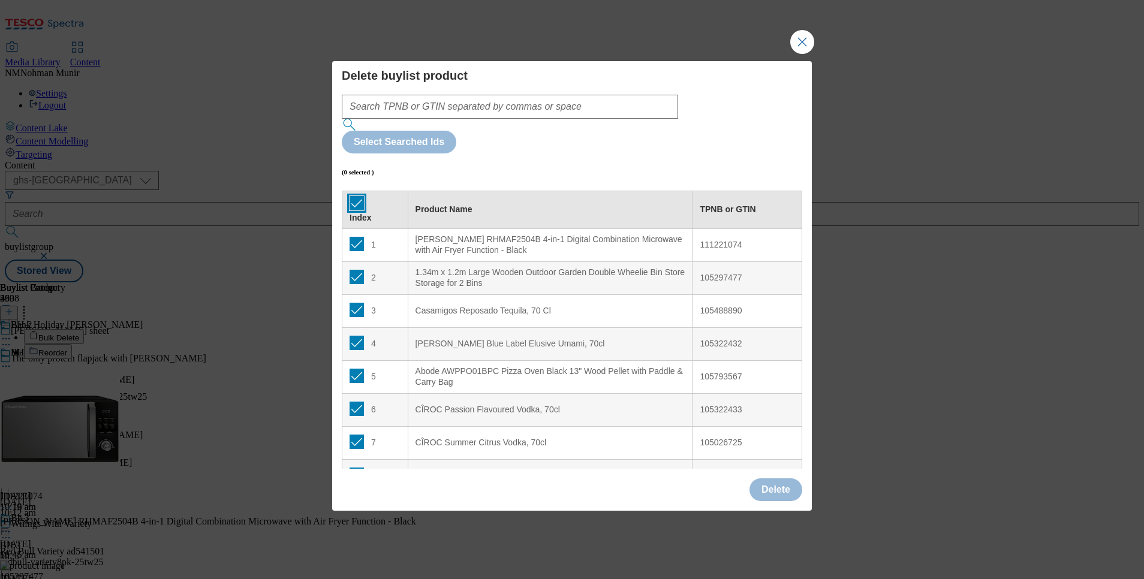
checkbox input "true"
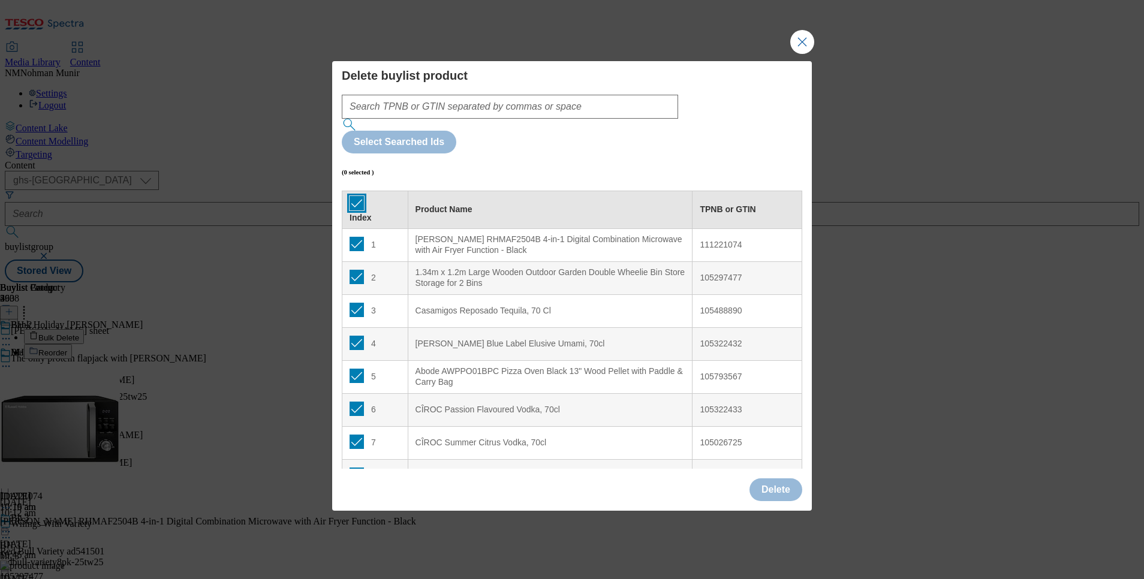
checkbox input "true"
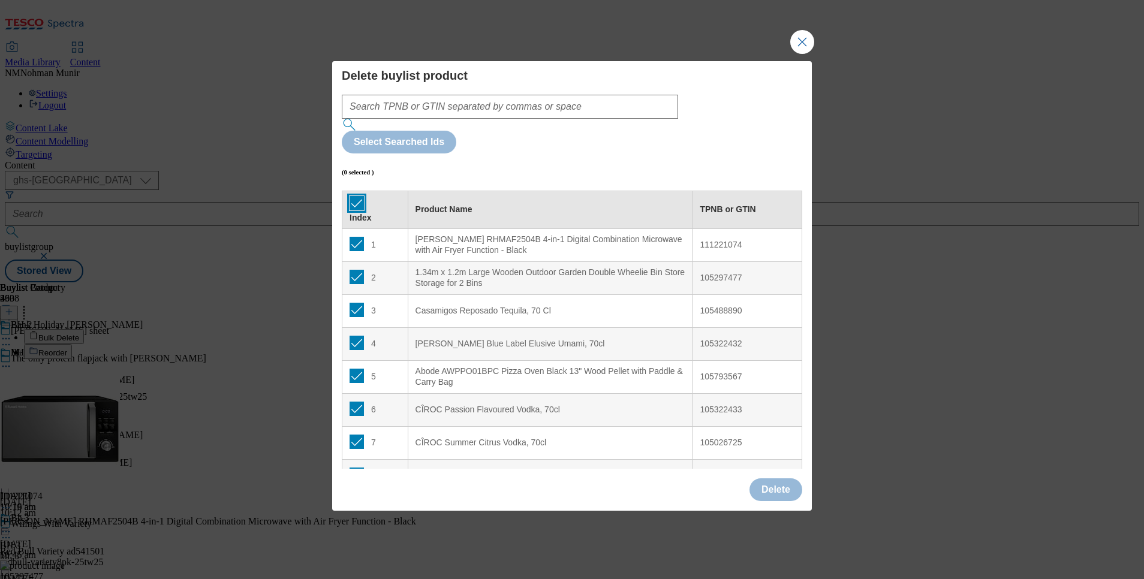
checkbox input "true"
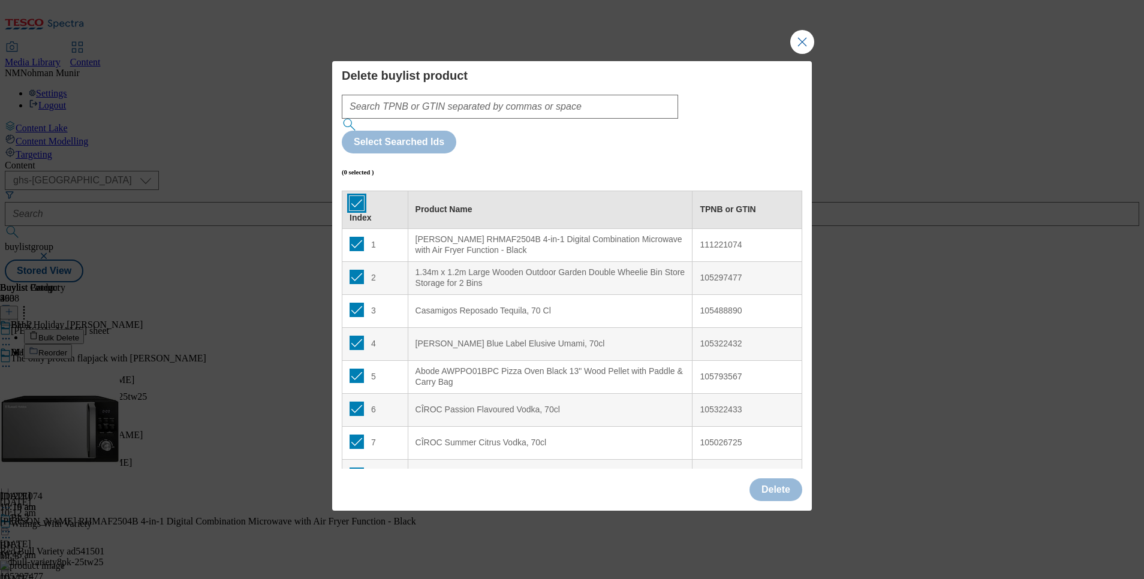
checkbox input "true"
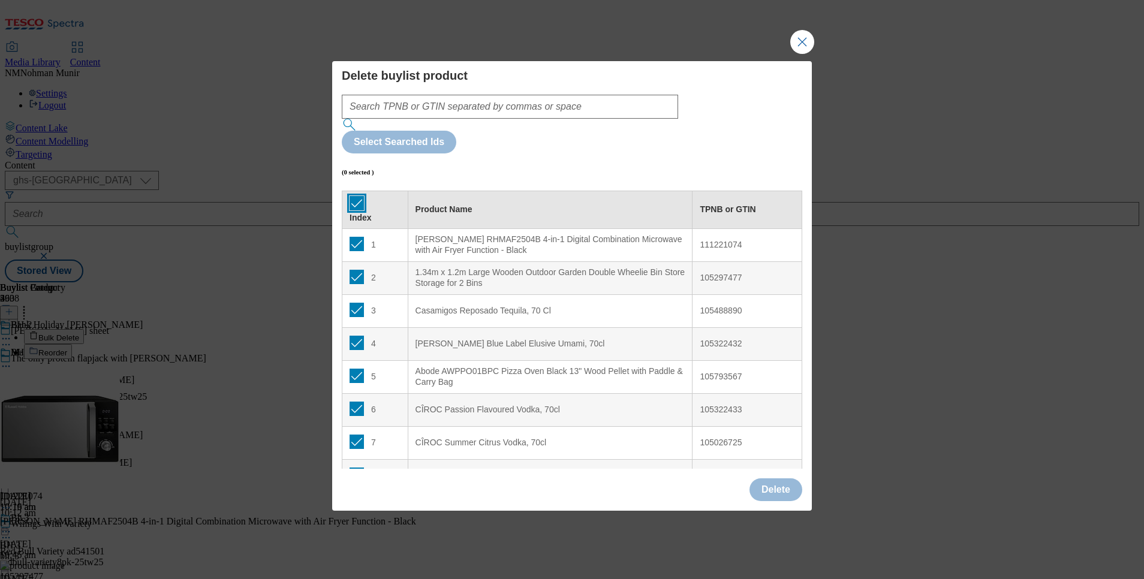
checkbox input "true"
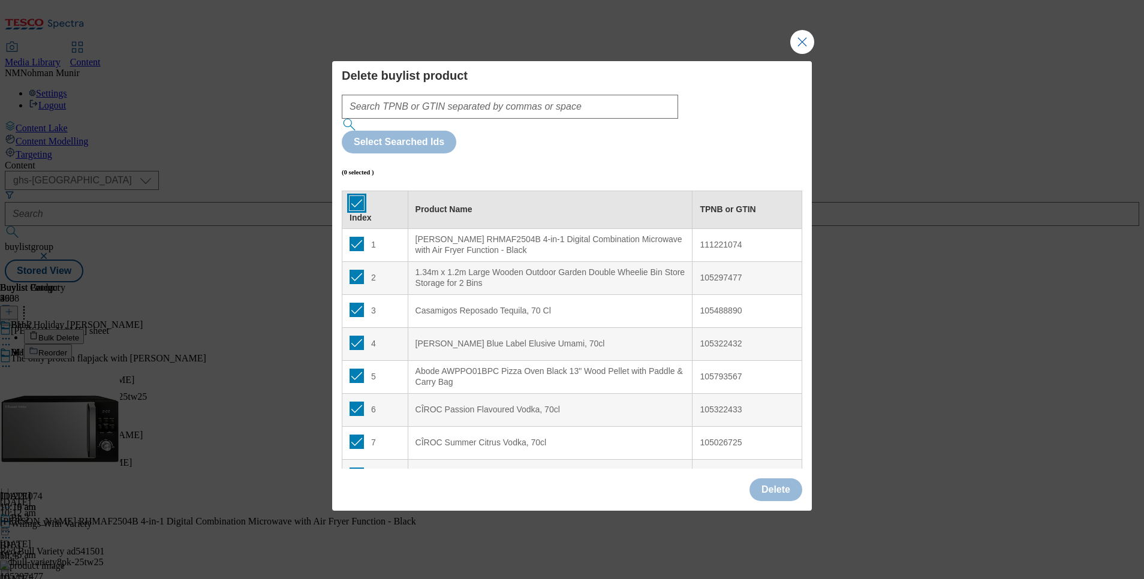
checkbox input "true"
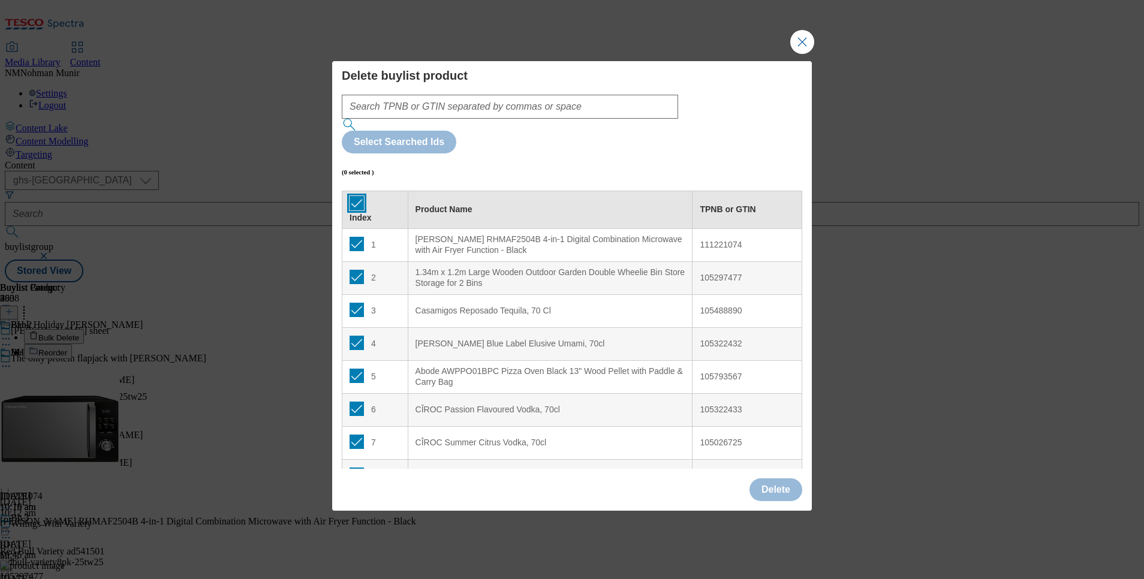
checkbox input "true"
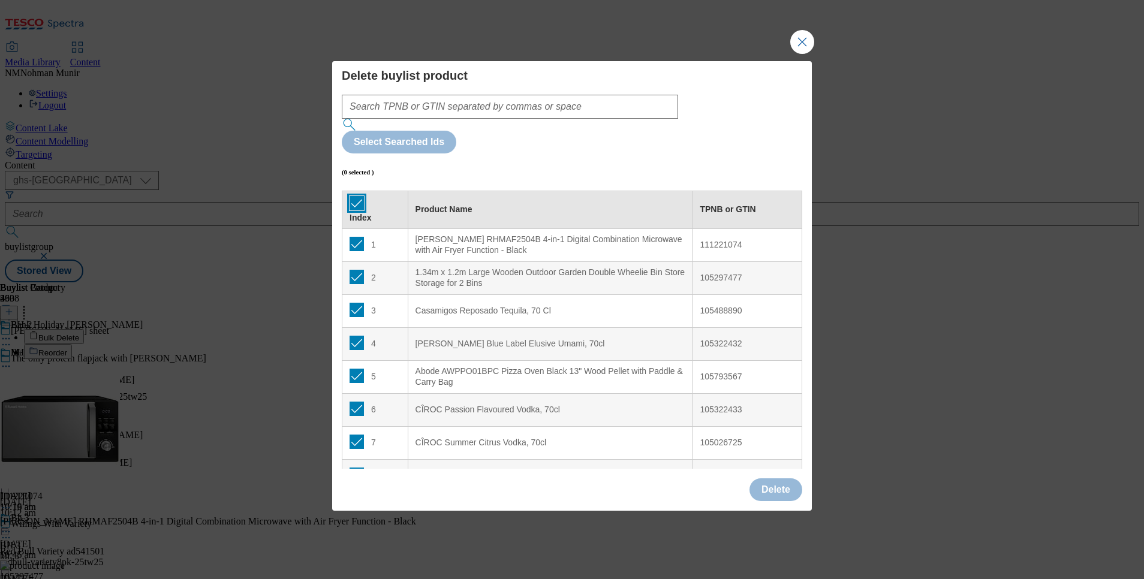
checkbox input "true"
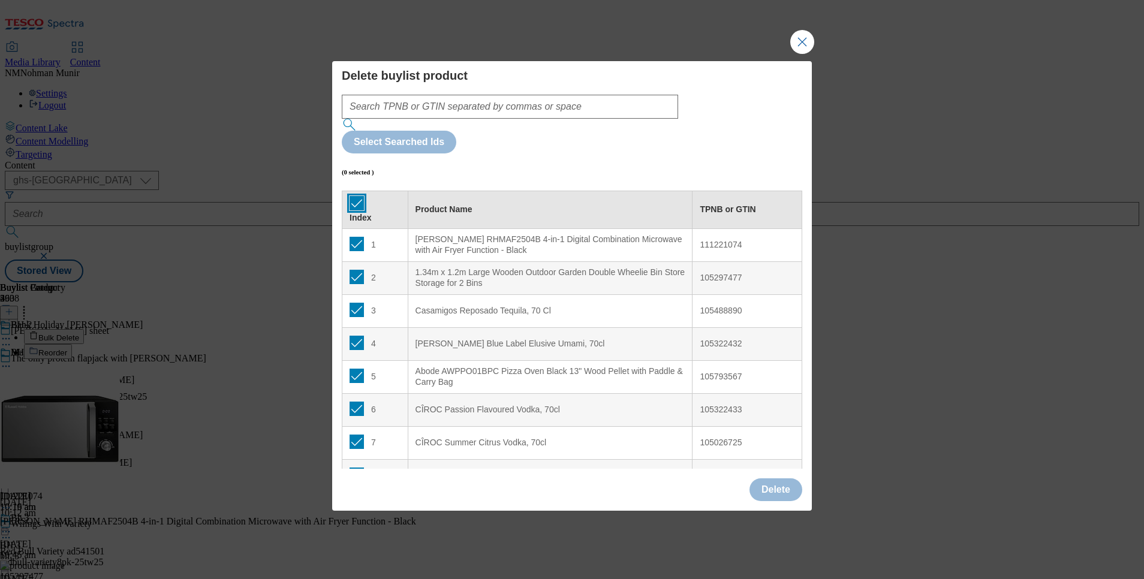
checkbox input "true"
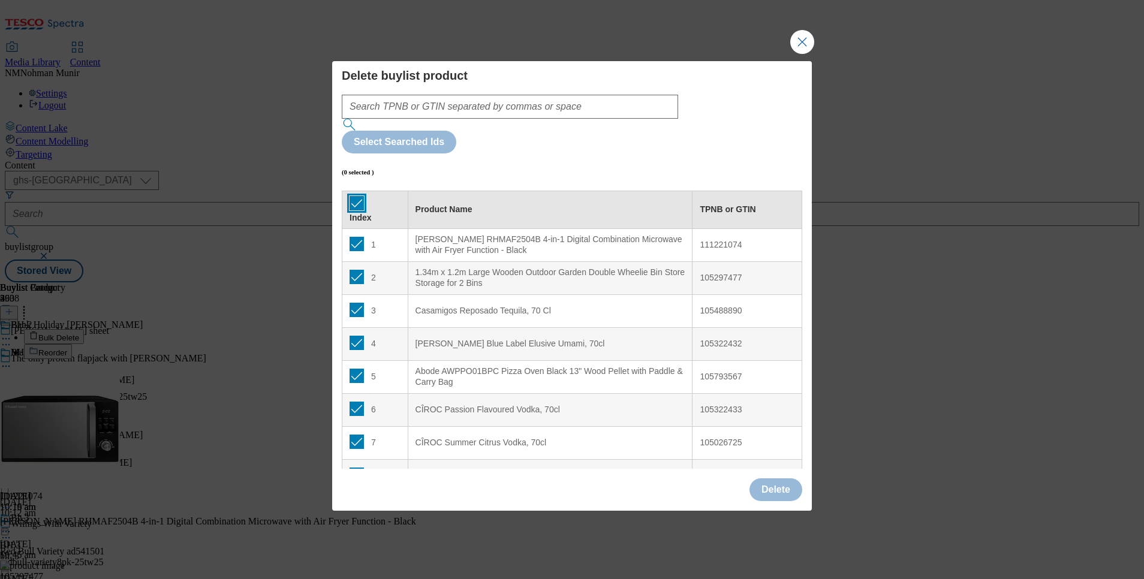
checkbox input "true"
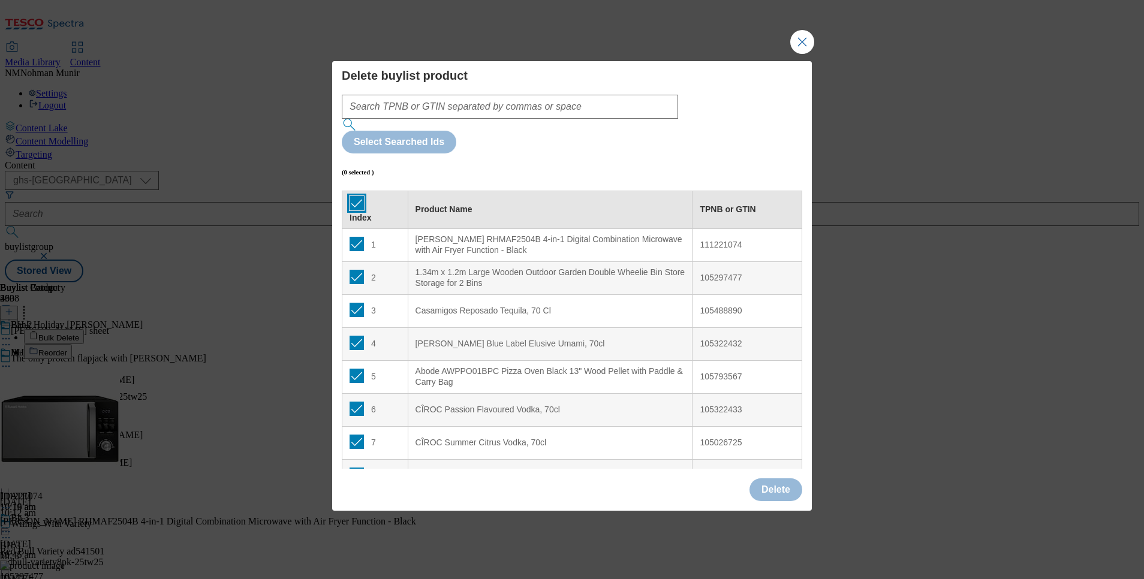
checkbox input "true"
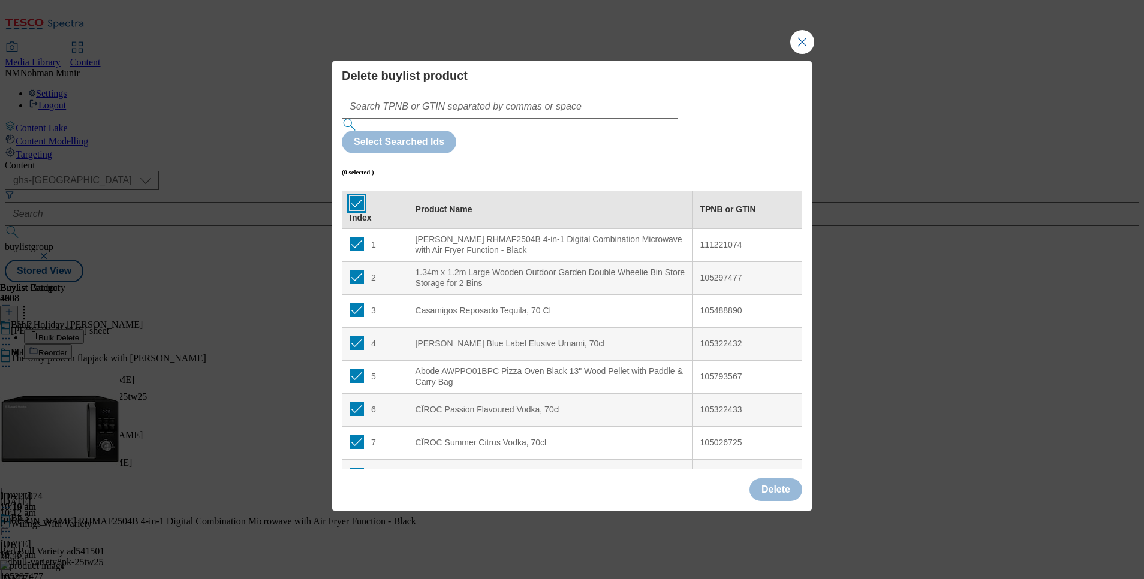
checkbox input "true"
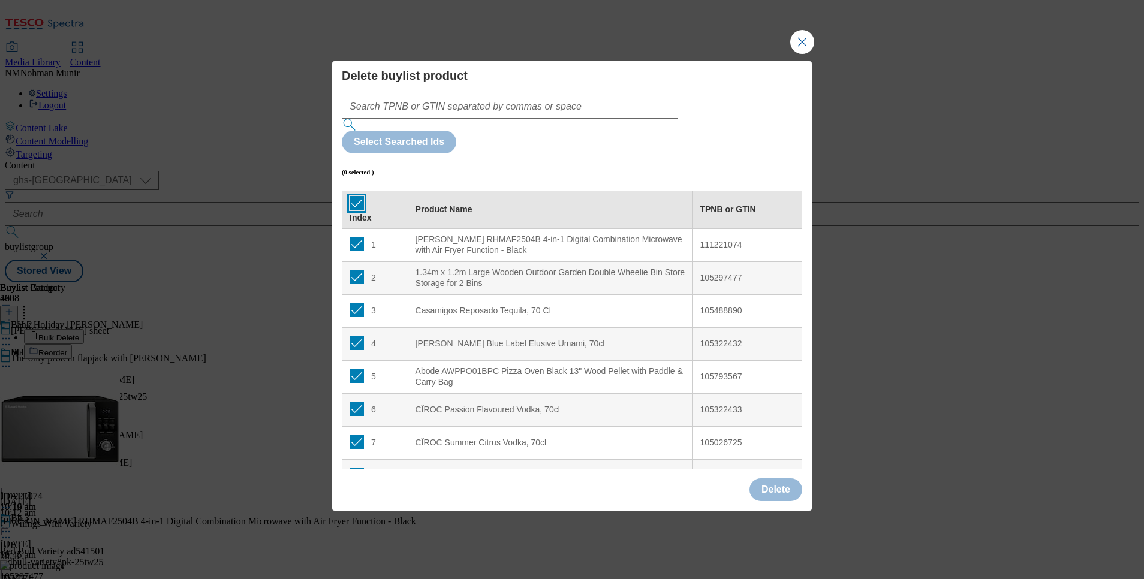
checkbox input "true"
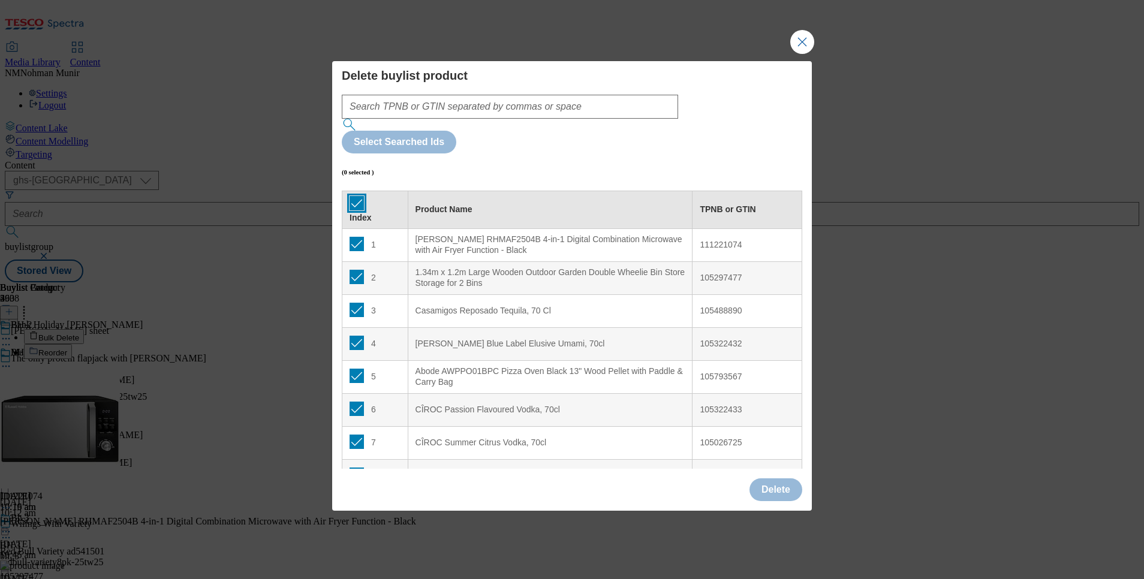
checkbox input "true"
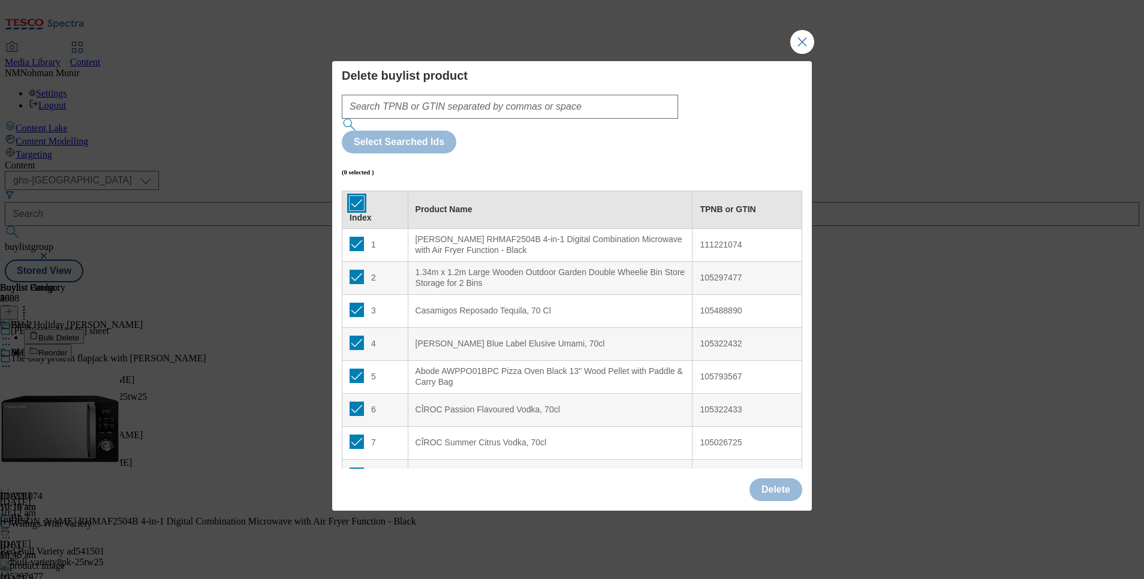
checkbox input "true"
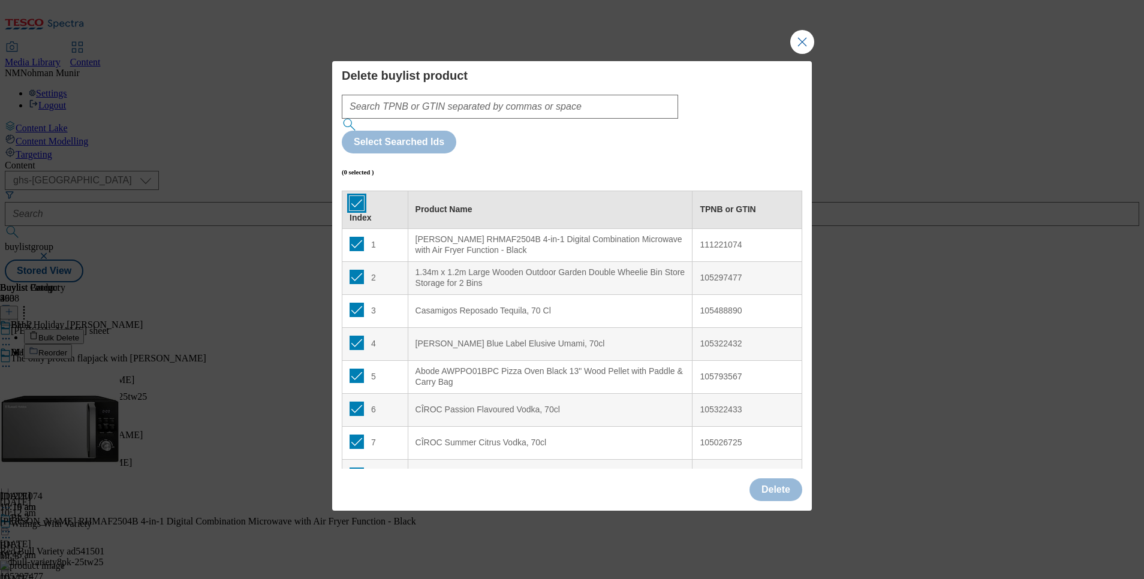
checkbox input "true"
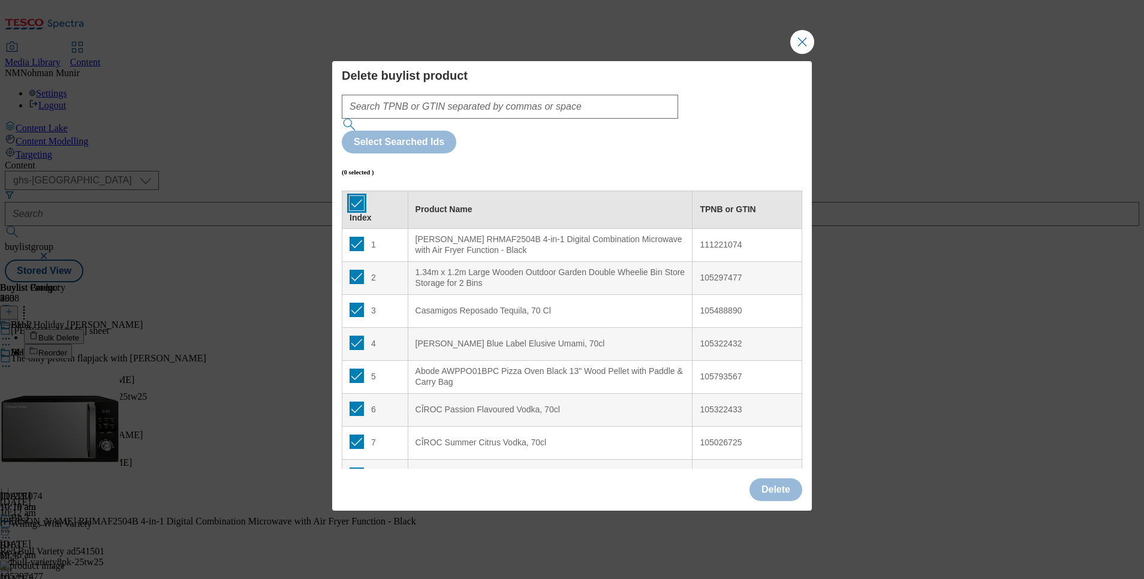
checkbox input "true"
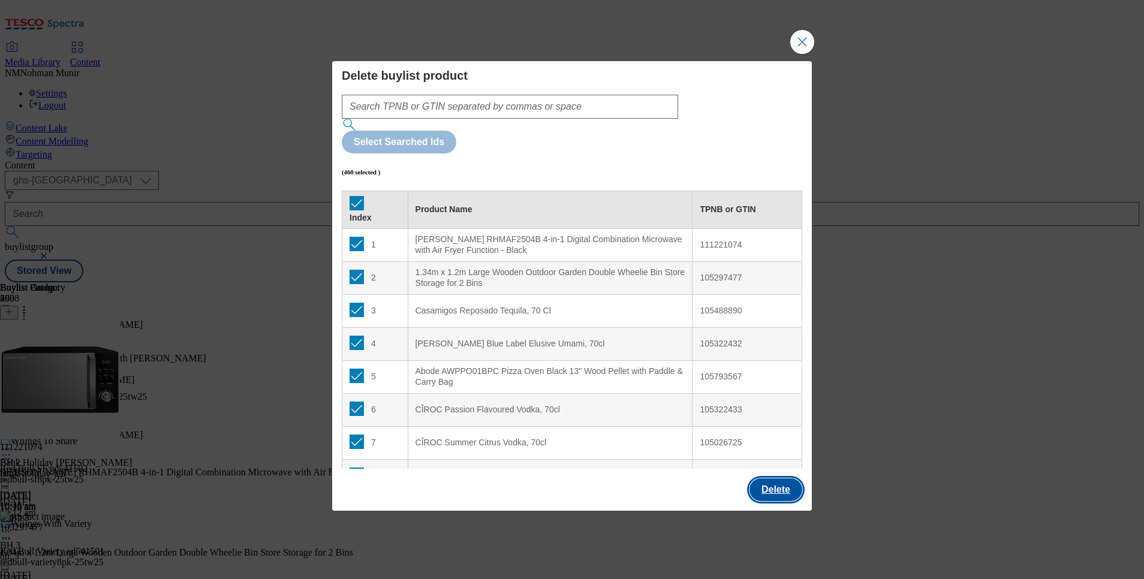
click at [773, 478] on button "Delete" at bounding box center [775, 489] width 53 height 23
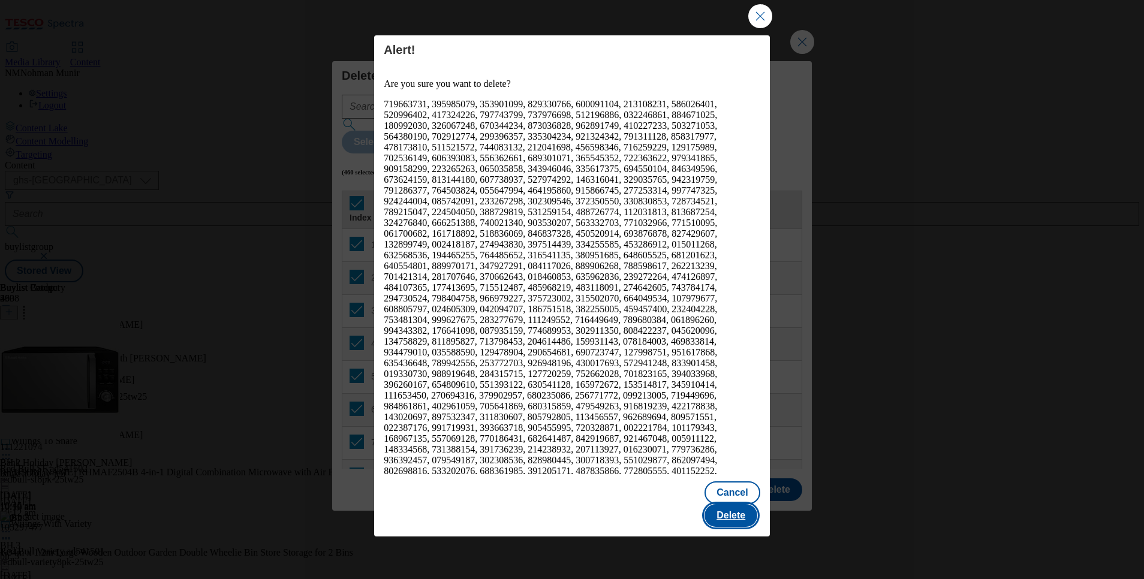
click at [730, 504] on button "Delete" at bounding box center [730, 515] width 53 height 23
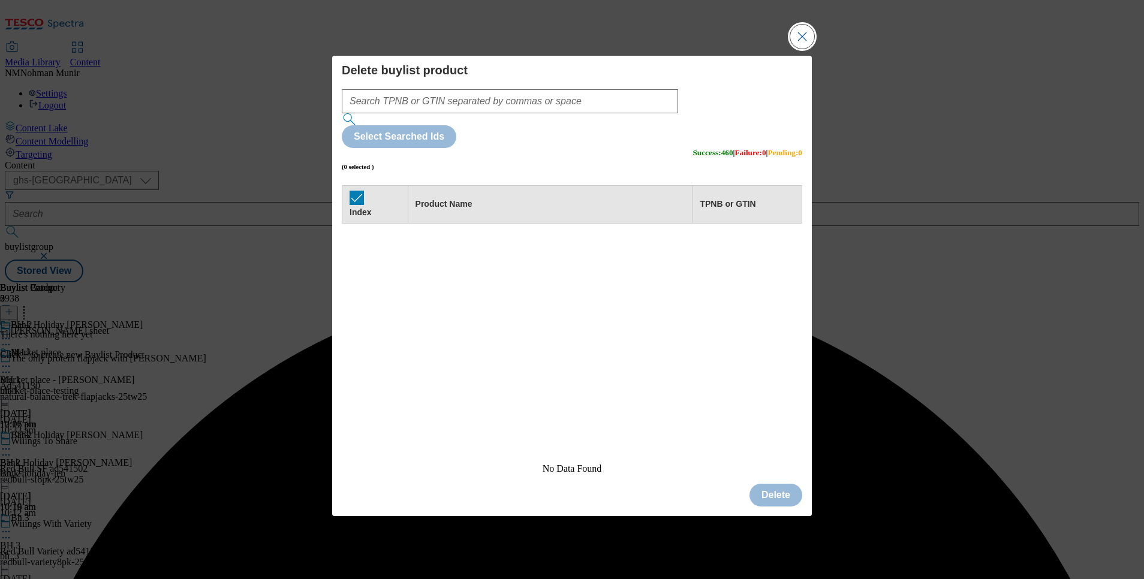
drag, startPoint x: 803, startPoint y: 59, endPoint x: 814, endPoint y: 103, distance: 44.6
click at [803, 49] on button "Close Modal" at bounding box center [802, 37] width 24 height 24
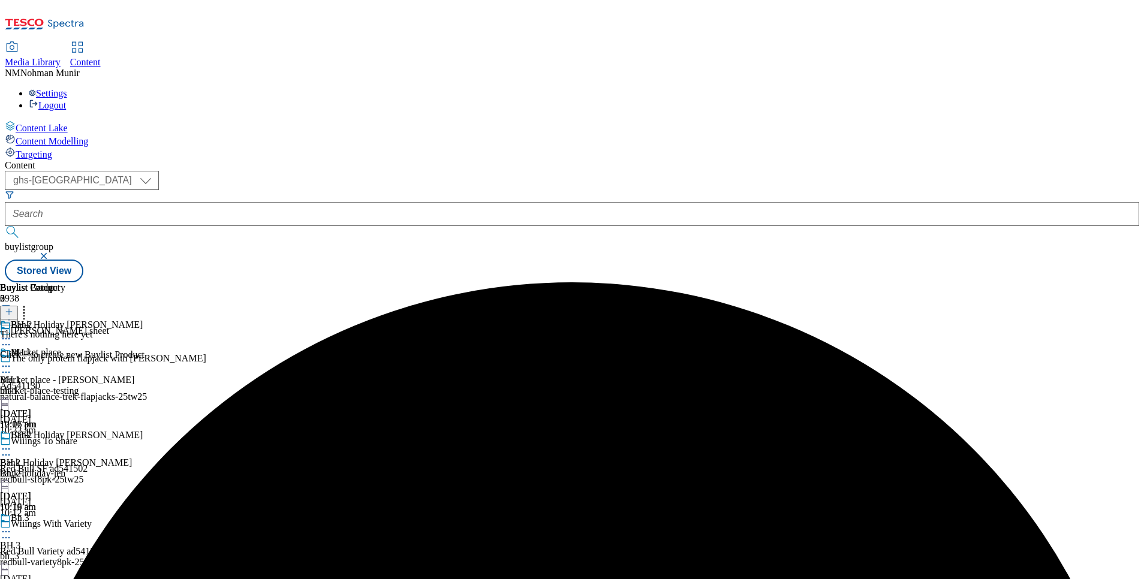
click at [144, 360] on span "Click + to create new Buylist Product" at bounding box center [72, 354] width 144 height 10
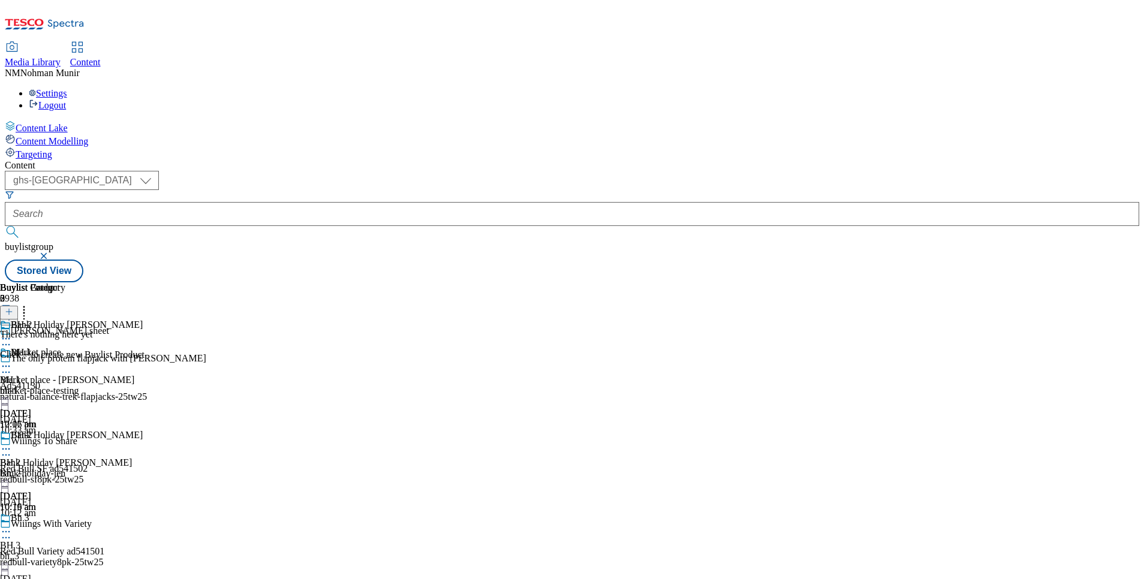
click at [144, 329] on div "There's nothing here yet Click + to create new Buylist Product" at bounding box center [72, 344] width 144 height 31
click at [13, 308] on icon at bounding box center [9, 312] width 8 height 8
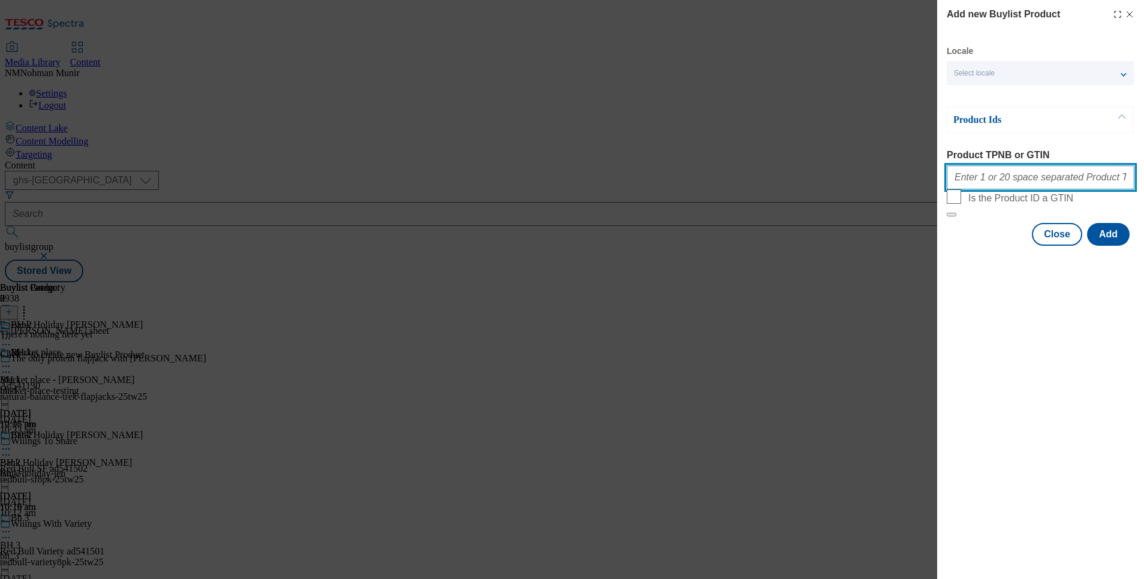
click at [1005, 188] on input "Product TPNB or GTIN" at bounding box center [1041, 177] width 188 height 24
paste input "105288680 105288738 105303920 105821620 105768618 105821617 105425495 105041127…"
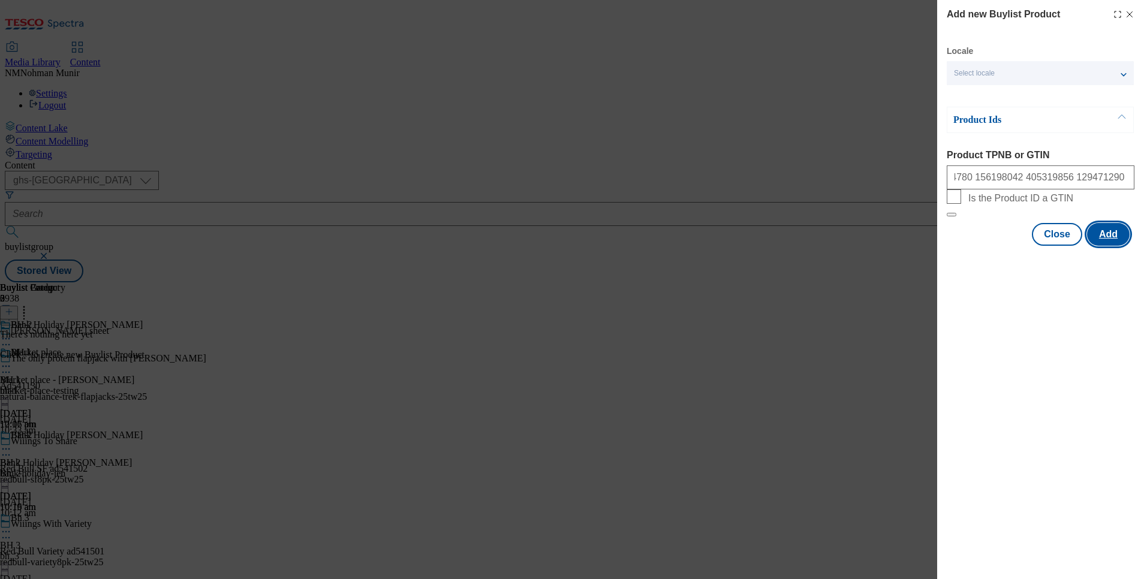
click at [1111, 246] on button "Add" at bounding box center [1108, 234] width 43 height 23
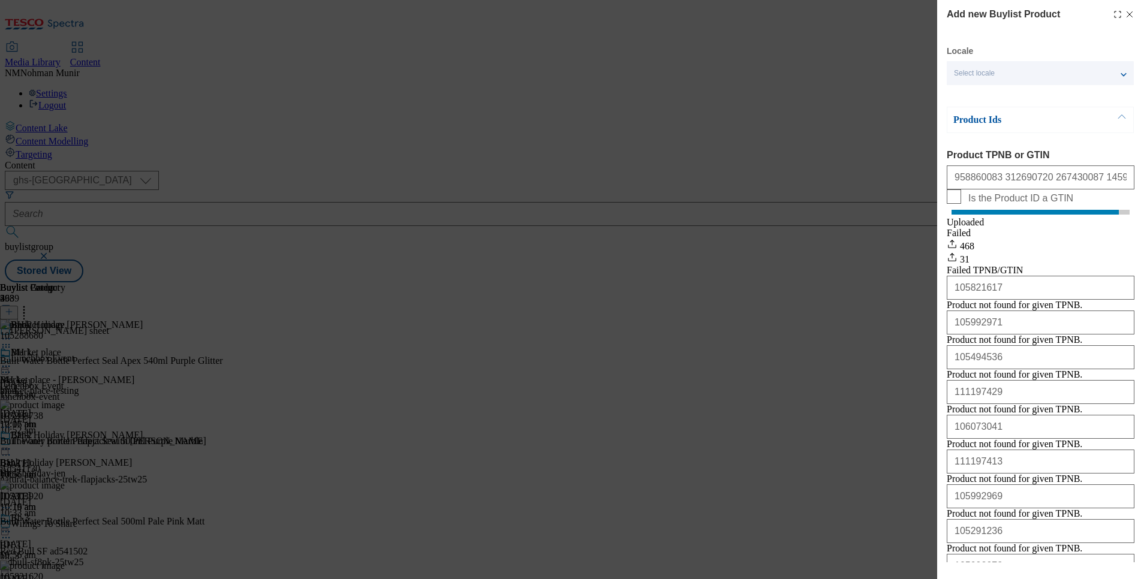
click at [572, 266] on div "Add new Buylist Product Locale Select locale English Welsh Product Ids Product …" at bounding box center [572, 289] width 1144 height 579
drag, startPoint x: 572, startPoint y: 266, endPoint x: 571, endPoint y: 291, distance: 25.2
click at [571, 291] on div "Add new Buylist Product Locale Select locale English Welsh Product Ids Product …" at bounding box center [572, 289] width 1144 height 579
drag, startPoint x: 571, startPoint y: 291, endPoint x: 480, endPoint y: 480, distance: 209.4
click at [480, 480] on div "Add new Buylist Product Locale Select locale English Welsh Product Ids Product …" at bounding box center [572, 289] width 1144 height 579
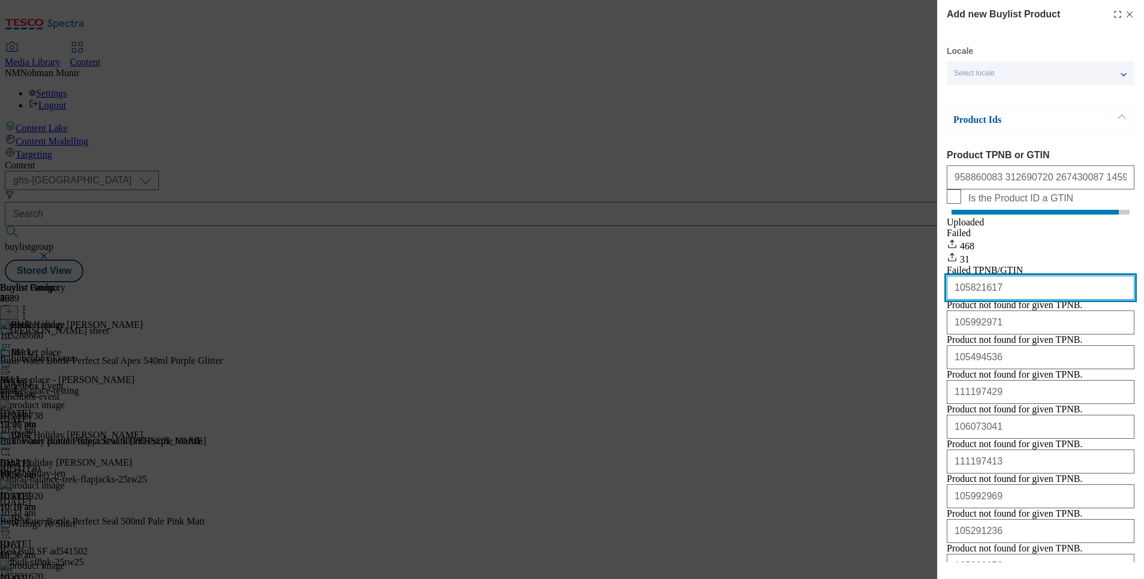
click at [1068, 300] on input "105821617" at bounding box center [1041, 288] width 188 height 24
click at [1029, 300] on input "105821617" at bounding box center [1041, 288] width 188 height 24
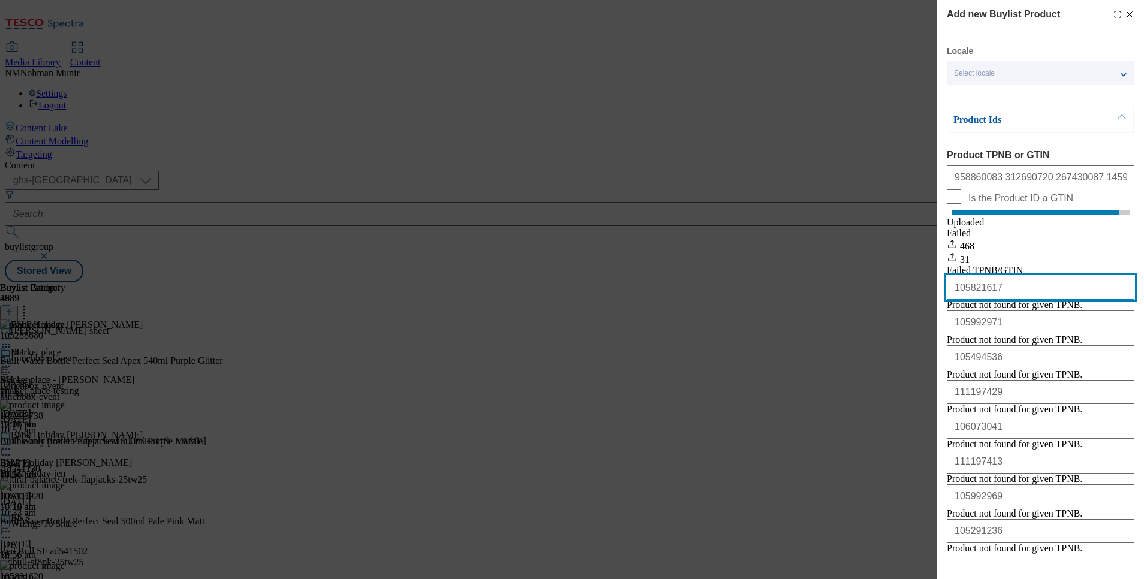
click at [1029, 300] on input "105821617" at bounding box center [1041, 288] width 188 height 24
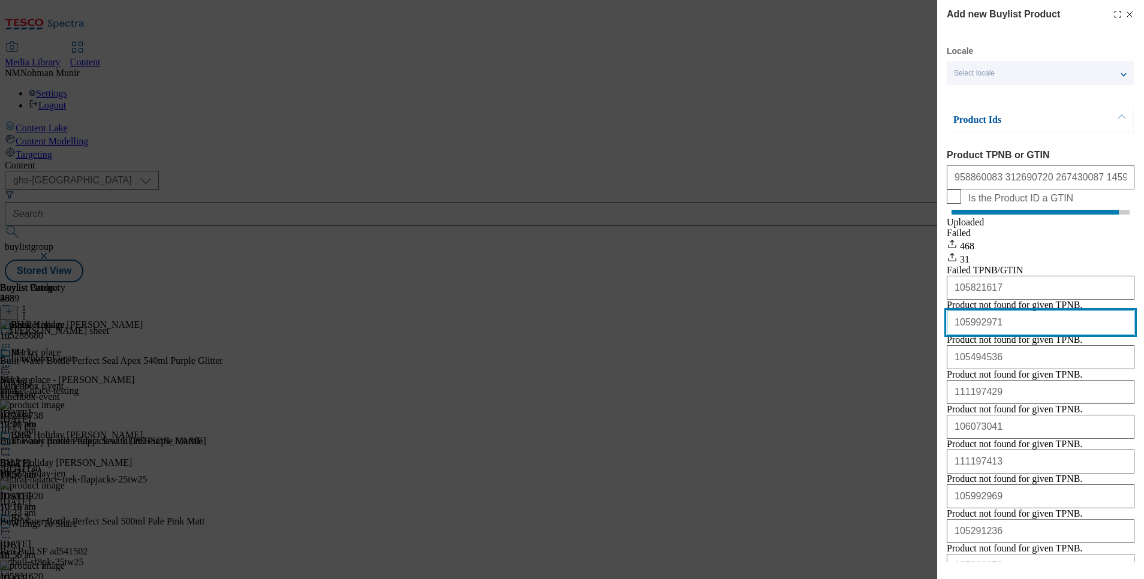
click at [1037, 334] on input "105992971" at bounding box center [1041, 323] width 188 height 24
click at [1038, 334] on input "105992971" at bounding box center [1041, 323] width 188 height 24
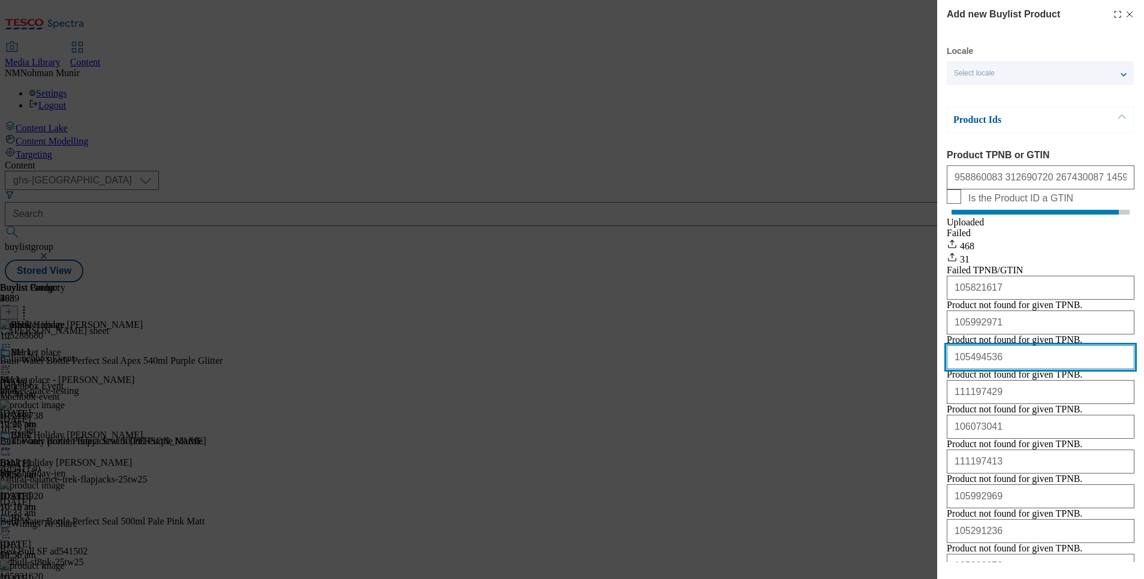
click at [1036, 369] on input "105494536" at bounding box center [1041, 357] width 188 height 24
click at [1037, 369] on input "105494536" at bounding box center [1041, 357] width 188 height 24
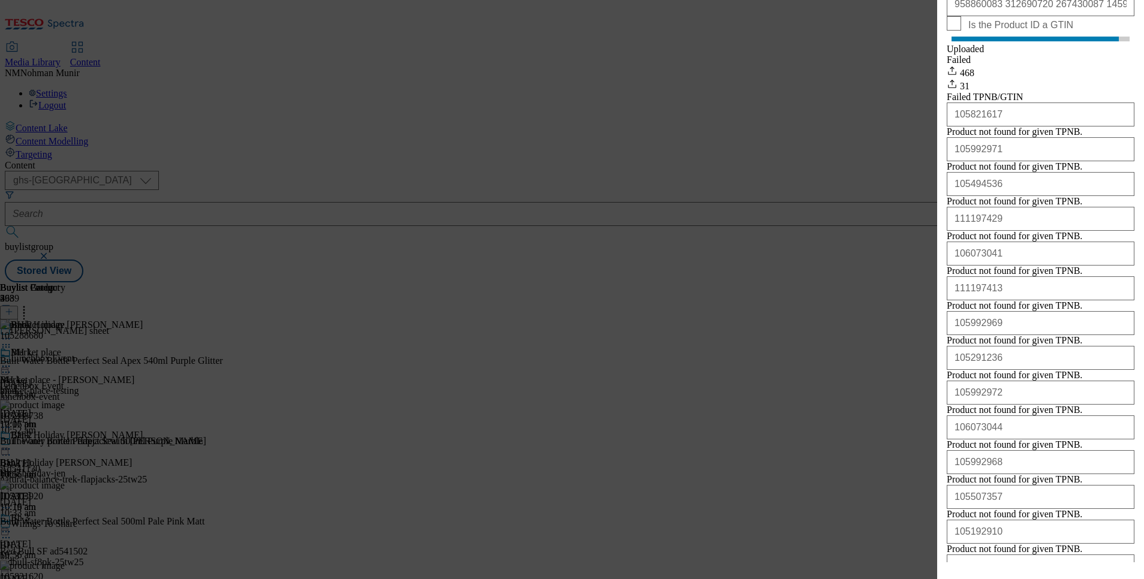
scroll to position [197, 0]
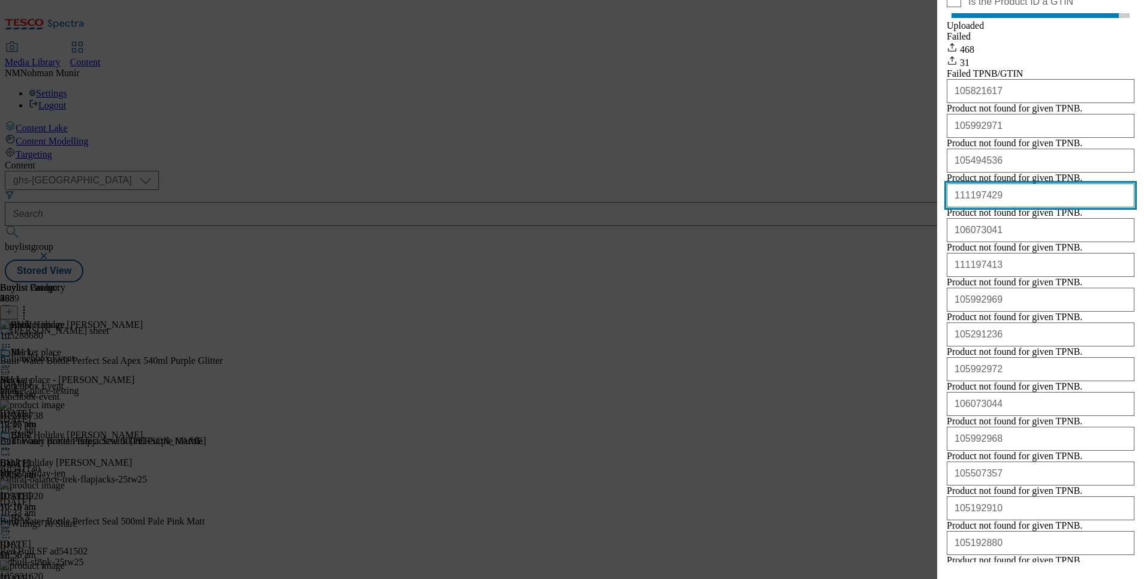
click at [1024, 207] on input "111197429" at bounding box center [1041, 195] width 188 height 24
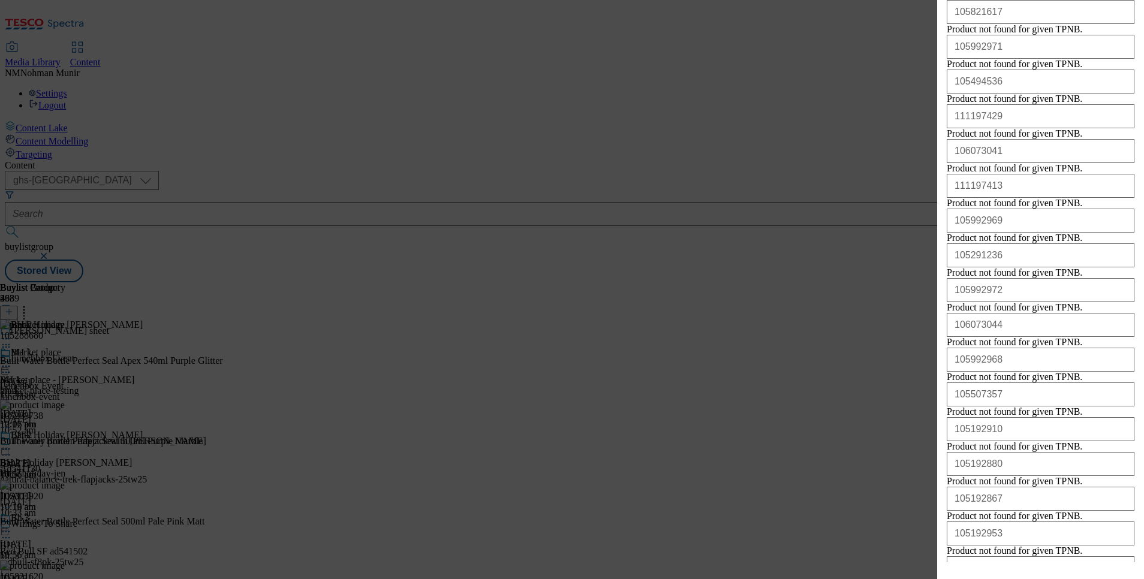
scroll to position [291, 0]
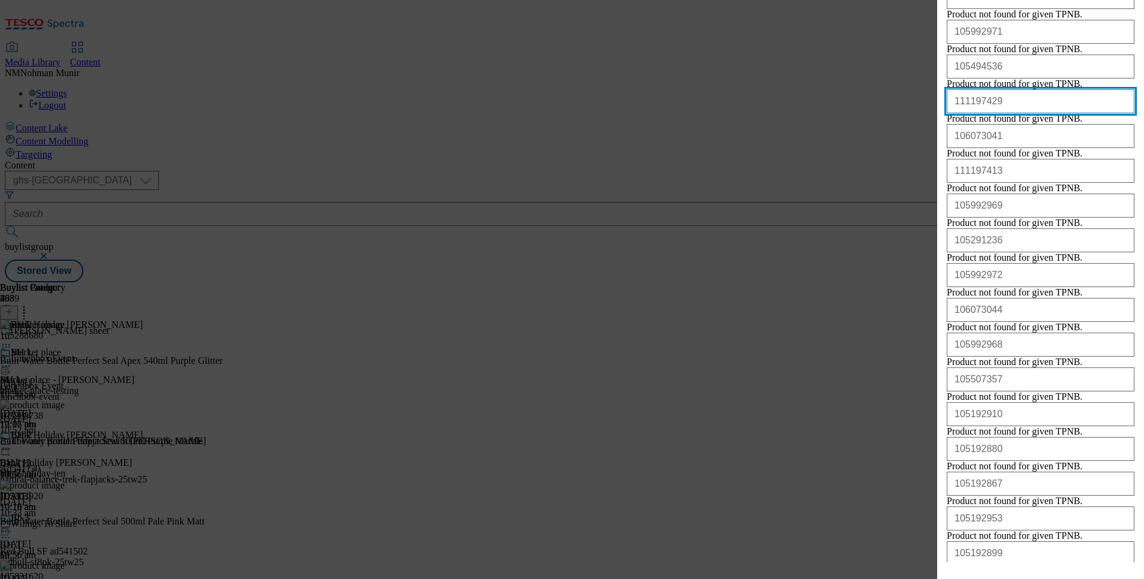
click at [1026, 113] on input "111197429" at bounding box center [1041, 101] width 188 height 24
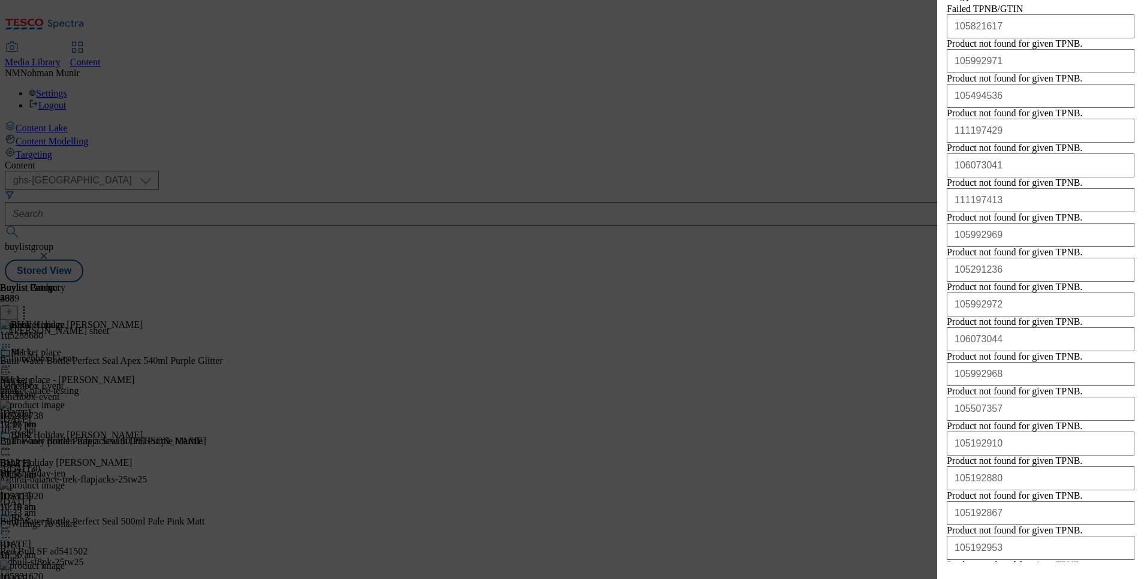
scroll to position [281, 0]
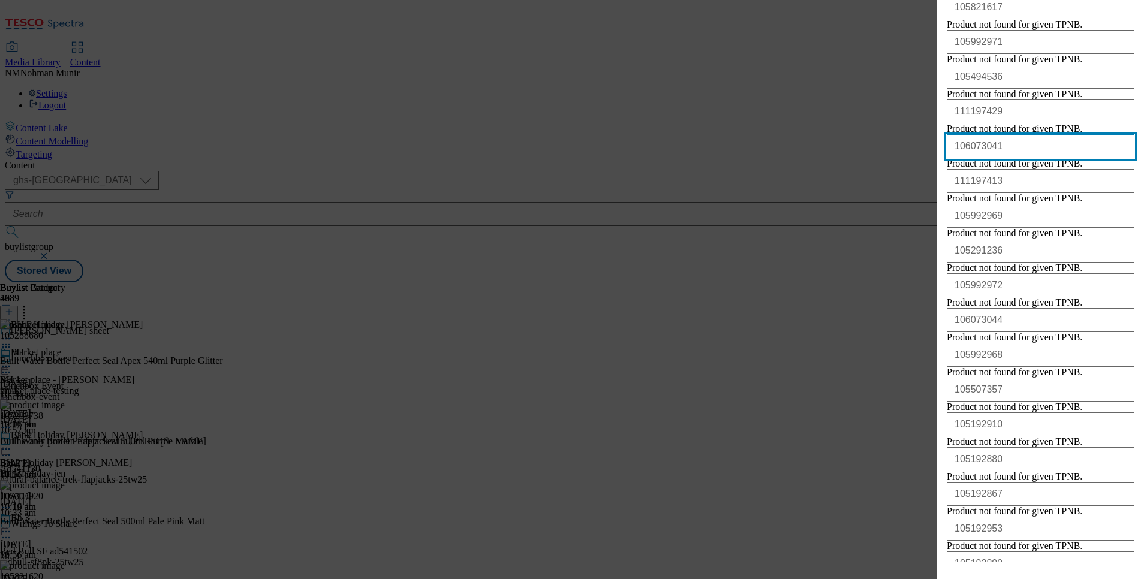
click at [1025, 158] on input "106073041" at bounding box center [1041, 146] width 188 height 24
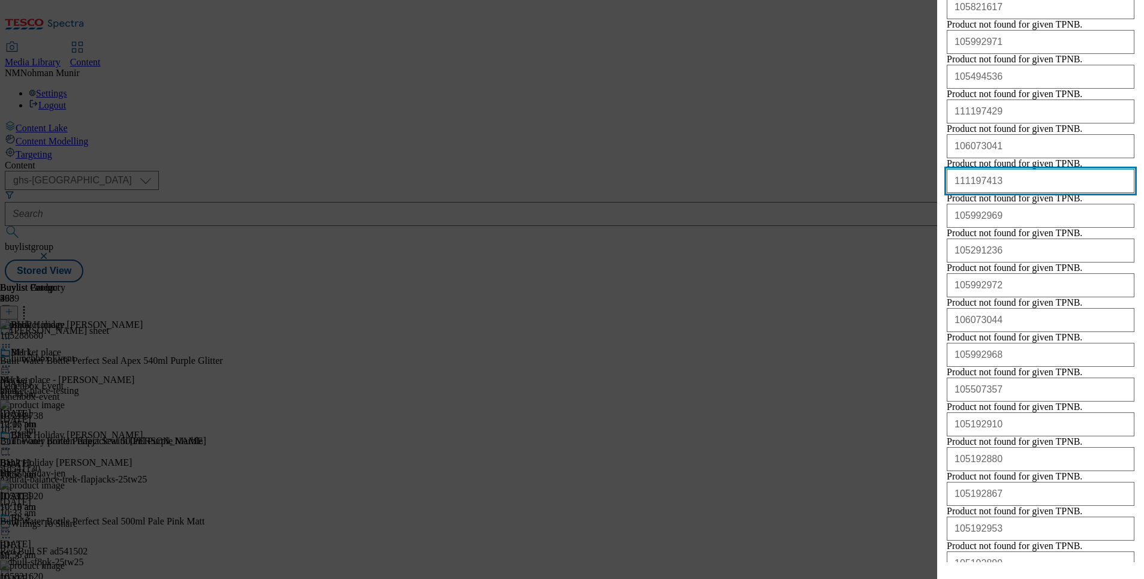
click at [1027, 193] on input "111197413" at bounding box center [1041, 181] width 188 height 24
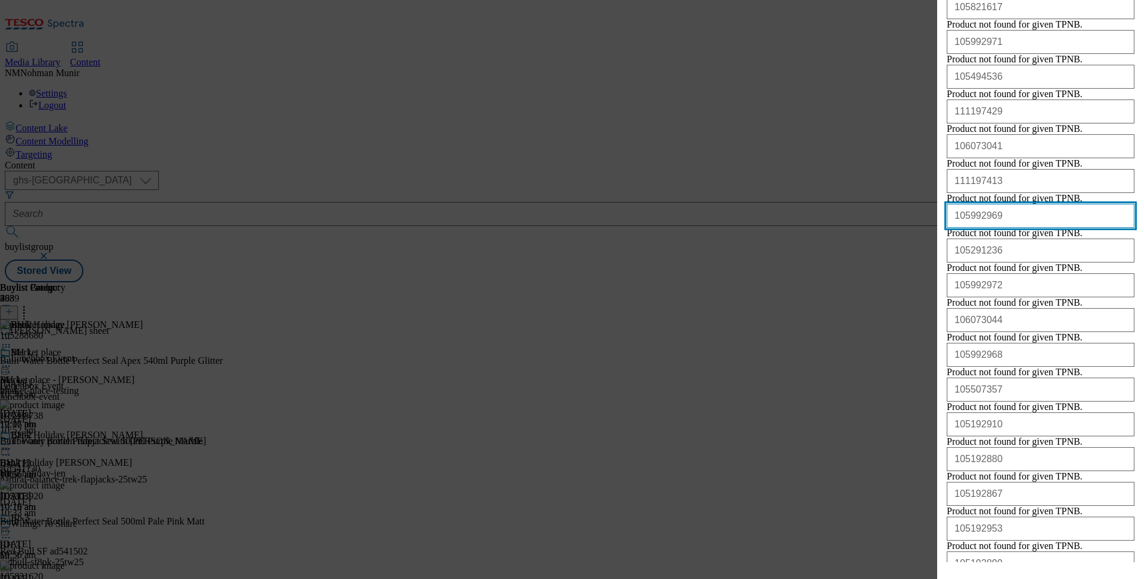
click at [1050, 228] on input "105992969" at bounding box center [1041, 216] width 188 height 24
click at [1049, 228] on input "105992969" at bounding box center [1041, 216] width 188 height 24
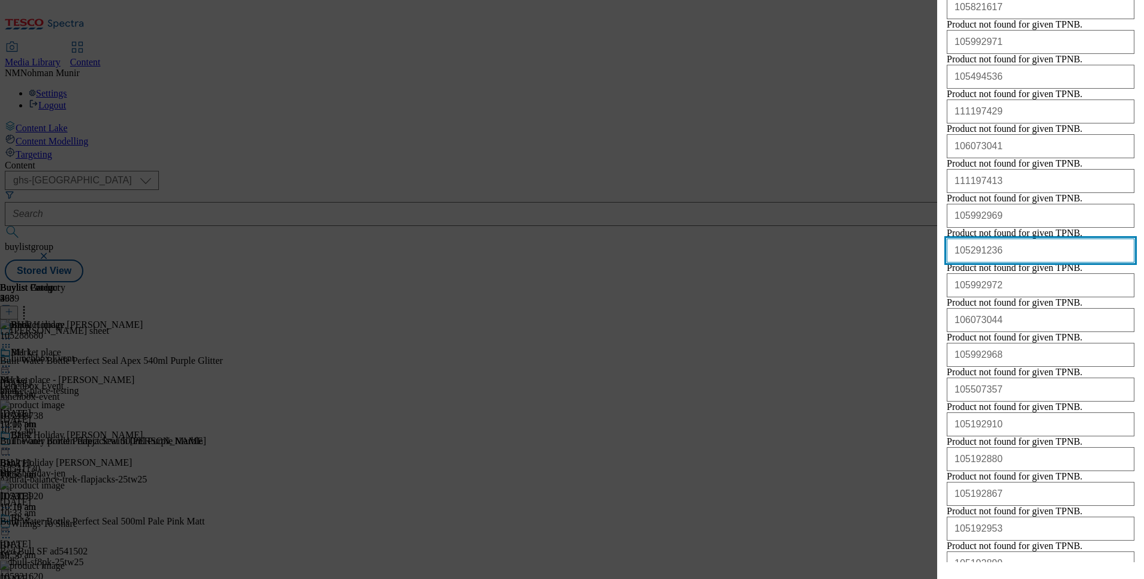
click at [1036, 263] on input "105291236" at bounding box center [1041, 251] width 188 height 24
click at [1033, 263] on input "105291236" at bounding box center [1041, 251] width 188 height 24
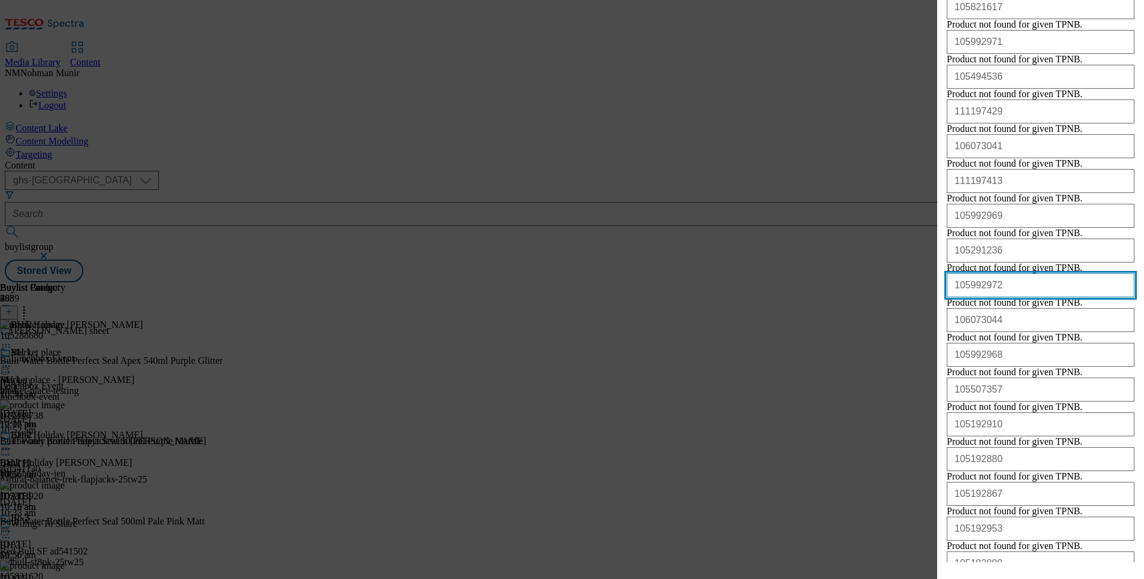
click at [1031, 297] on input "105992972" at bounding box center [1041, 285] width 188 height 24
click at [1032, 297] on input "105992972" at bounding box center [1041, 285] width 188 height 24
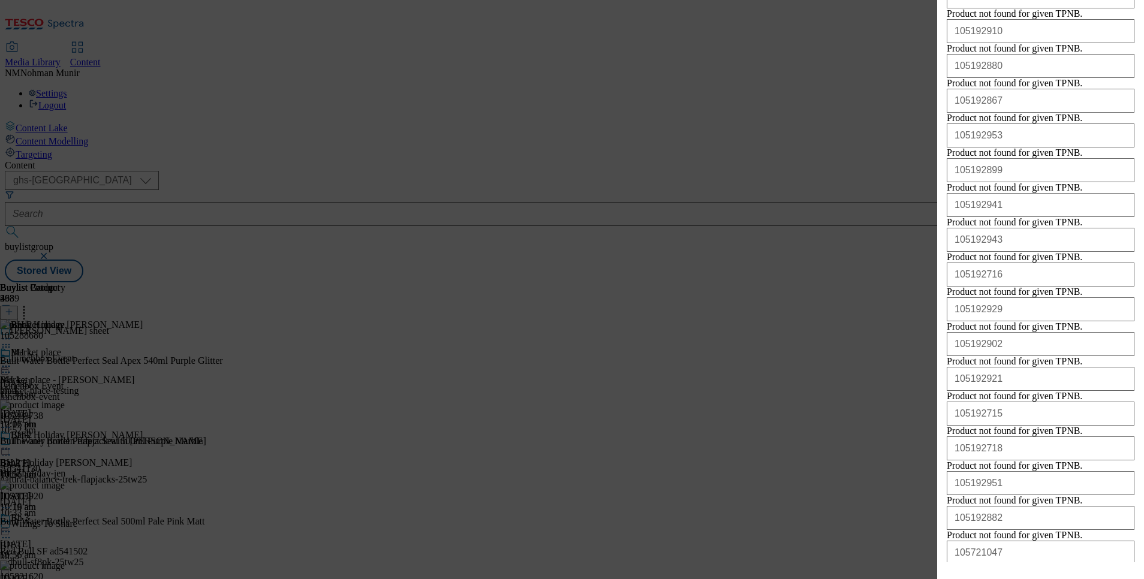
scroll to position [691, 0]
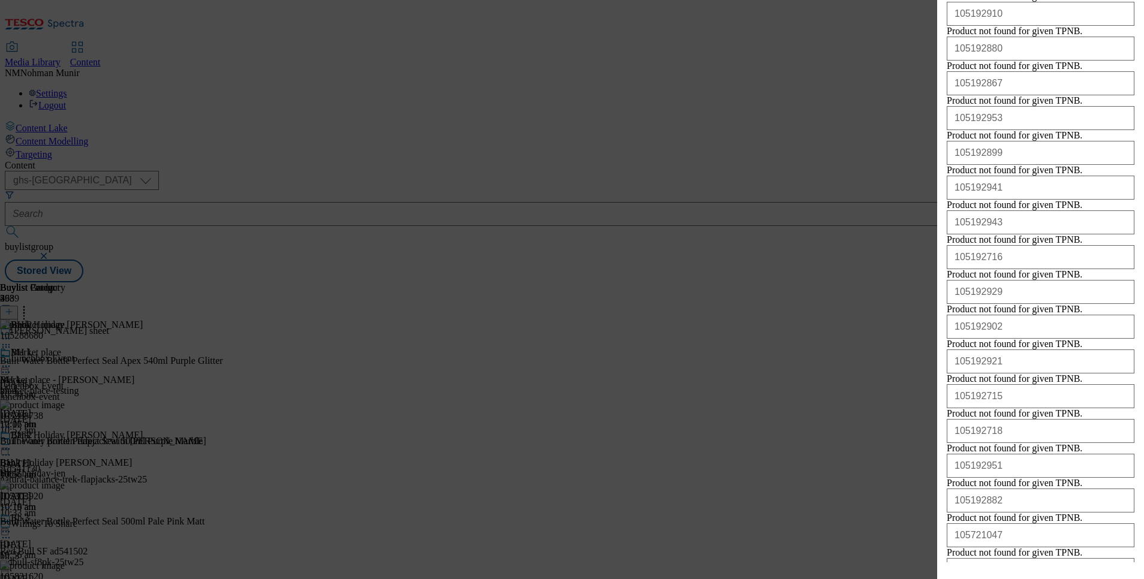
click at [1027, 26] on input "105192910" at bounding box center [1041, 14] width 188 height 24
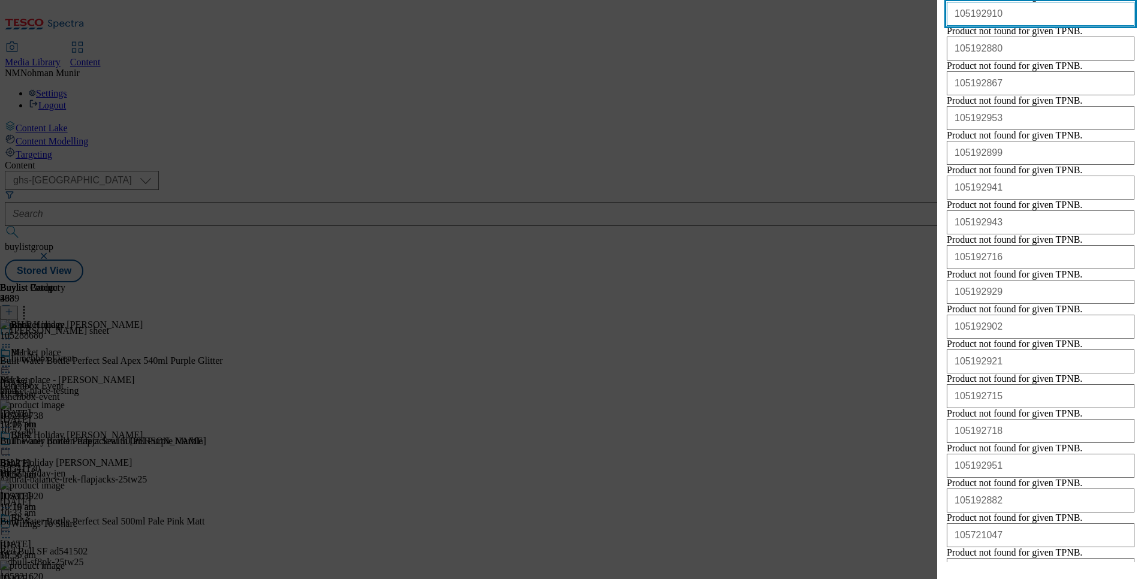
click at [1027, 26] on input "105192910" at bounding box center [1041, 14] width 188 height 24
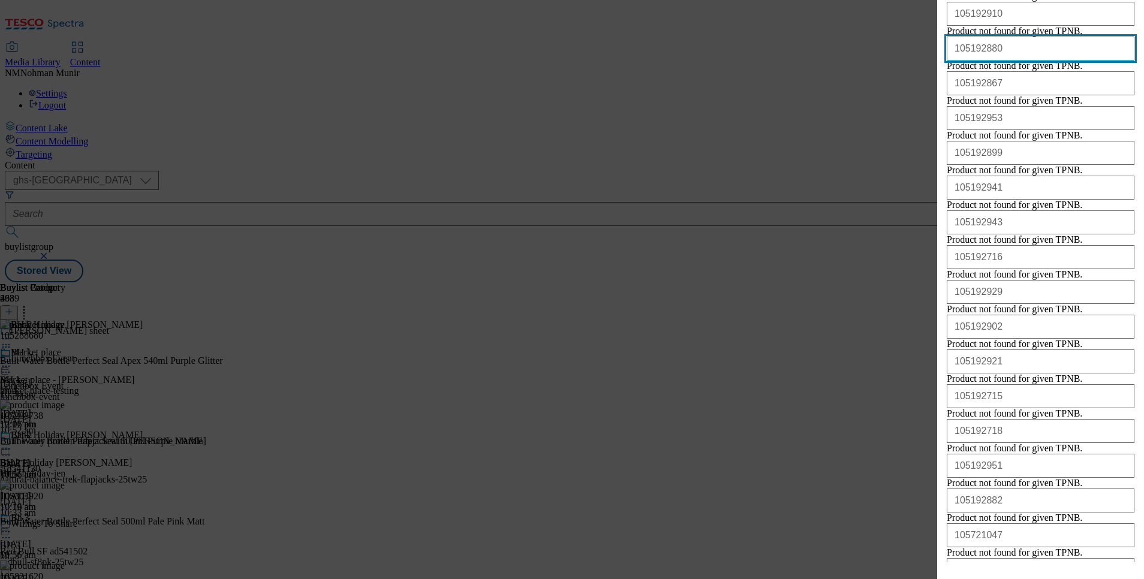
click at [1045, 61] on input "105192880" at bounding box center [1041, 49] width 188 height 24
click at [1044, 61] on input "105192880" at bounding box center [1041, 49] width 188 height 24
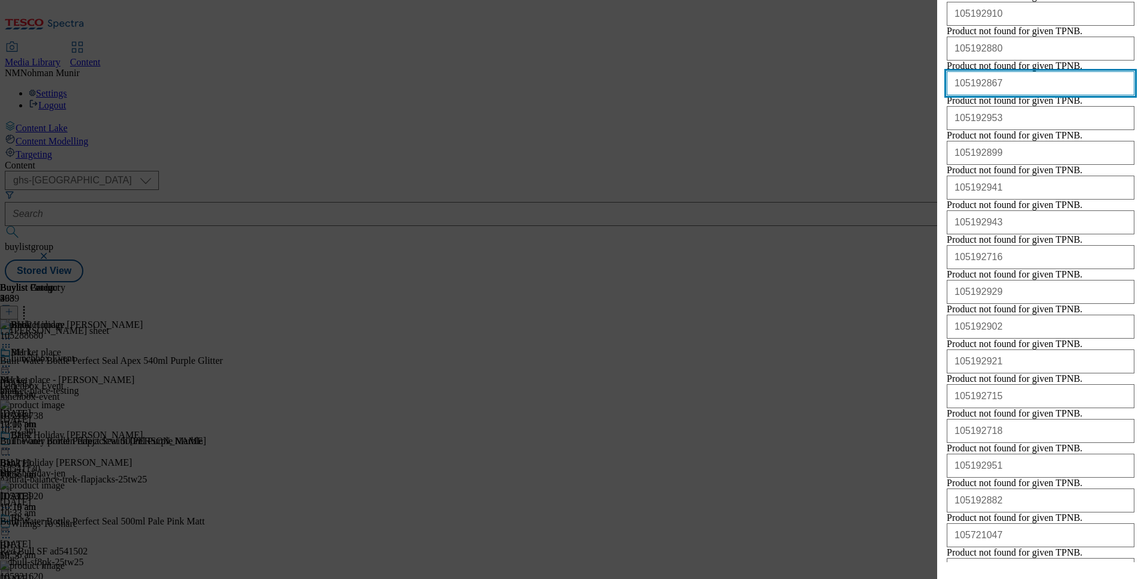
click at [994, 95] on input "105192867" at bounding box center [1041, 83] width 188 height 24
click at [995, 95] on input "105192867" at bounding box center [1041, 83] width 188 height 24
click at [996, 95] on input "105192867" at bounding box center [1041, 83] width 188 height 24
click at [995, 95] on input "105192867" at bounding box center [1041, 83] width 188 height 24
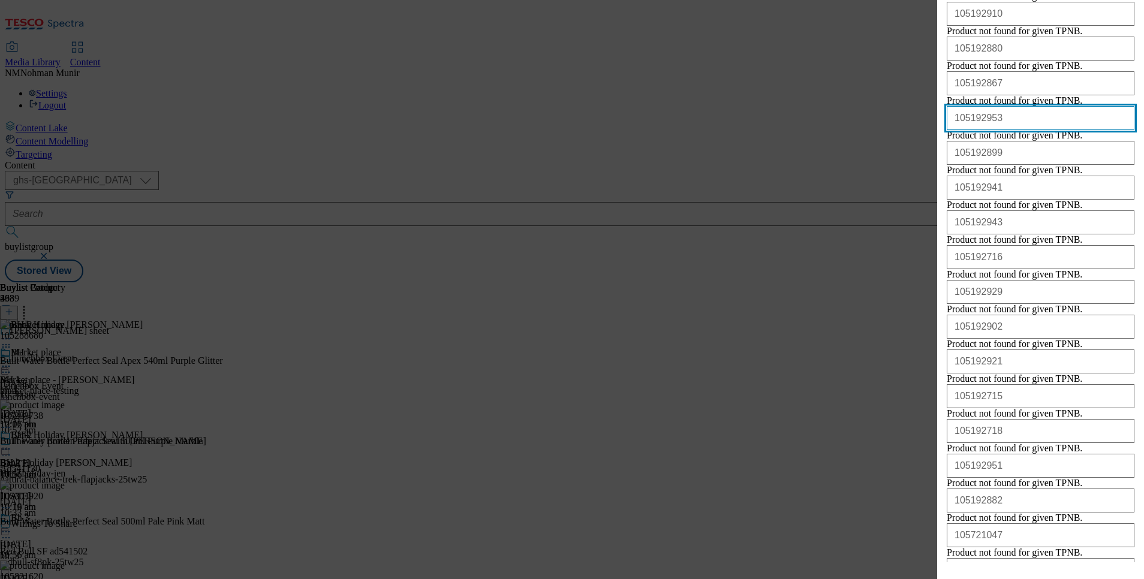
click at [1006, 130] on input "105192953" at bounding box center [1041, 118] width 188 height 24
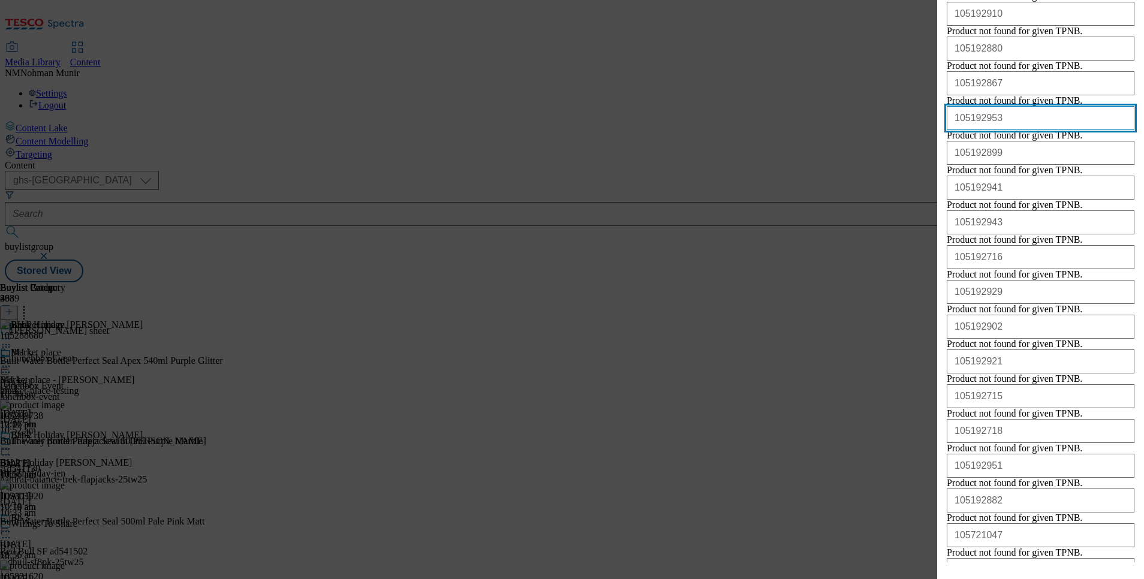
click at [1011, 130] on input "105192953" at bounding box center [1041, 118] width 188 height 24
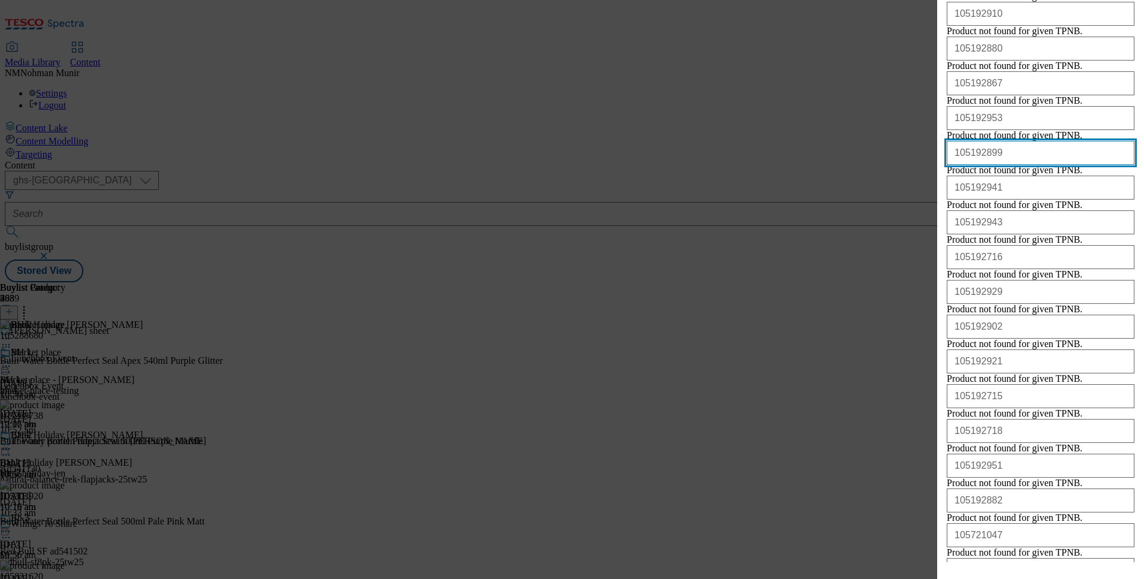
click at [1006, 165] on input "105192899" at bounding box center [1041, 153] width 188 height 24
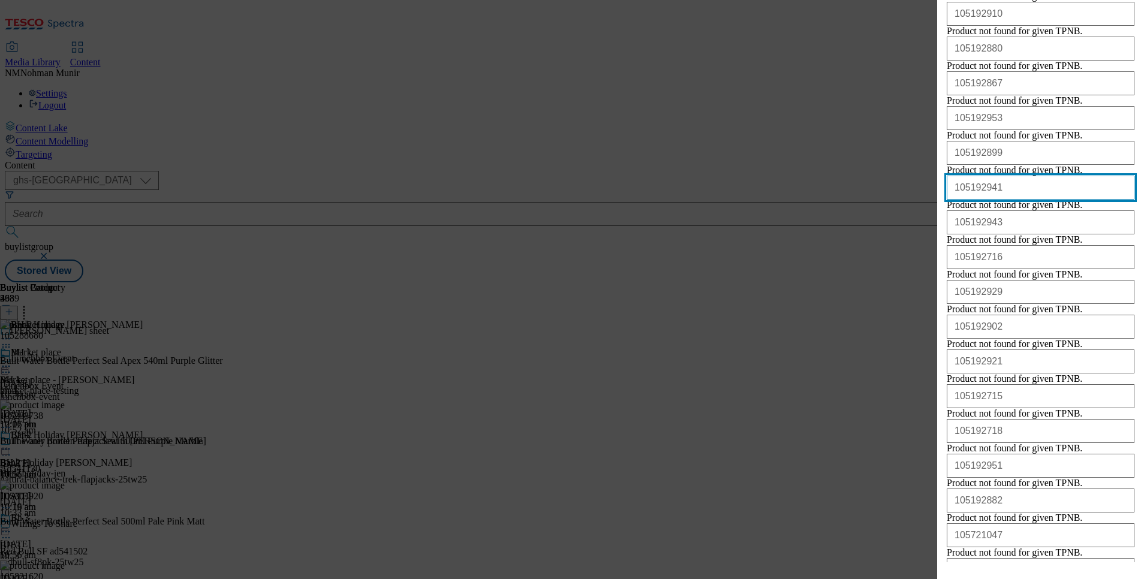
click at [1026, 200] on input "105192941" at bounding box center [1041, 188] width 188 height 24
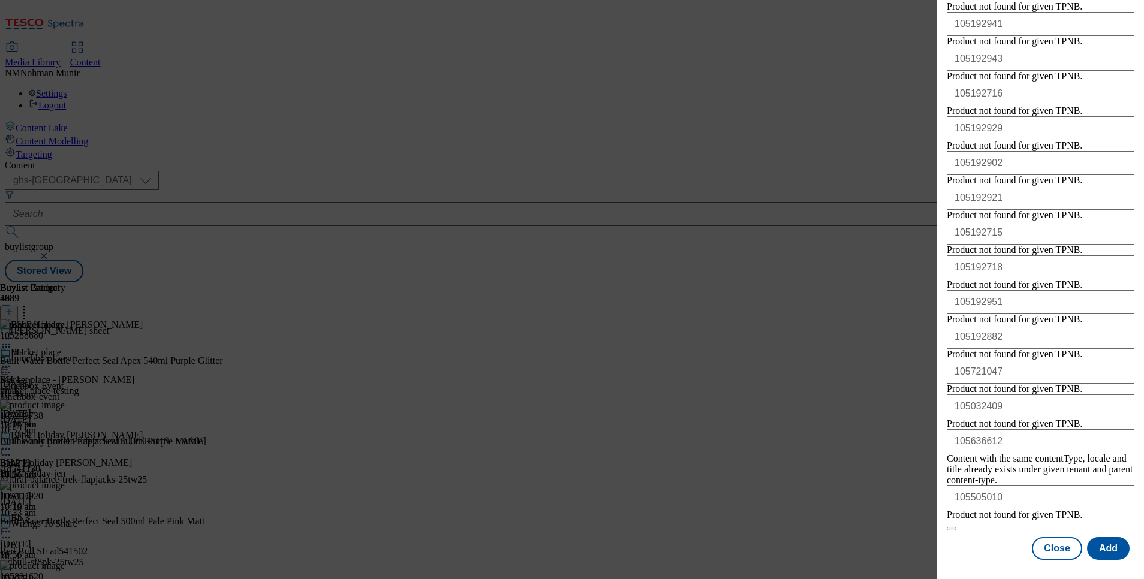
scroll to position [1130, 0]
click at [1020, 71] on div "Product not found for given TPNB." at bounding box center [1014, 76] width 135 height 11
click at [1014, 49] on input "105192943" at bounding box center [1041, 59] width 188 height 24
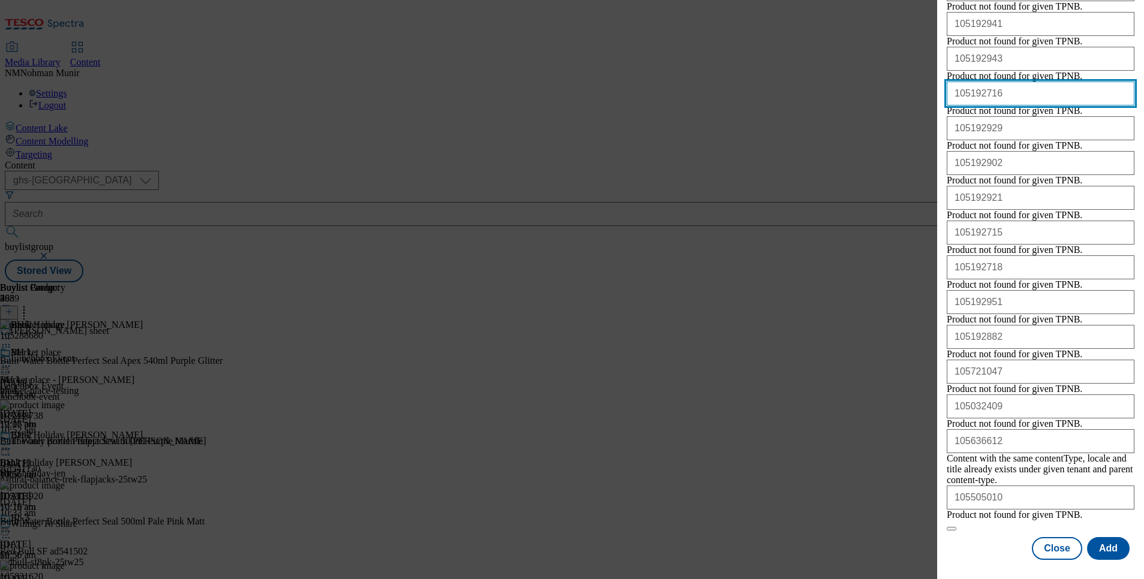
click at [1002, 97] on input "105192716" at bounding box center [1041, 94] width 188 height 24
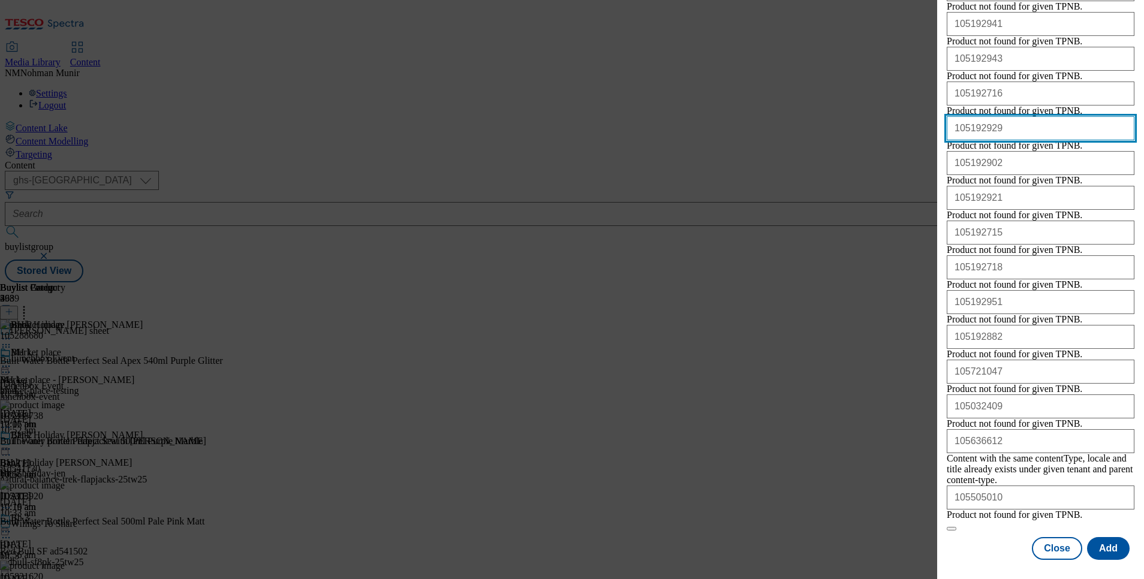
click at [1035, 140] on input "105192929" at bounding box center [1041, 128] width 188 height 24
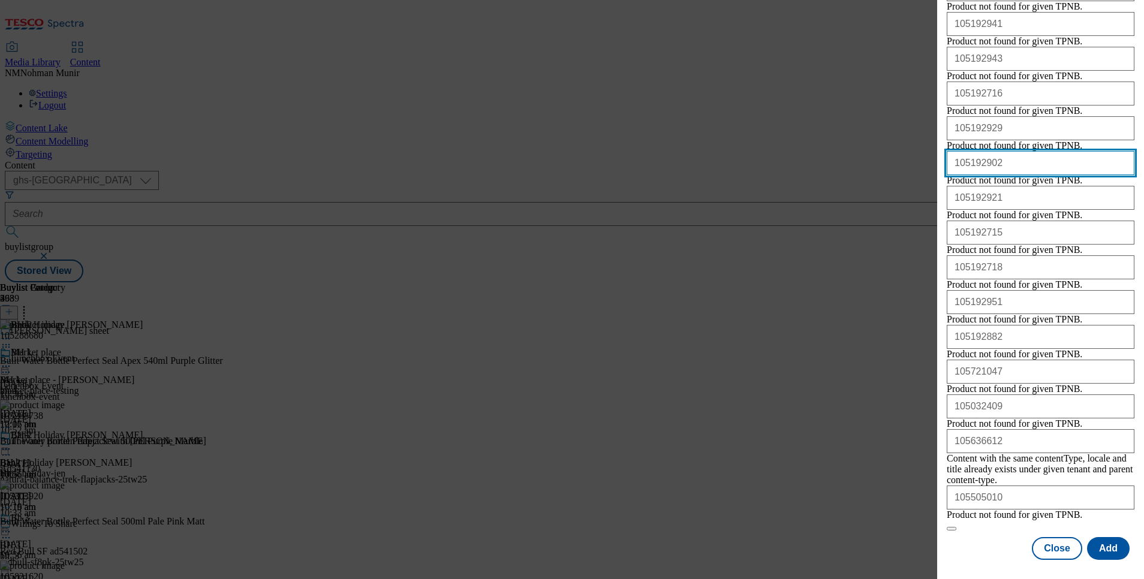
click at [1025, 175] on input "105192902" at bounding box center [1041, 163] width 188 height 24
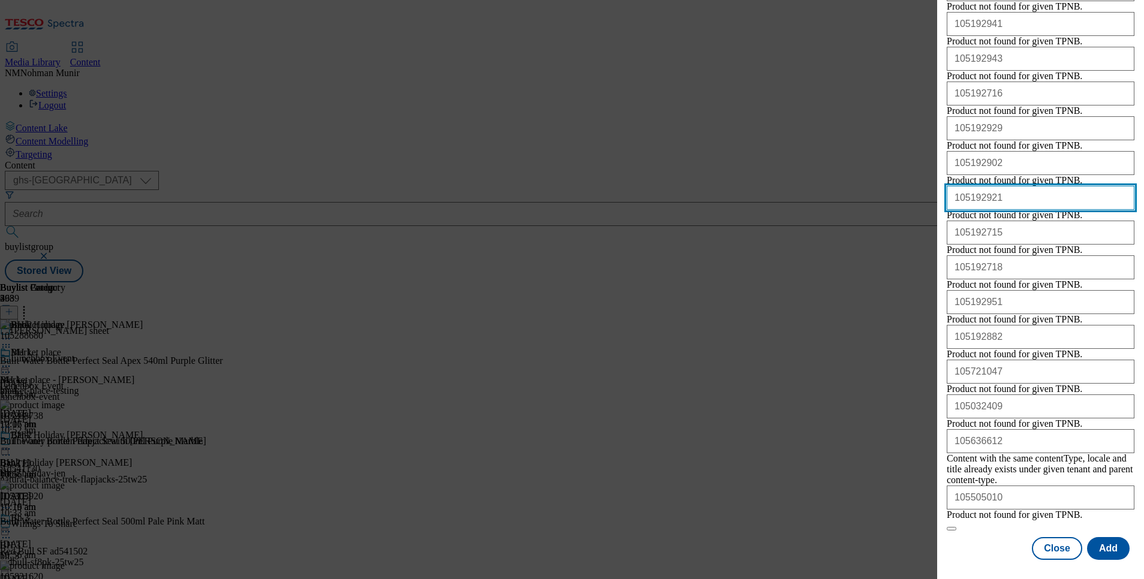
click at [1059, 210] on input "105192921" at bounding box center [1041, 198] width 188 height 24
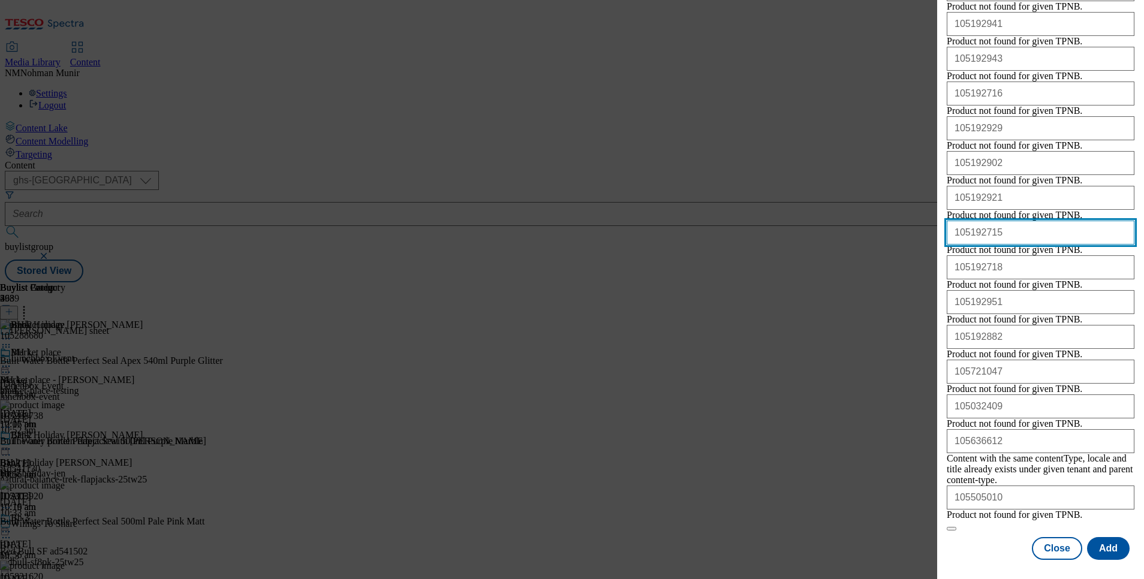
click at [1023, 245] on input "105192715" at bounding box center [1041, 233] width 188 height 24
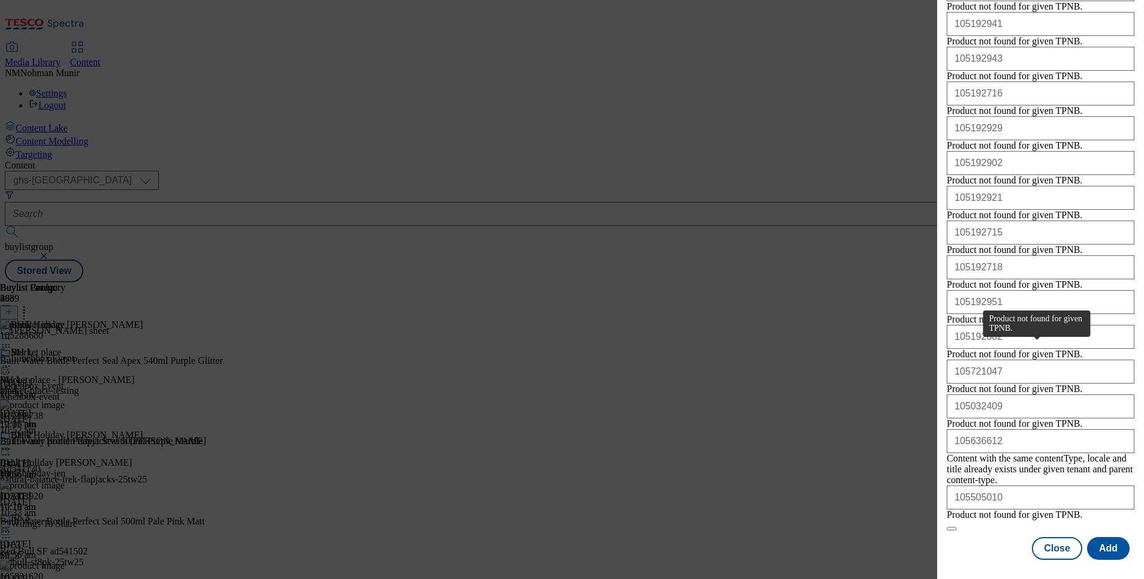
click at [1005, 290] on span "Product not found for given TPNB." at bounding box center [1014, 284] width 135 height 11
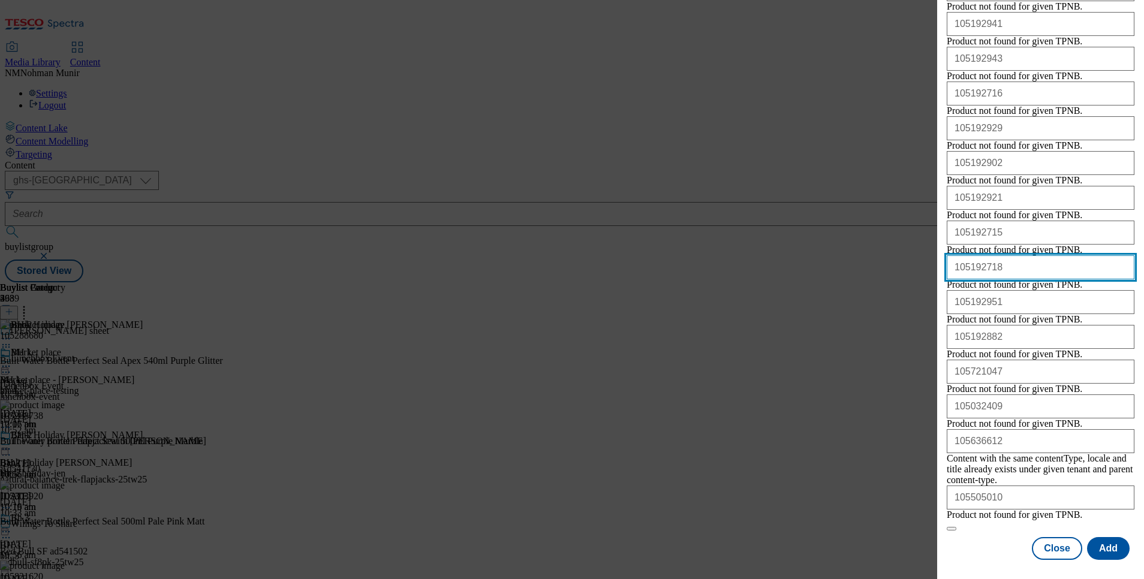
click at [1018, 279] on input "105192718" at bounding box center [1041, 267] width 188 height 24
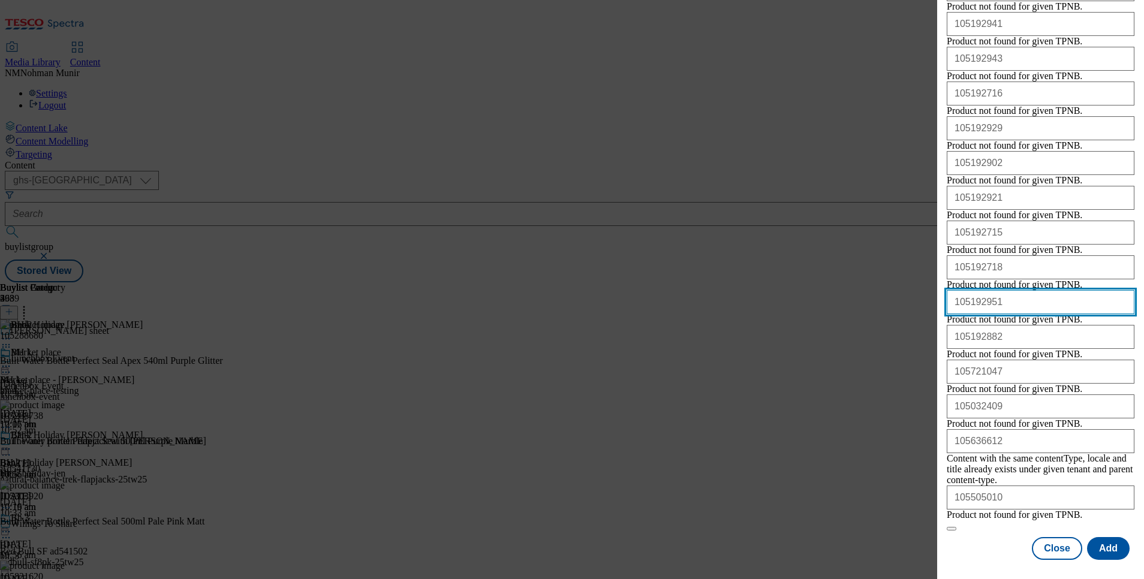
click at [1009, 290] on input "105192951" at bounding box center [1041, 302] width 188 height 24
click at [1008, 290] on input "105192951" at bounding box center [1041, 302] width 188 height 24
click at [1007, 290] on input "105192951" at bounding box center [1041, 302] width 188 height 24
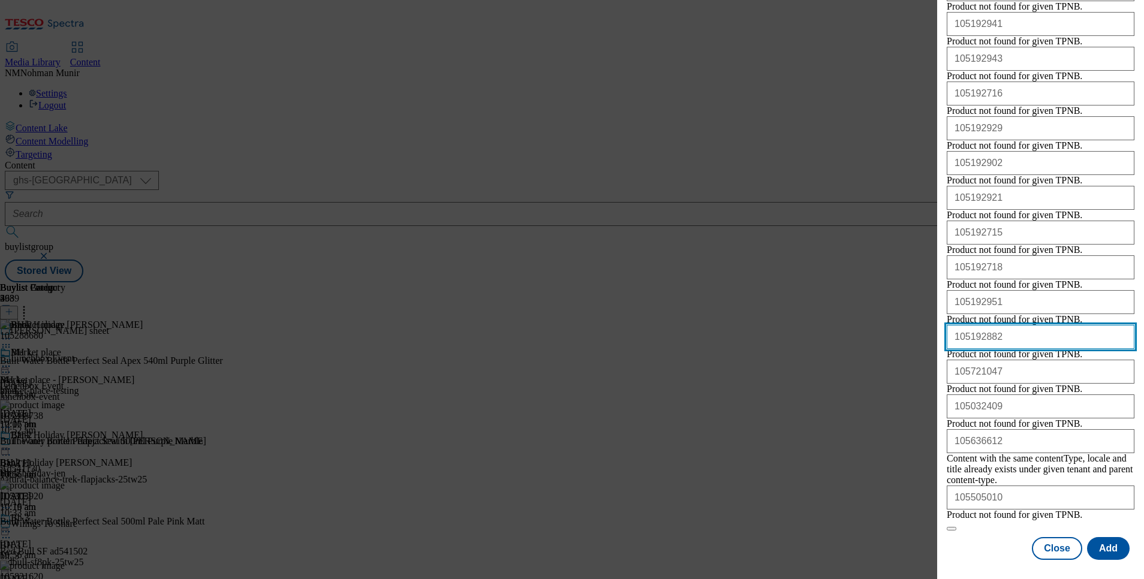
click at [1075, 325] on input "105192882" at bounding box center [1041, 337] width 188 height 24
click at [1076, 325] on input "105192882" at bounding box center [1041, 337] width 188 height 24
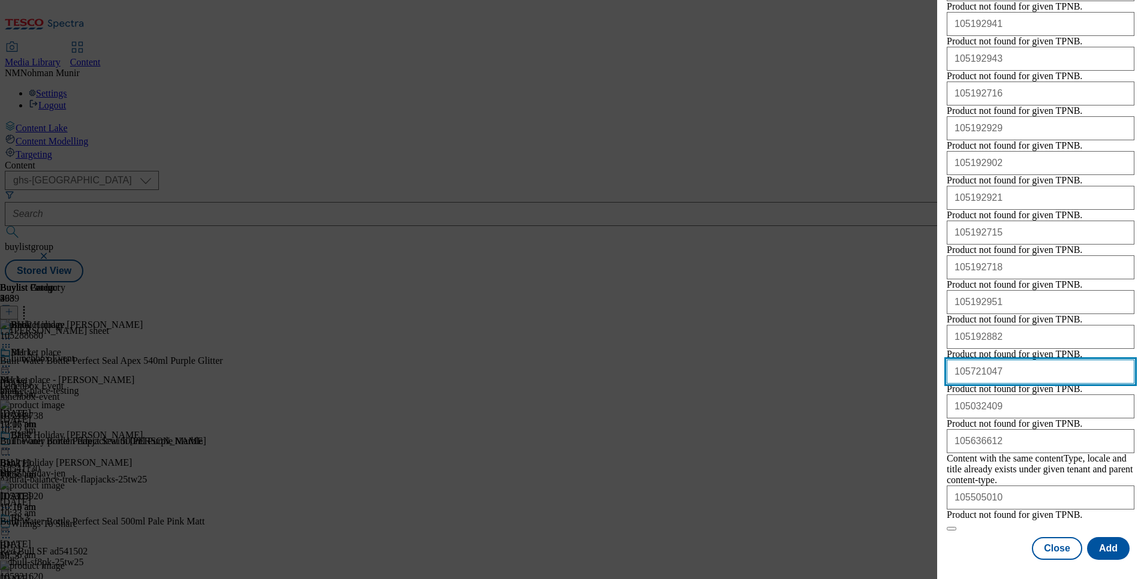
click at [1014, 360] on input "105721047" at bounding box center [1041, 372] width 188 height 24
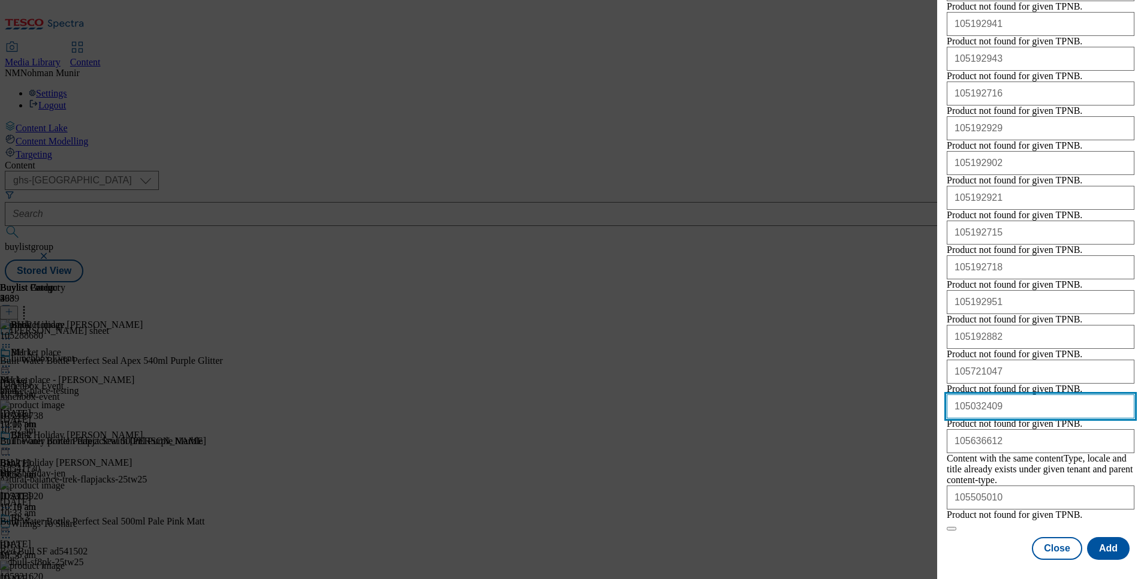
click at [1021, 394] on input "105032409" at bounding box center [1041, 406] width 188 height 24
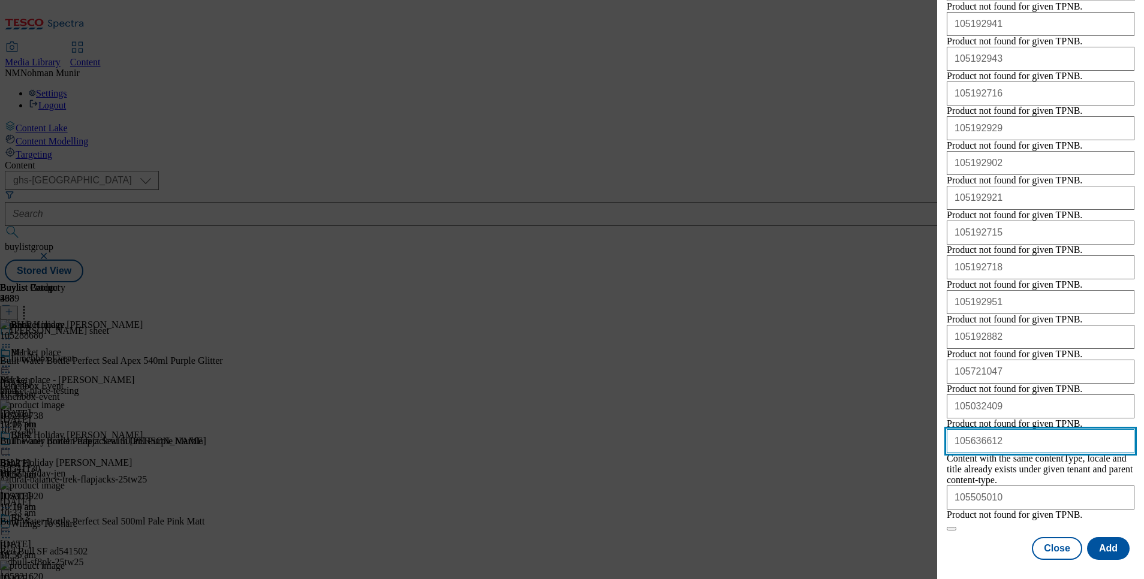
click at [1020, 445] on input "105636612" at bounding box center [1041, 441] width 188 height 24
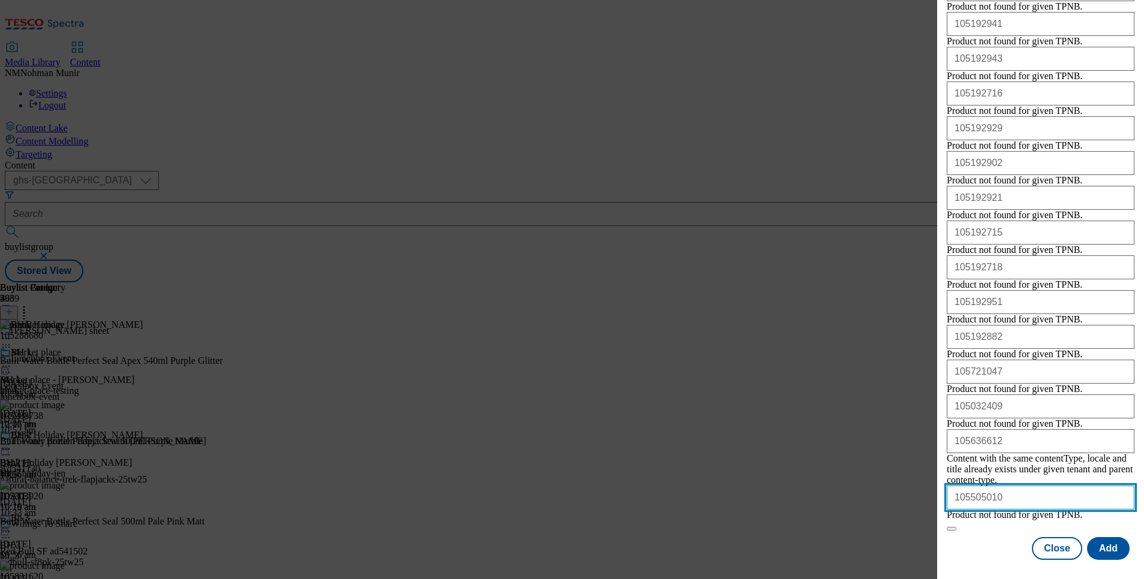
click at [1054, 486] on input "105505010" at bounding box center [1041, 498] width 188 height 24
click at [1013, 486] on input "105505010" at bounding box center [1041, 498] width 188 height 24
click at [1014, 486] on input "105505010" at bounding box center [1041, 498] width 188 height 24
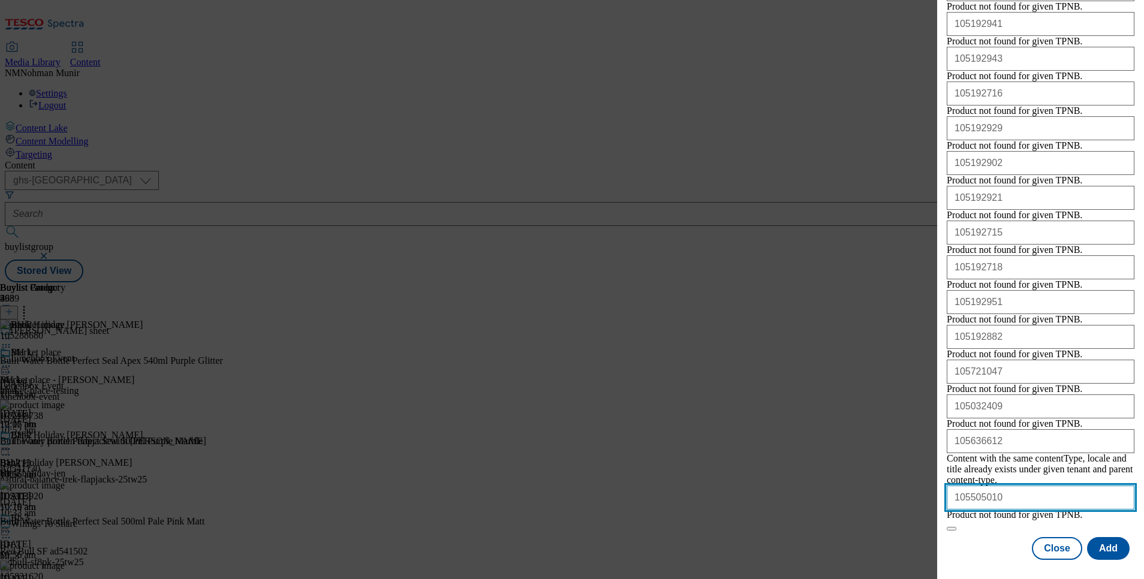
click at [1014, 486] on input "105505010" at bounding box center [1041, 498] width 188 height 24
click at [1014, 492] on input "105505010" at bounding box center [1041, 498] width 188 height 24
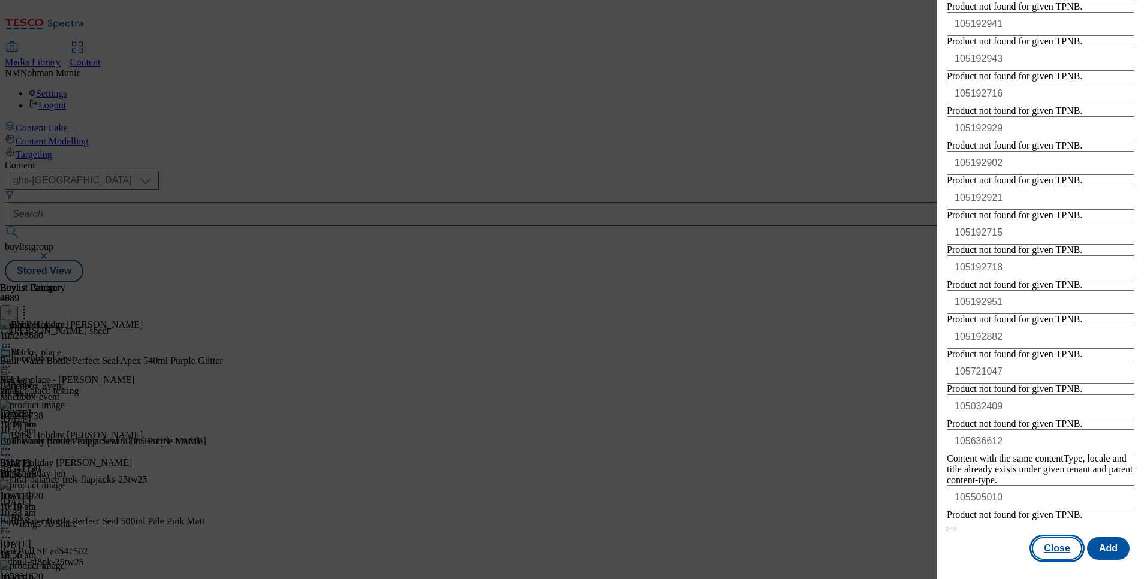
click at [1039, 537] on button "Close" at bounding box center [1057, 548] width 50 height 23
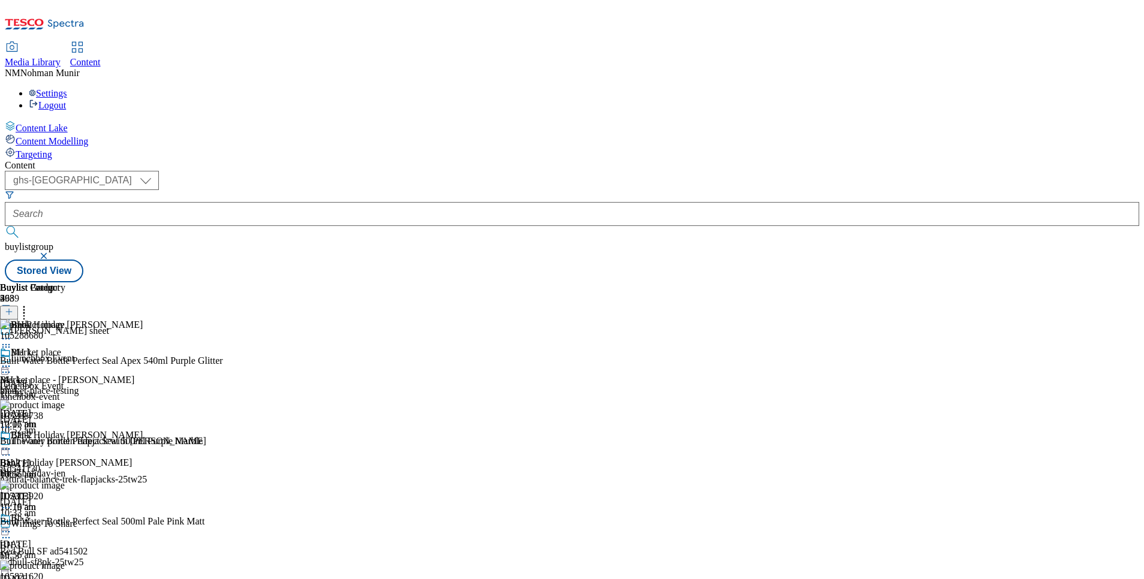
scroll to position [3358, 0]
click at [65, 551] on div "bh_3" at bounding box center [32, 556] width 65 height 11
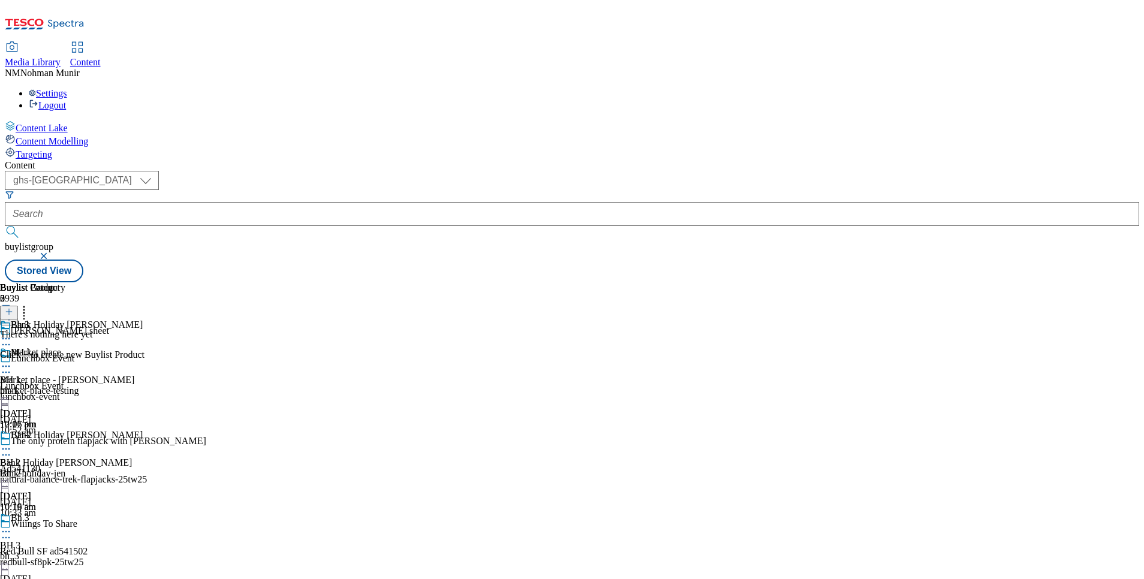
click at [13, 308] on icon at bounding box center [9, 312] width 8 height 8
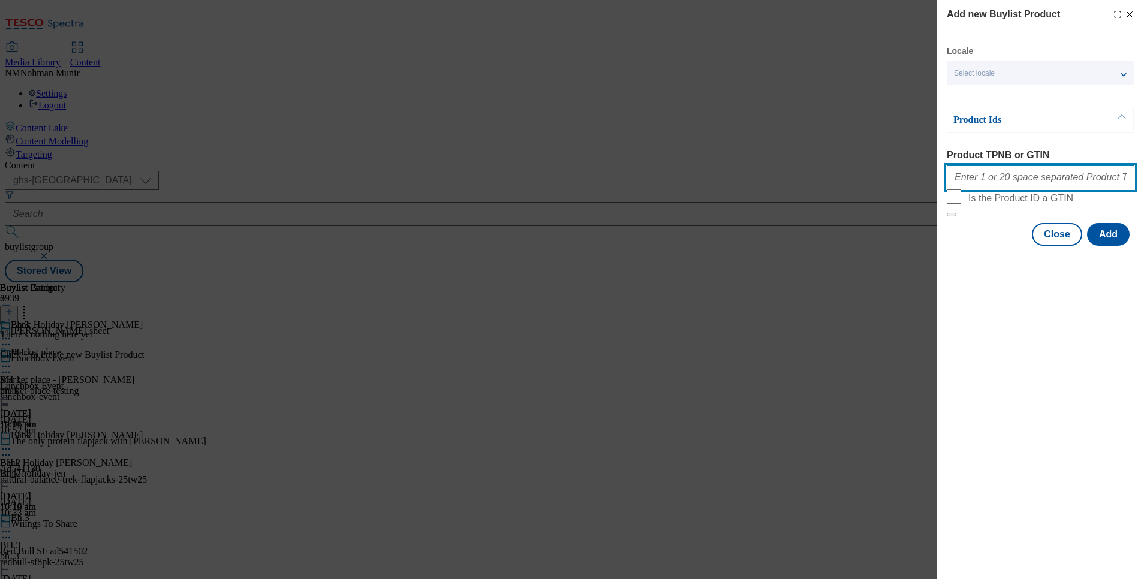
click at [1012, 177] on input "Product TPNB or GTIN" at bounding box center [1041, 177] width 188 height 24
paste input "105382168 105209599 105471967 105183714 105303718 105021146 105209628 105194100…"
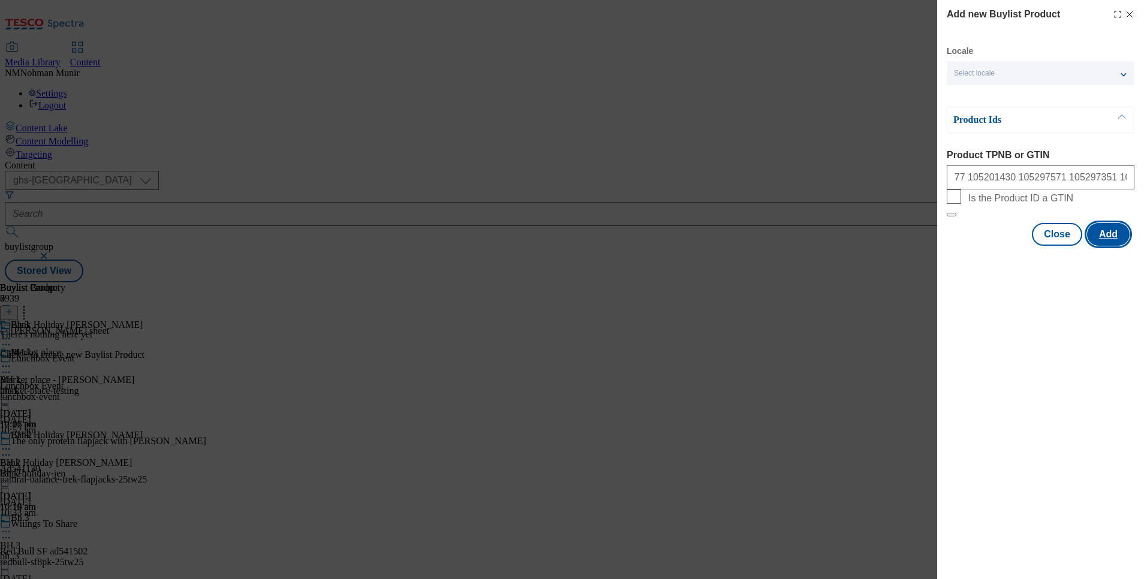
click at [1122, 246] on button "Add" at bounding box center [1108, 234] width 43 height 23
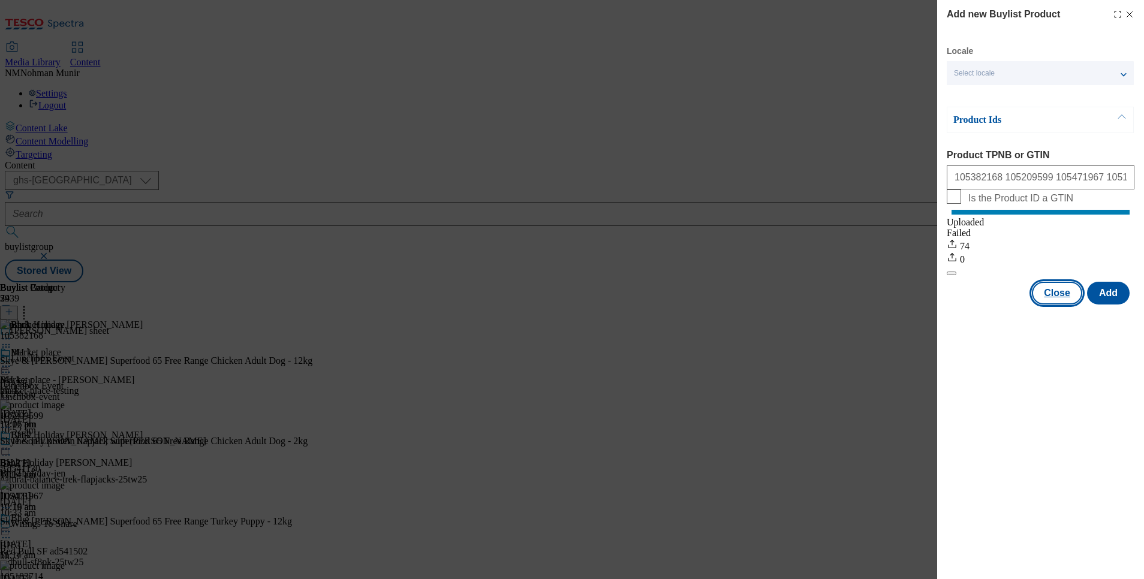
click at [1056, 305] on button "Close" at bounding box center [1057, 293] width 50 height 23
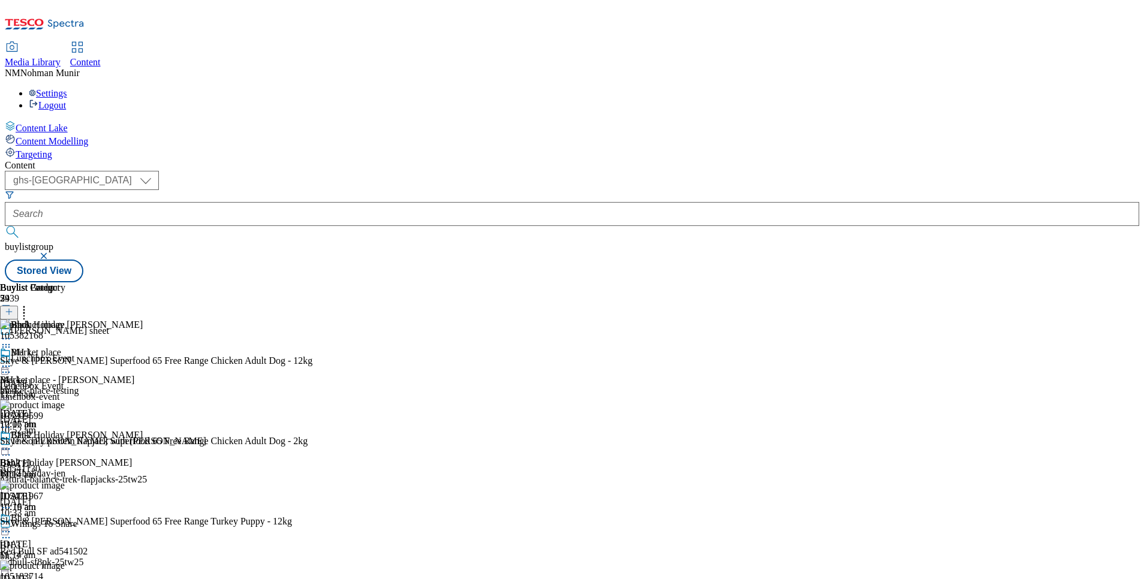
click at [1092, 282] on div "Buylist Group 5939 [PERSON_NAME] cheat sheet Lunchbox Event Lunchbox Event lunc…" at bounding box center [572, 282] width 1134 height 0
click at [65, 347] on div "BH 1 BH 1 bh-1 [DATE] 10:17 am" at bounding box center [32, 388] width 65 height 83
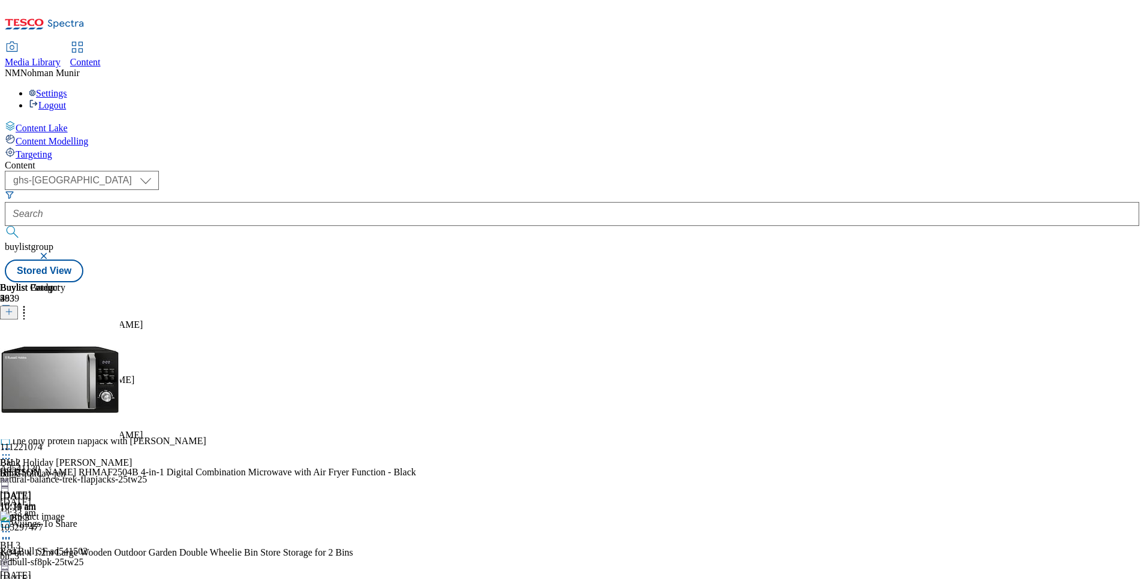
click at [12, 453] on icon at bounding box center [6, 459] width 12 height 12
click at [30, 304] on icon at bounding box center [24, 310] width 12 height 12
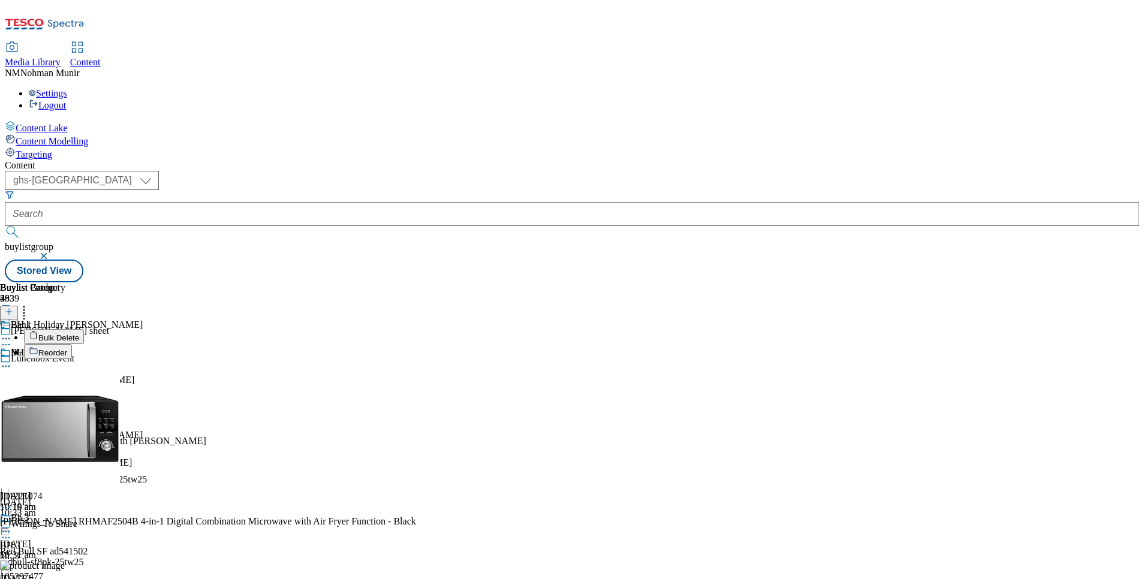
click at [416, 329] on li "Bulk Delete" at bounding box center [220, 336] width 392 height 15
click at [79, 333] on span "Bulk Delete" at bounding box center [58, 337] width 41 height 9
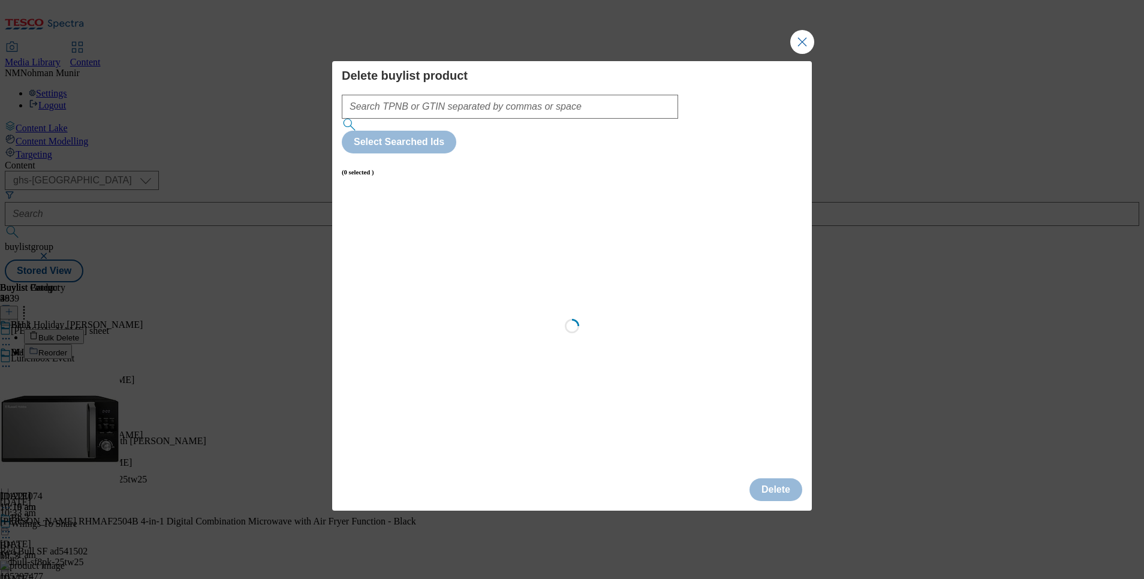
click at [356, 191] on div "Loading" at bounding box center [572, 330] width 460 height 278
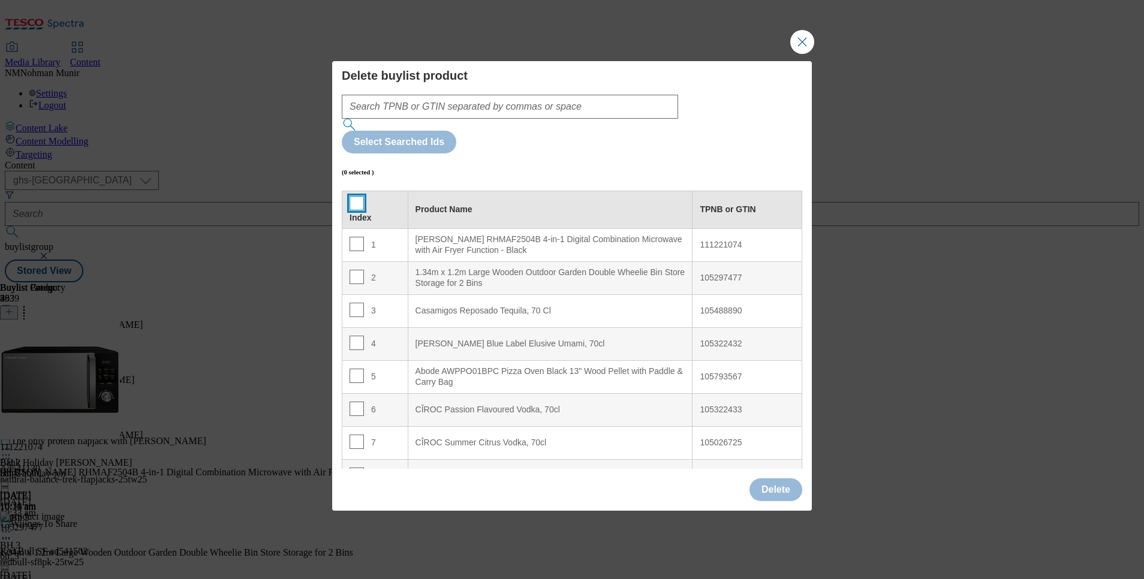
click at [355, 196] on input "Modal" at bounding box center [356, 203] width 14 height 14
click at [794, 478] on button "Delete" at bounding box center [775, 489] width 53 height 23
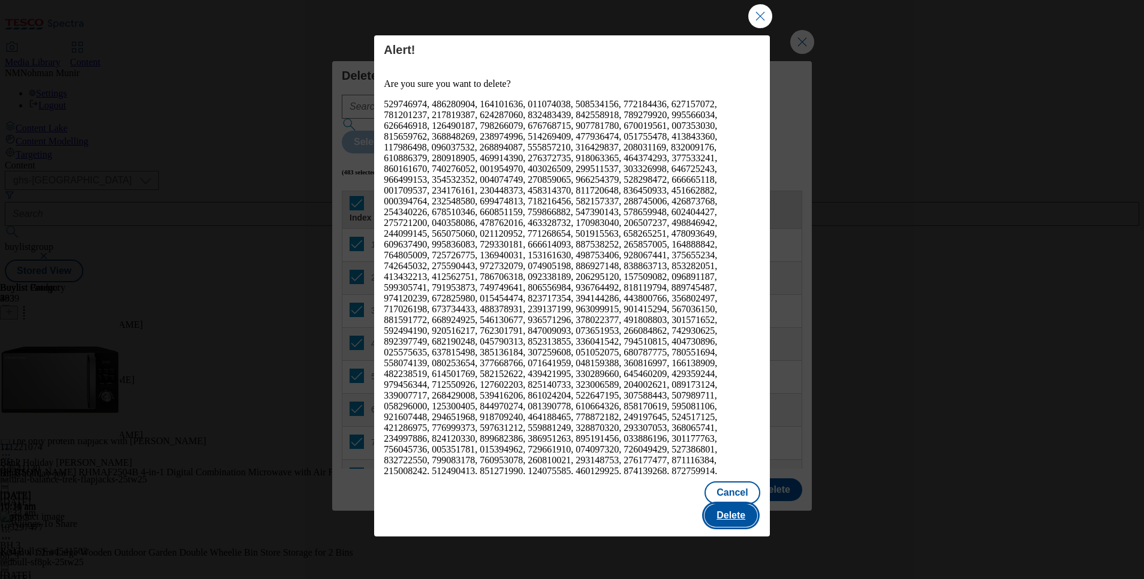
click at [745, 504] on button "Delete" at bounding box center [730, 515] width 53 height 23
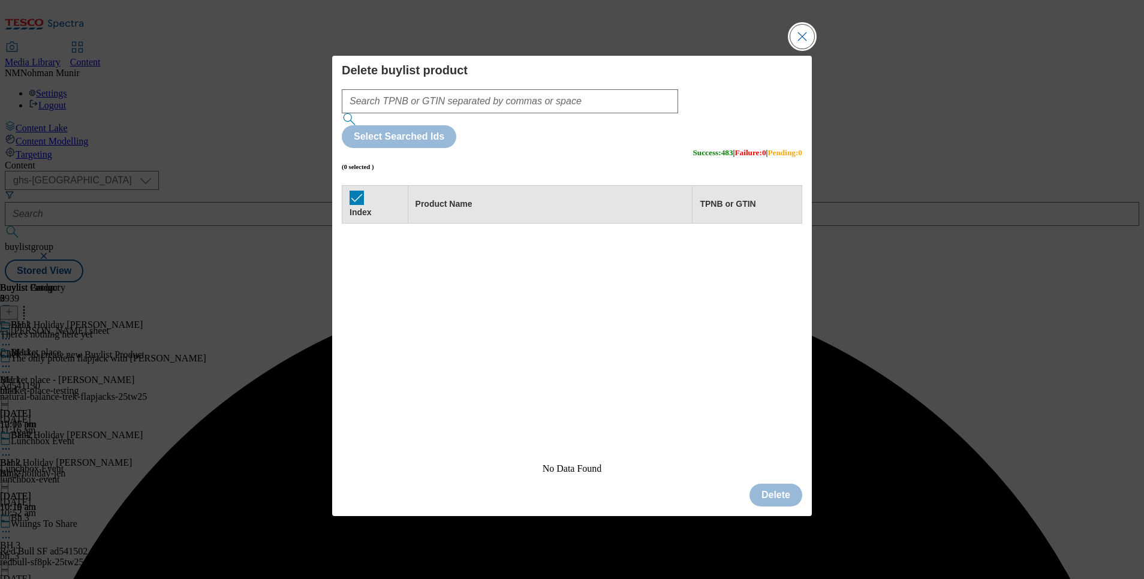
click at [805, 49] on button "Close Modal" at bounding box center [802, 37] width 24 height 24
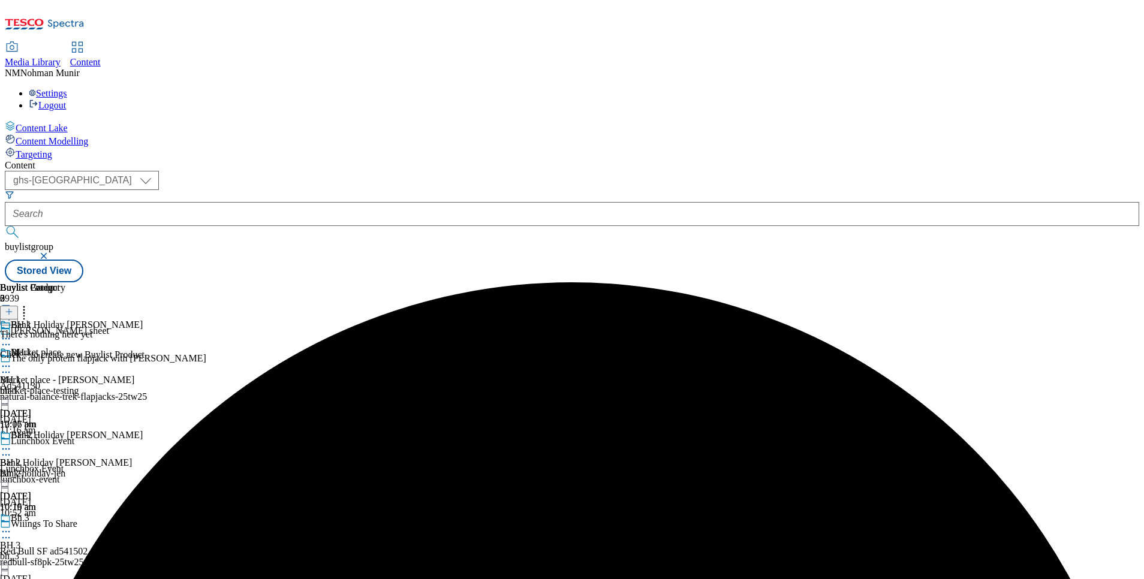
click at [65, 430] on div "BH-2 BH 2 Bh_2 [DATE] 10:19 am" at bounding box center [32, 471] width 65 height 83
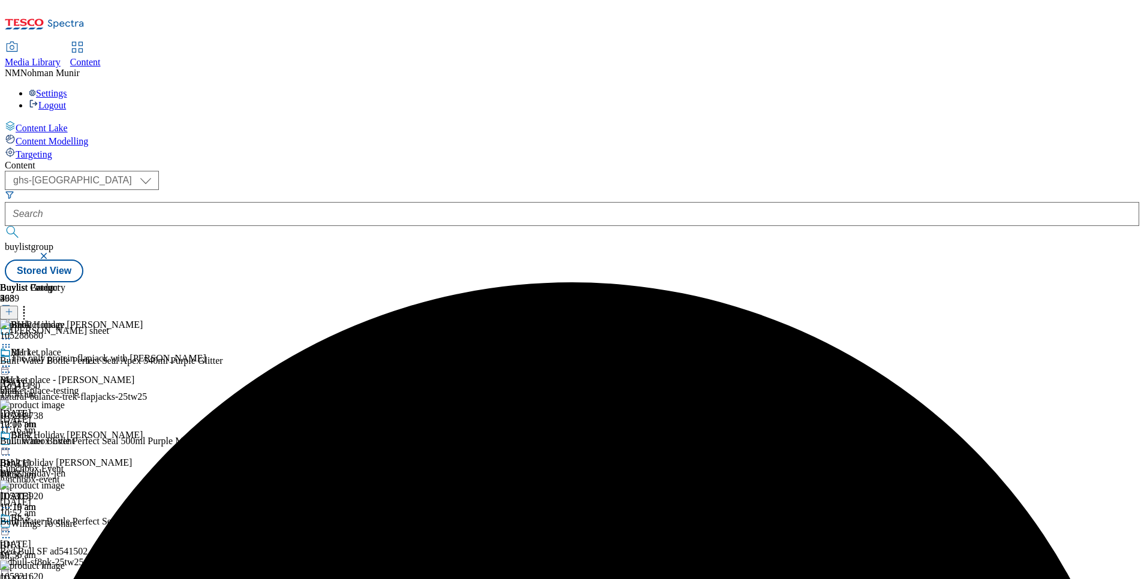
click at [65, 430] on div "BH-2 BH 2 Bh_2 [DATE] 10:19 am" at bounding box center [32, 471] width 65 height 83
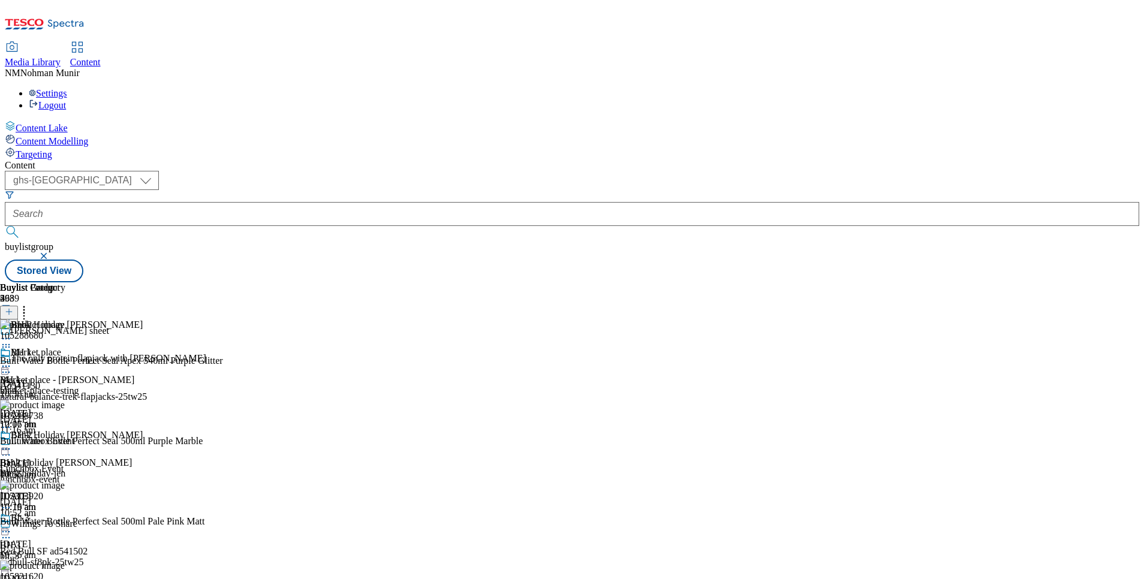
click at [30, 304] on icon at bounding box center [24, 310] width 12 height 12
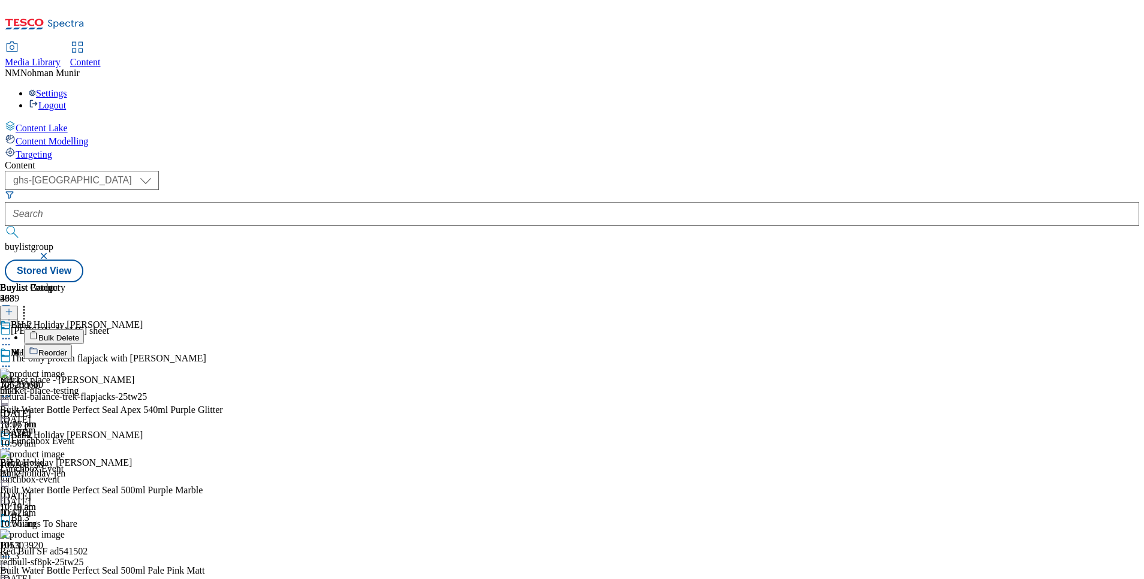
click at [84, 329] on button "Bulk Delete" at bounding box center [54, 336] width 60 height 15
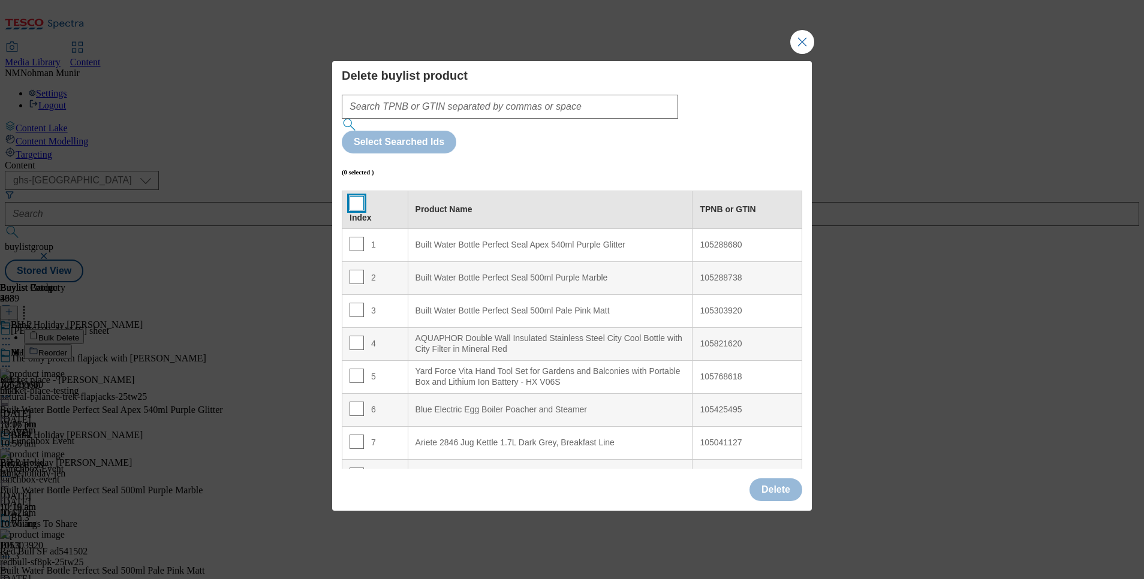
click at [354, 196] on input "Modal" at bounding box center [356, 203] width 14 height 14
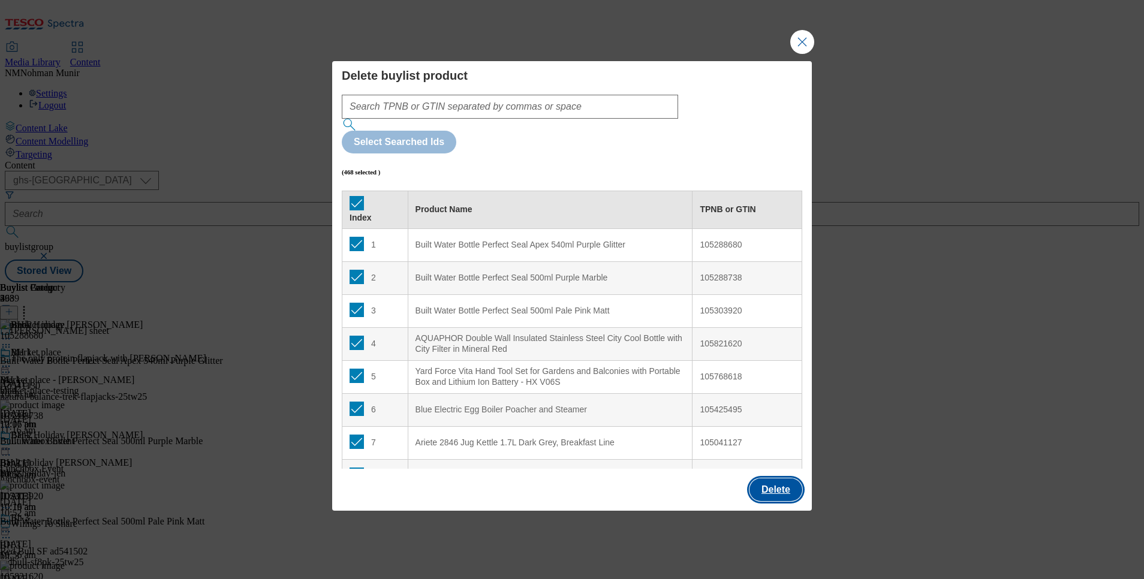
click at [754, 478] on button "Delete" at bounding box center [775, 489] width 53 height 23
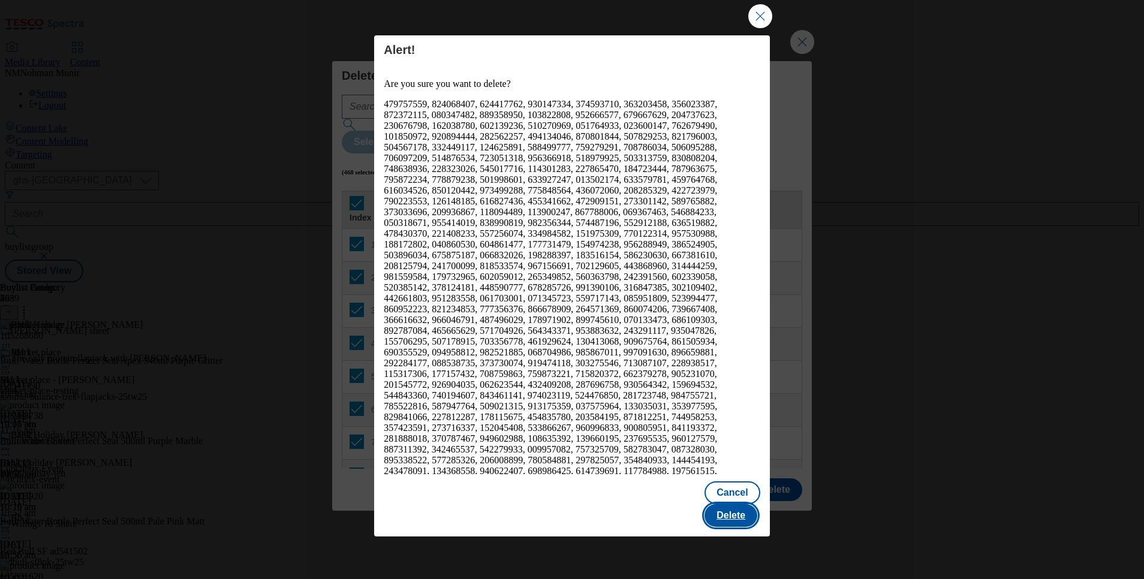
click at [724, 504] on button "Delete" at bounding box center [730, 515] width 53 height 23
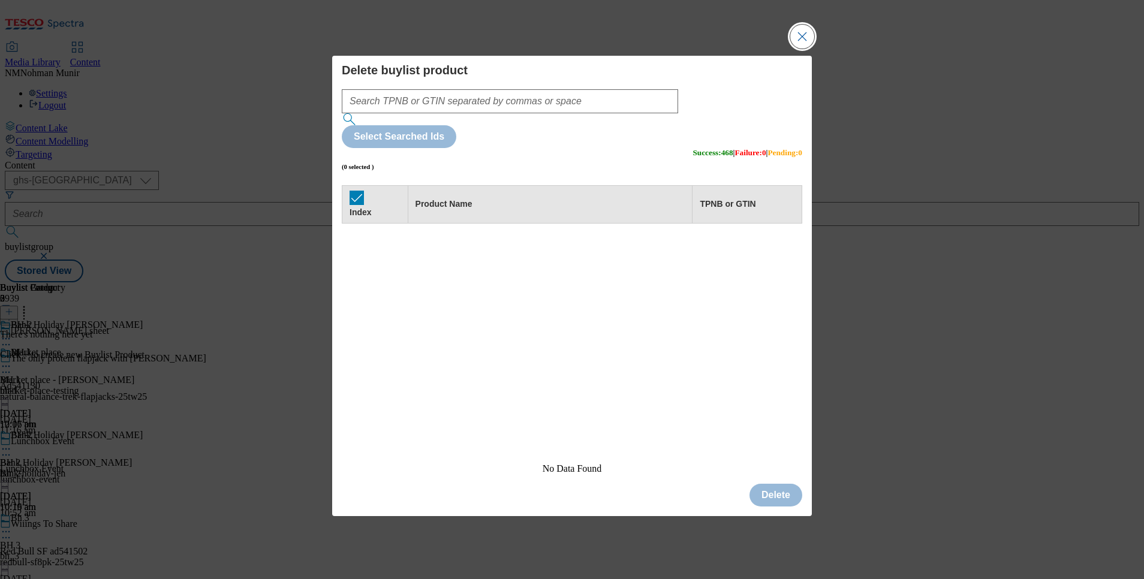
click at [803, 49] on button "Close Modal" at bounding box center [802, 37] width 24 height 24
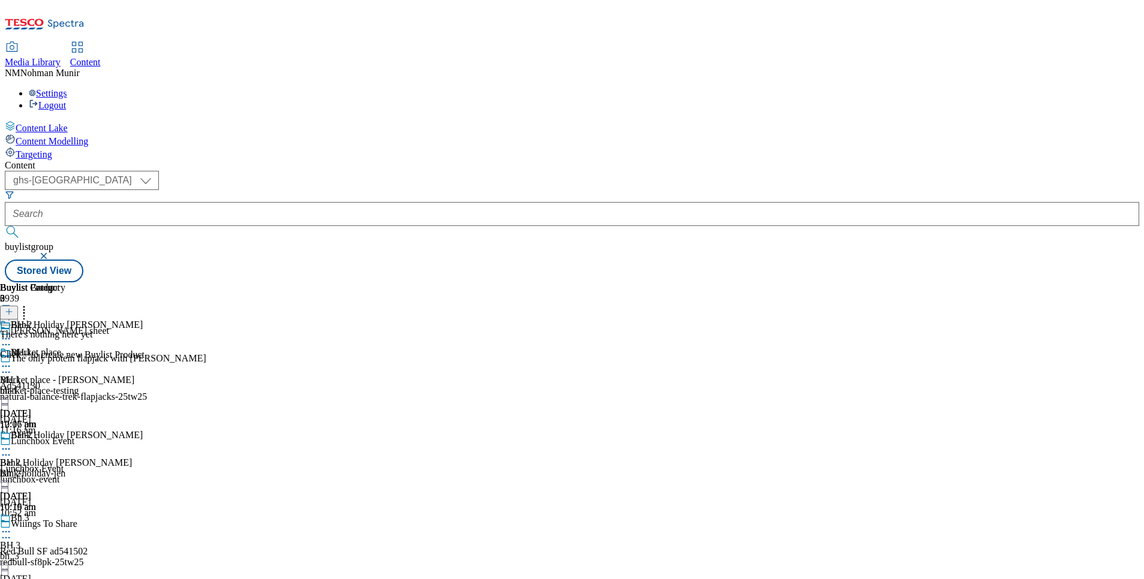
click at [65, 578] on div "10:20 am" at bounding box center [32, 589] width 65 height 11
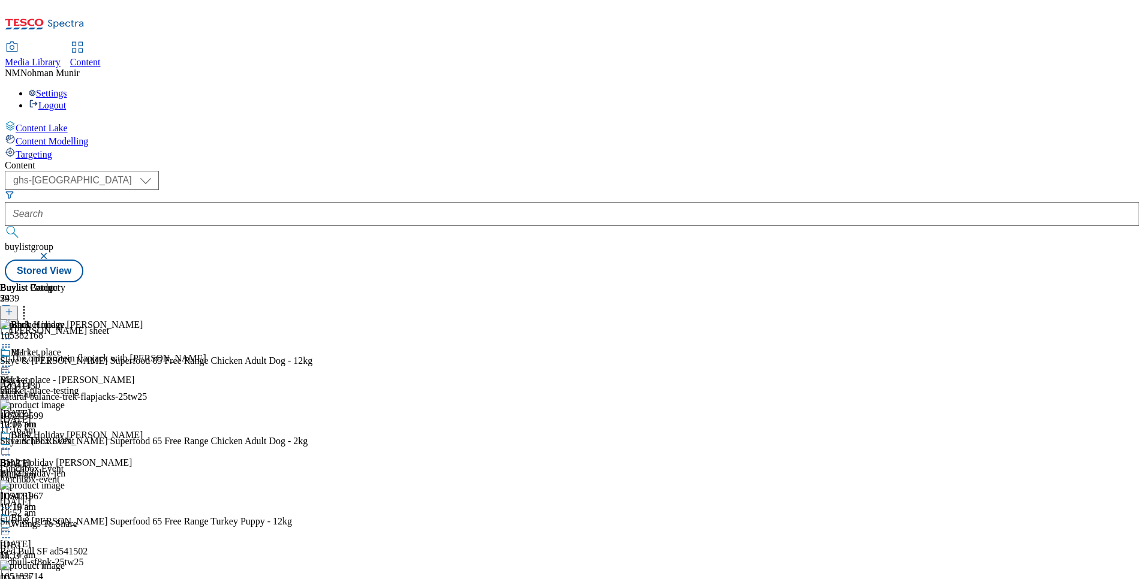
click at [30, 304] on icon at bounding box center [24, 310] width 12 height 12
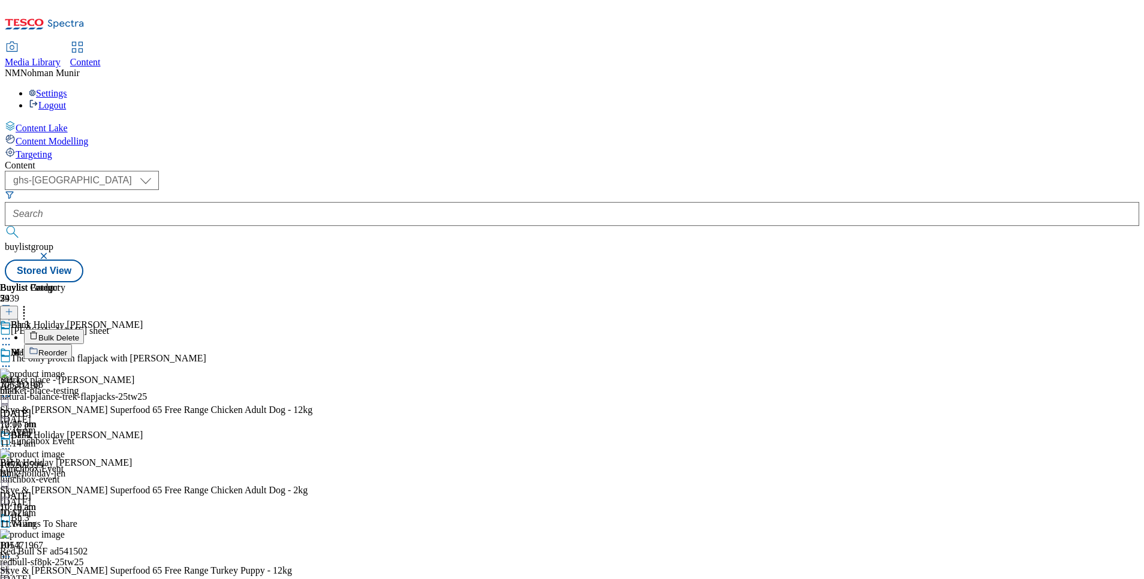
click at [84, 329] on button "Bulk Delete" at bounding box center [54, 336] width 60 height 15
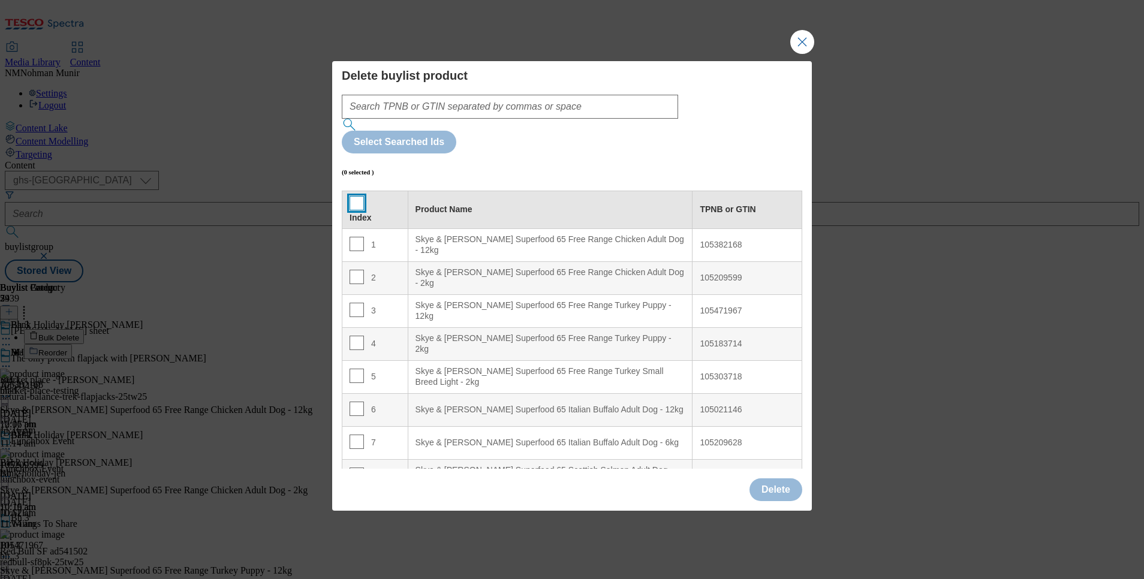
drag, startPoint x: 356, startPoint y: 173, endPoint x: 465, endPoint y: 308, distance: 173.1
click at [356, 196] on input "Modal" at bounding box center [356, 203] width 14 height 14
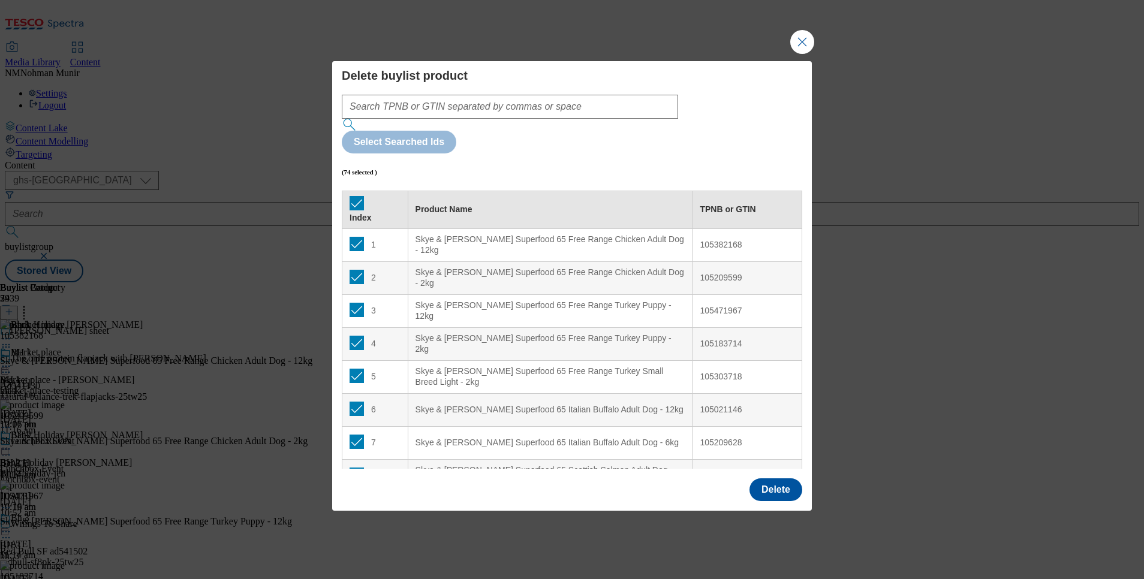
click at [803, 471] on div "Delete" at bounding box center [572, 491] width 480 height 40
click at [782, 478] on button "Delete" at bounding box center [775, 489] width 53 height 23
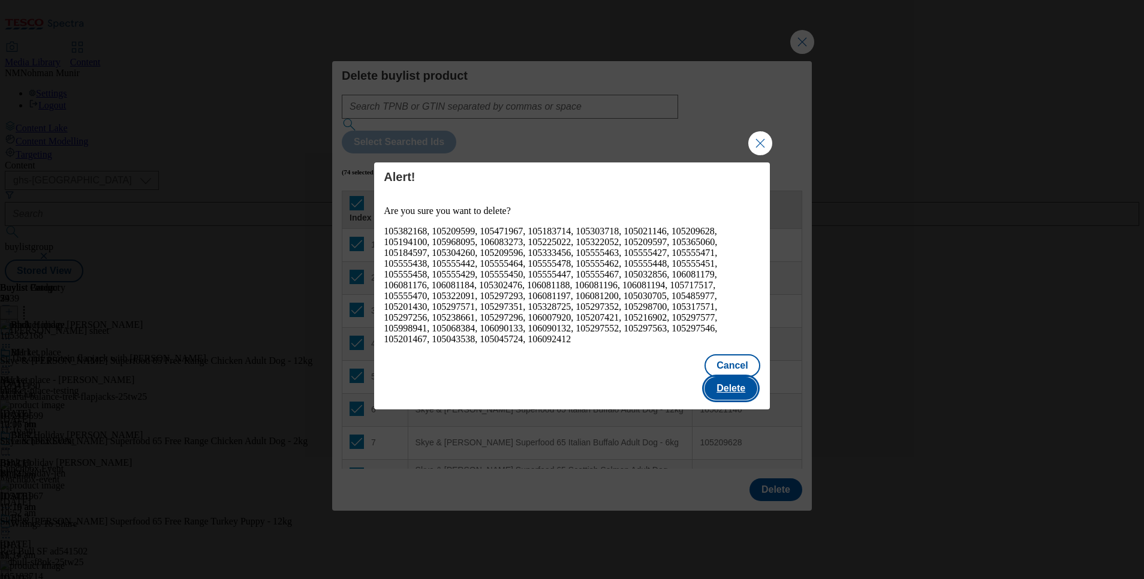
click at [737, 377] on button "Delete" at bounding box center [730, 388] width 53 height 23
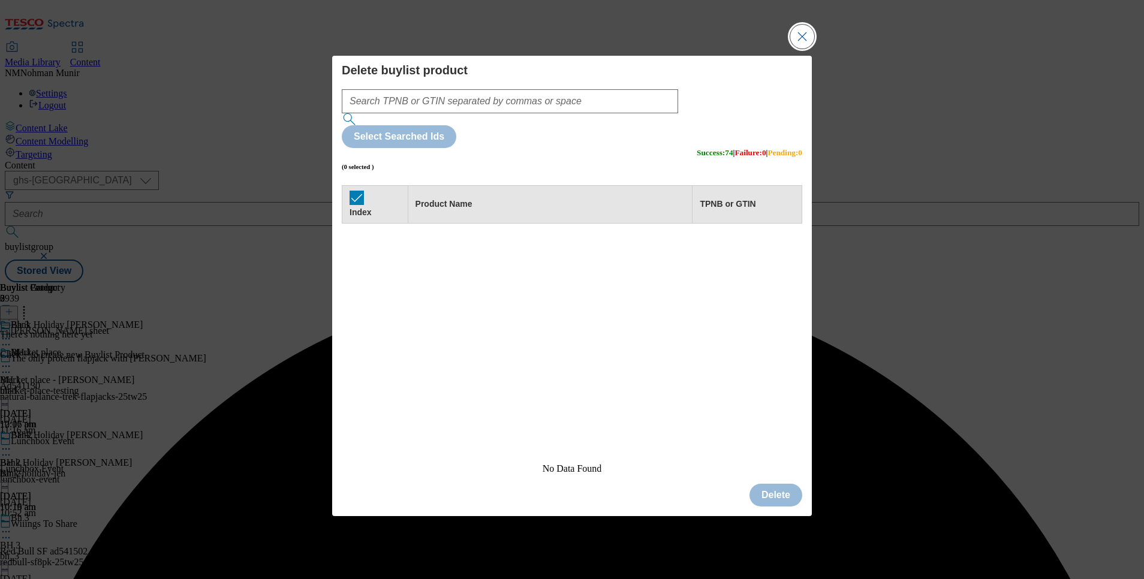
click at [792, 49] on button "Close Modal" at bounding box center [802, 37] width 24 height 24
